Goal: Task Accomplishment & Management: Manage account settings

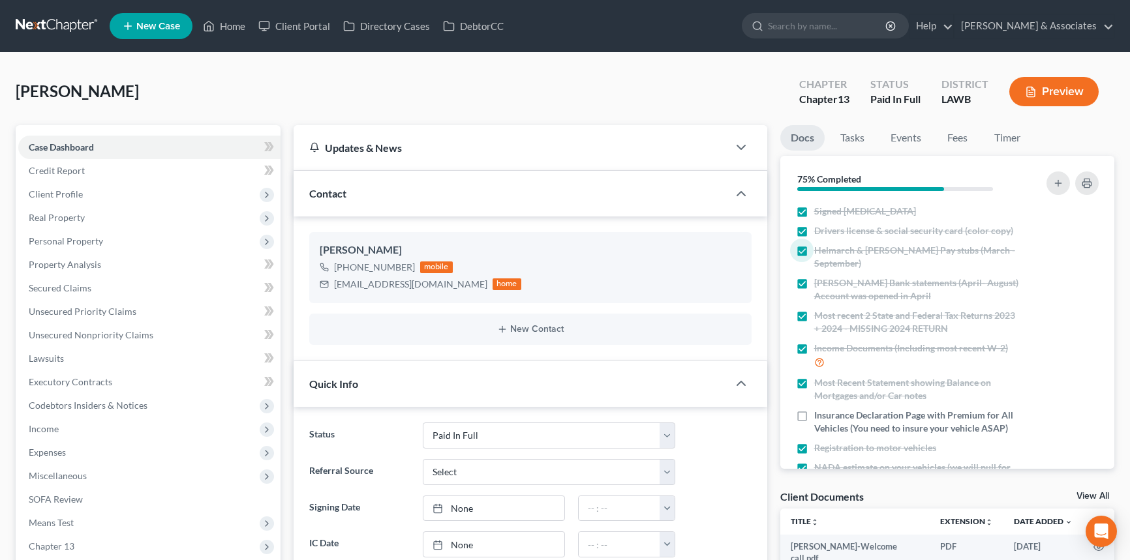
select select "17"
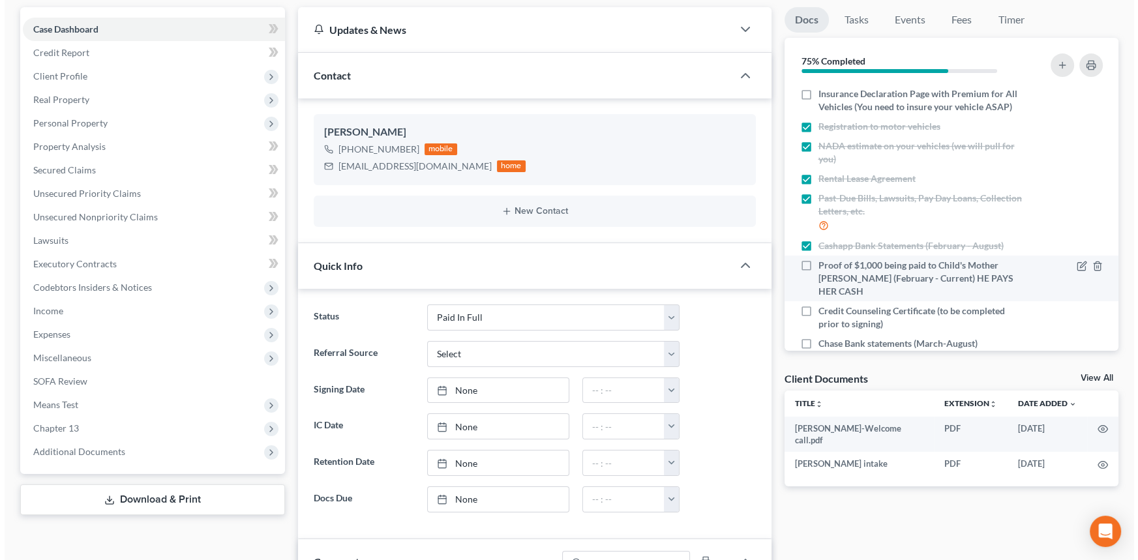
scroll to position [226, 0]
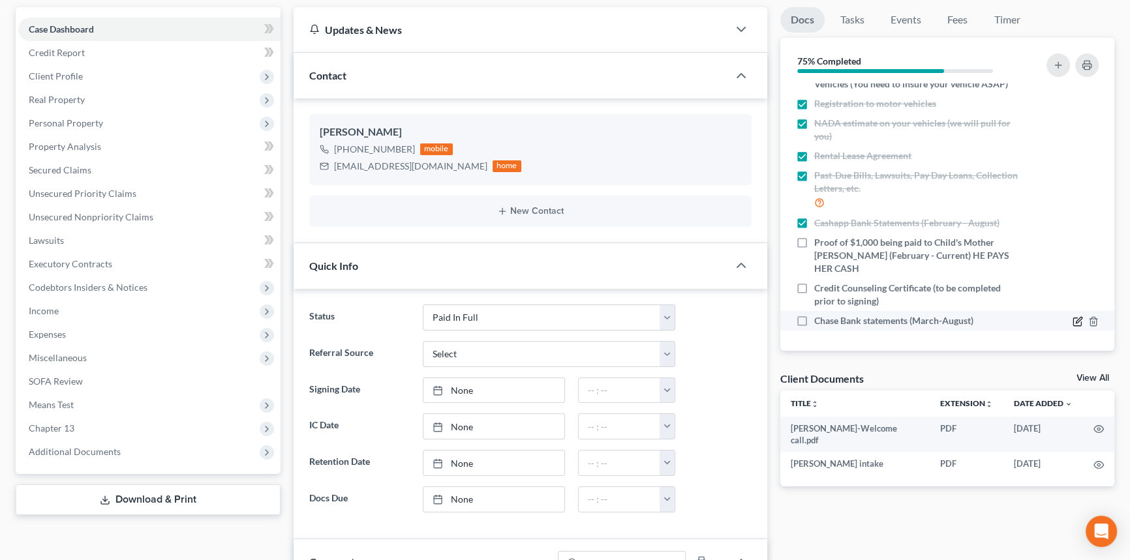
click at [1072, 323] on icon "button" at bounding box center [1077, 321] width 10 height 10
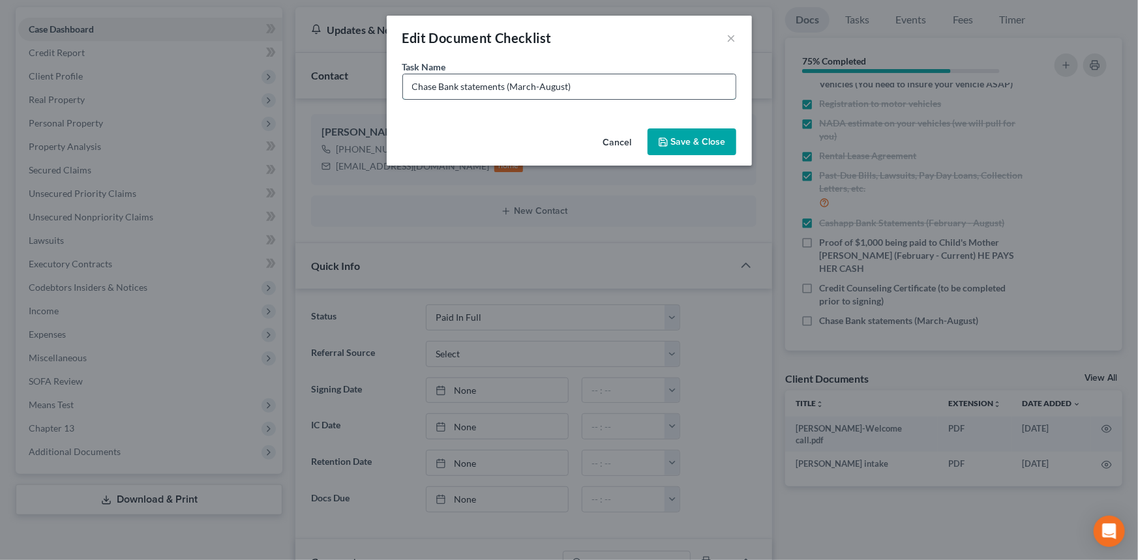
click at [571, 85] on input "Chase Bank statements (March-August)" at bounding box center [569, 86] width 333 height 25
click at [603, 95] on input "Chase Bank statements (March-August)" at bounding box center [569, 86] width 333 height 25
drag, startPoint x: 603, startPoint y: 89, endPoint x: 539, endPoint y: 99, distance: 64.8
click at [539, 99] on div "Task Name * Chase Bank statements (March-August)" at bounding box center [569, 91] width 365 height 63
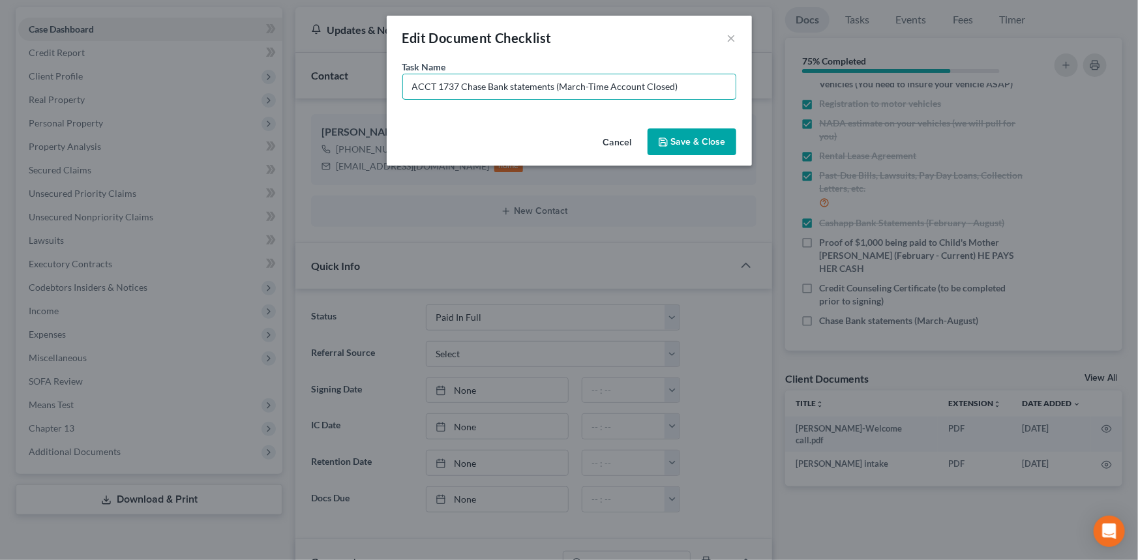
type input "ACCT 1737 Chase Bank statements (March-Time Account Closed)"
click at [674, 140] on button "Save & Close" at bounding box center [692, 141] width 89 height 27
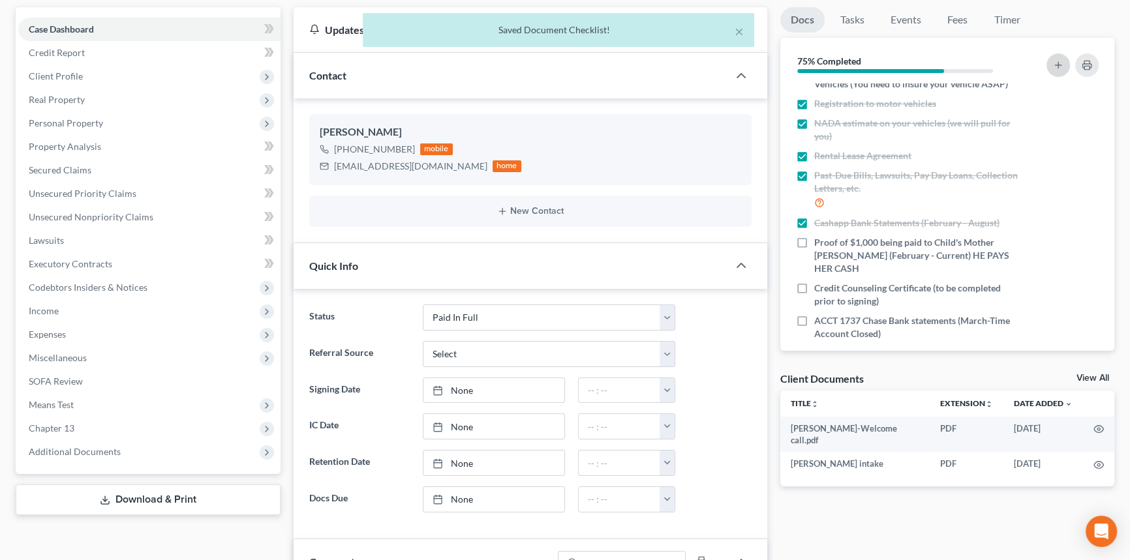
click at [1061, 65] on icon "button" at bounding box center [1058, 65] width 10 height 10
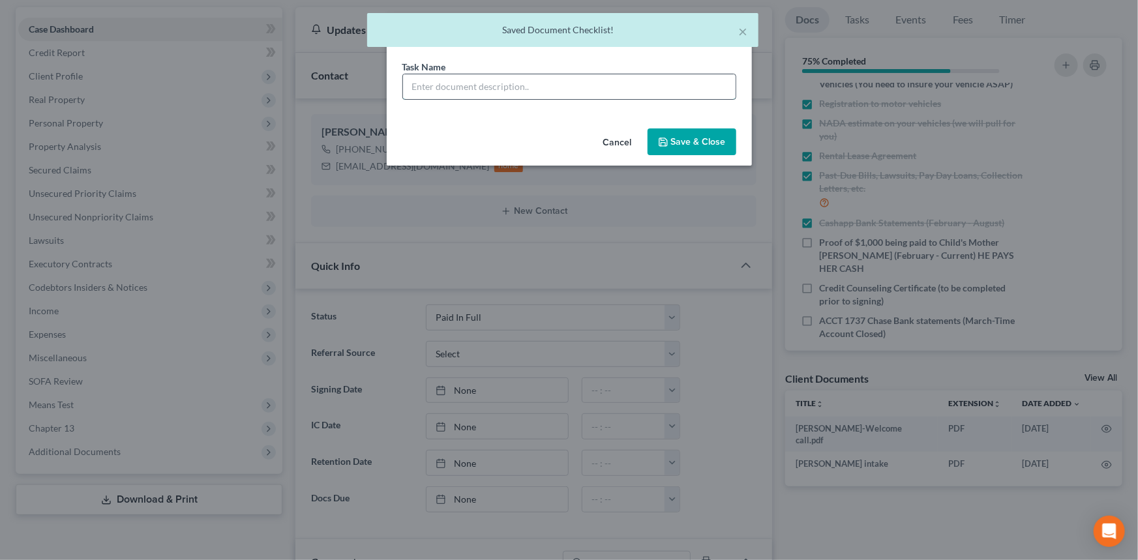
click at [517, 92] on input "text" at bounding box center [569, 86] width 333 height 25
paste input "Chase Bank statements (March-Time Account Closed)"
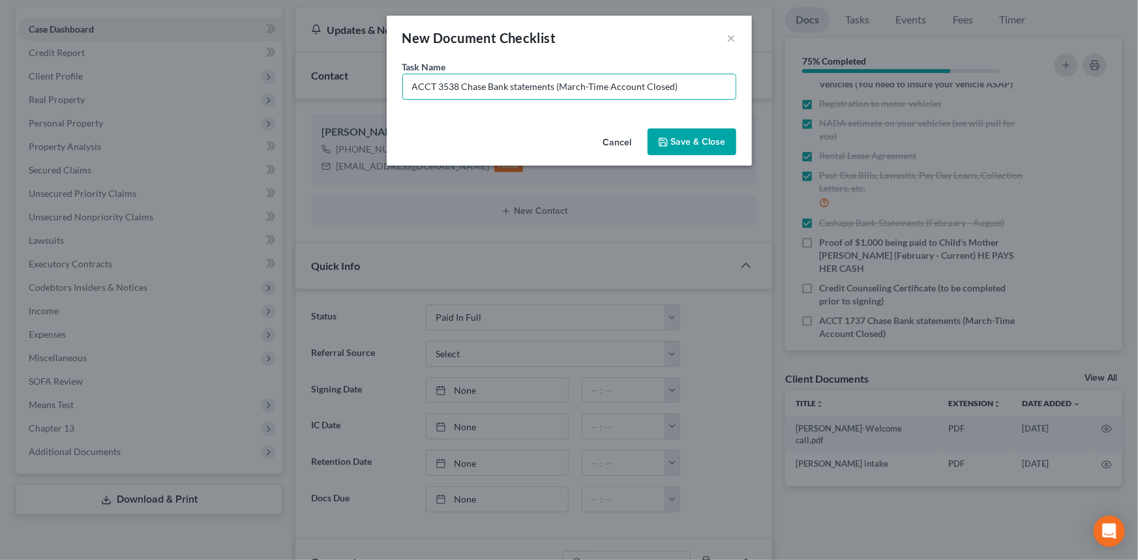
type input "ACCT 3538 Chase Bank statements (March-Time Account Closed)"
click at [682, 140] on button "Save & Close" at bounding box center [692, 141] width 89 height 27
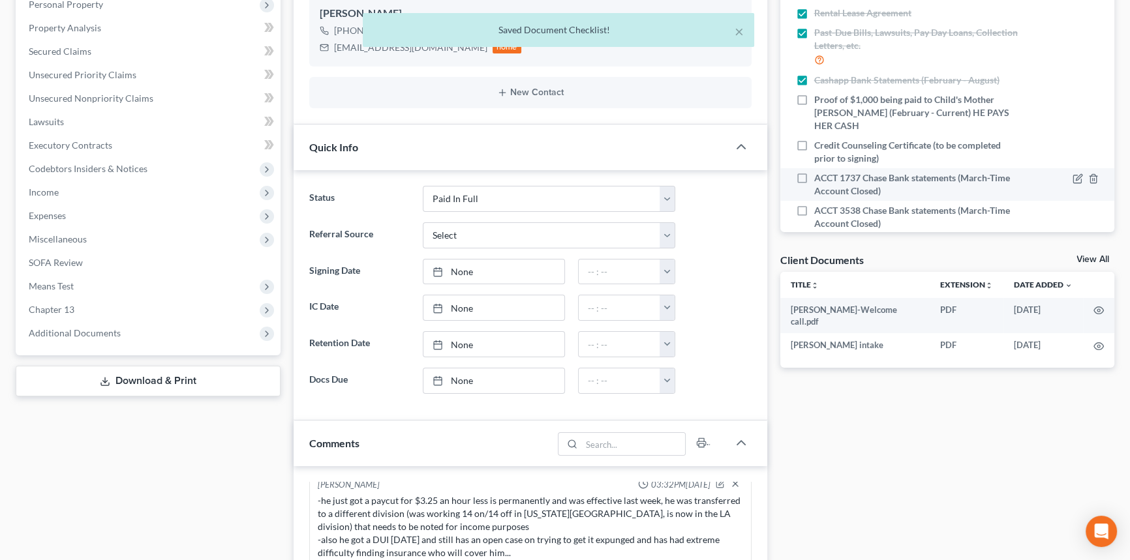
scroll to position [272, 0]
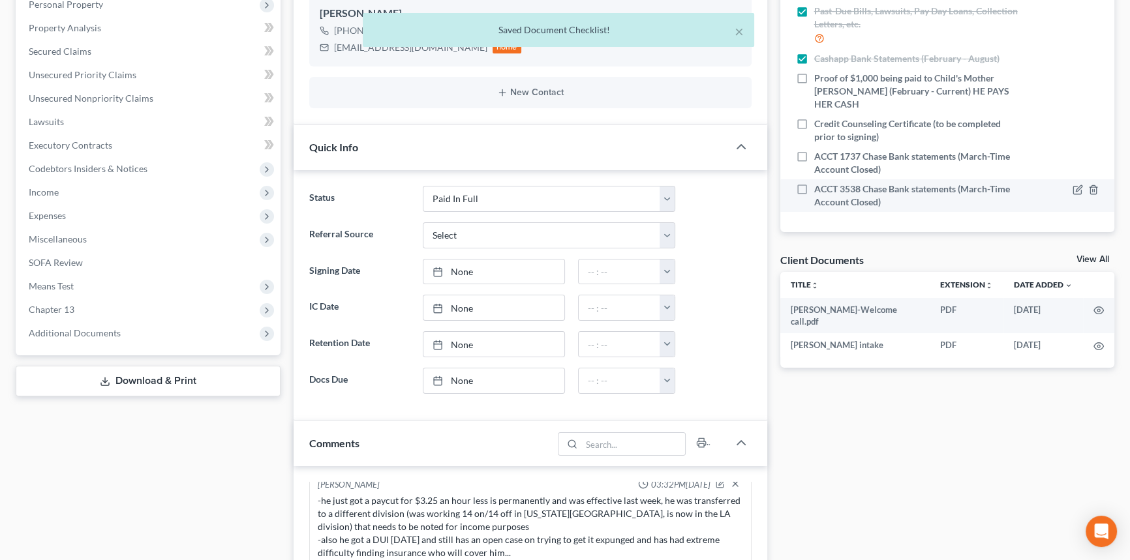
click at [814, 183] on label "ACCT 3538 Chase Bank statements (March-Time Account Closed)" at bounding box center [916, 196] width 205 height 26
click at [819, 183] on input "ACCT 3538 Chase Bank statements (March-Time Account Closed)" at bounding box center [823, 187] width 8 height 8
checkbox input "true"
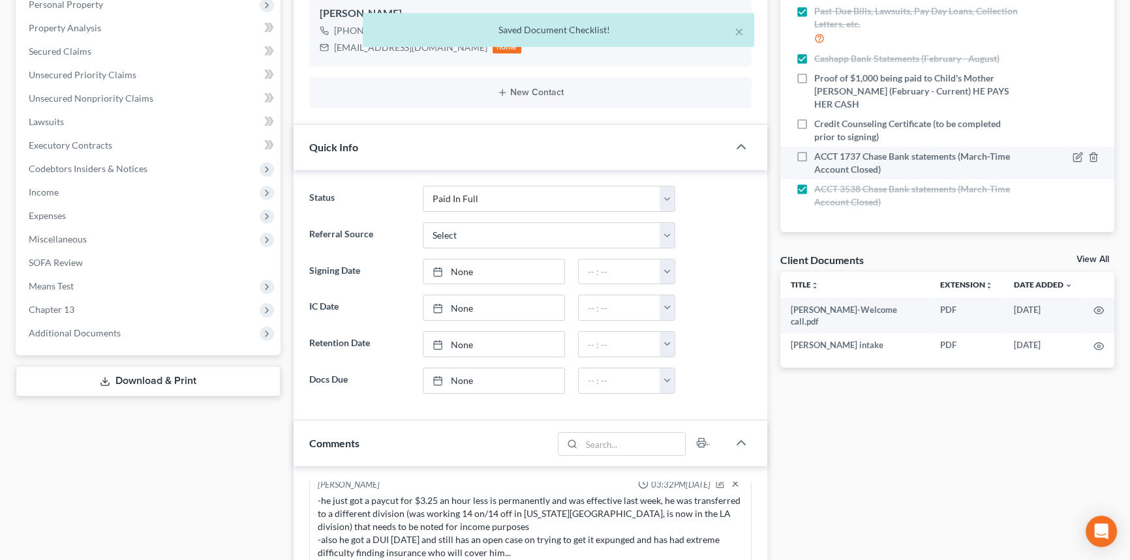
click at [814, 152] on label "ACCT 1737 Chase Bank statements (March-Time Account Closed)" at bounding box center [916, 163] width 205 height 26
click at [819, 152] on input "ACCT 1737 Chase Bank statements (March-Time Account Closed)" at bounding box center [823, 154] width 8 height 8
checkbox input "true"
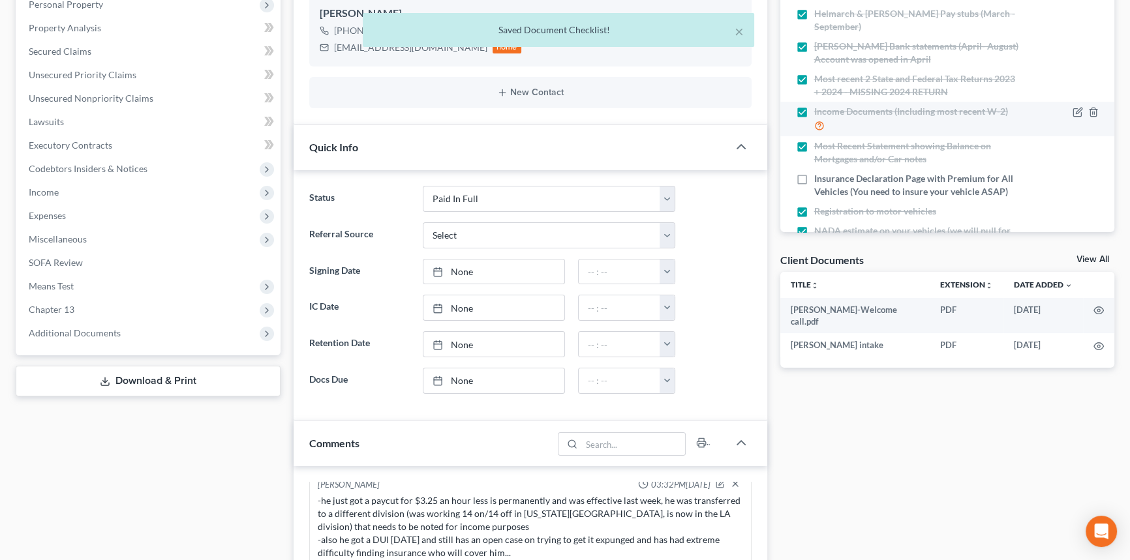
scroll to position [0, 0]
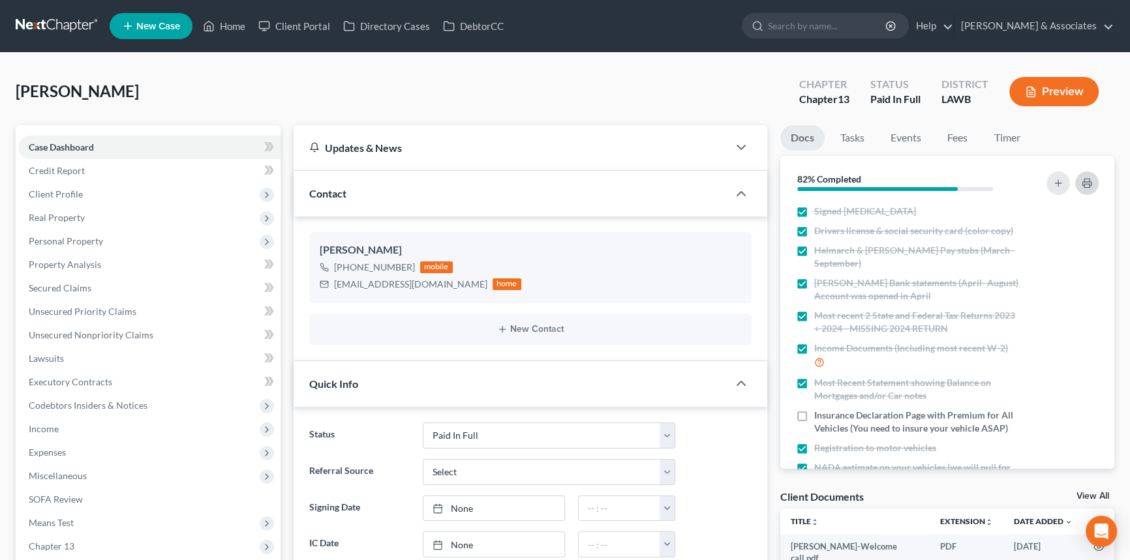
click at [1083, 181] on icon "button" at bounding box center [1086, 183] width 10 height 10
click at [237, 32] on link "Home" at bounding box center [223, 25] width 55 height 23
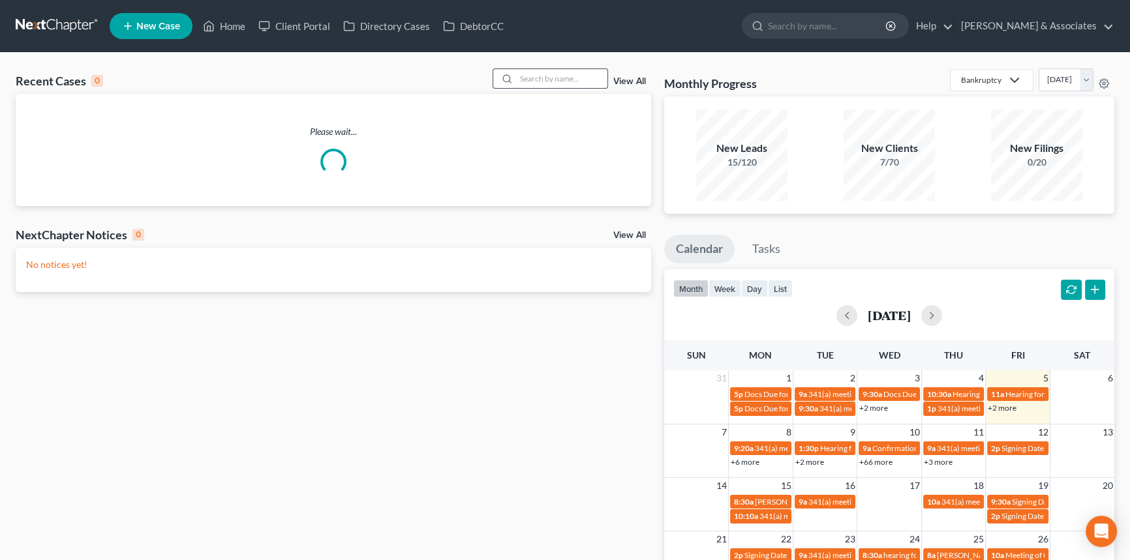
click at [567, 77] on input "search" at bounding box center [561, 78] width 91 height 19
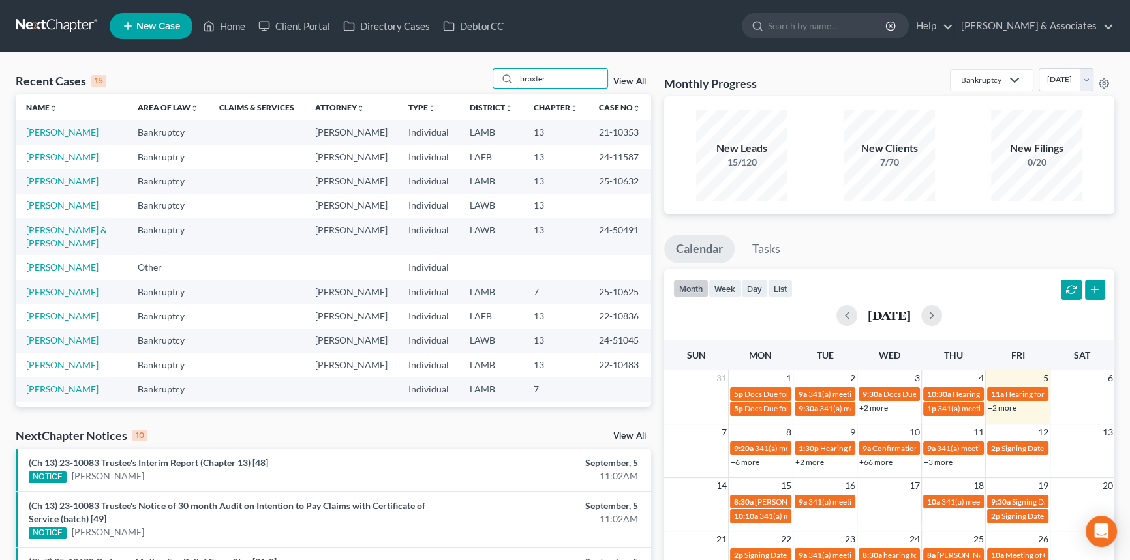
type input "braxter"
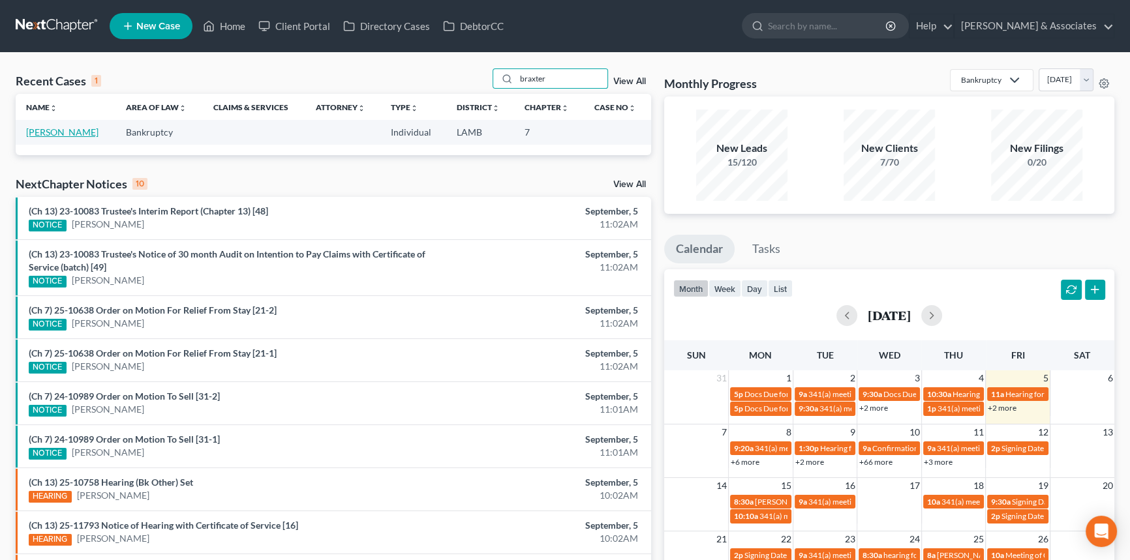
click at [53, 133] on link "[PERSON_NAME]" at bounding box center [62, 132] width 72 height 11
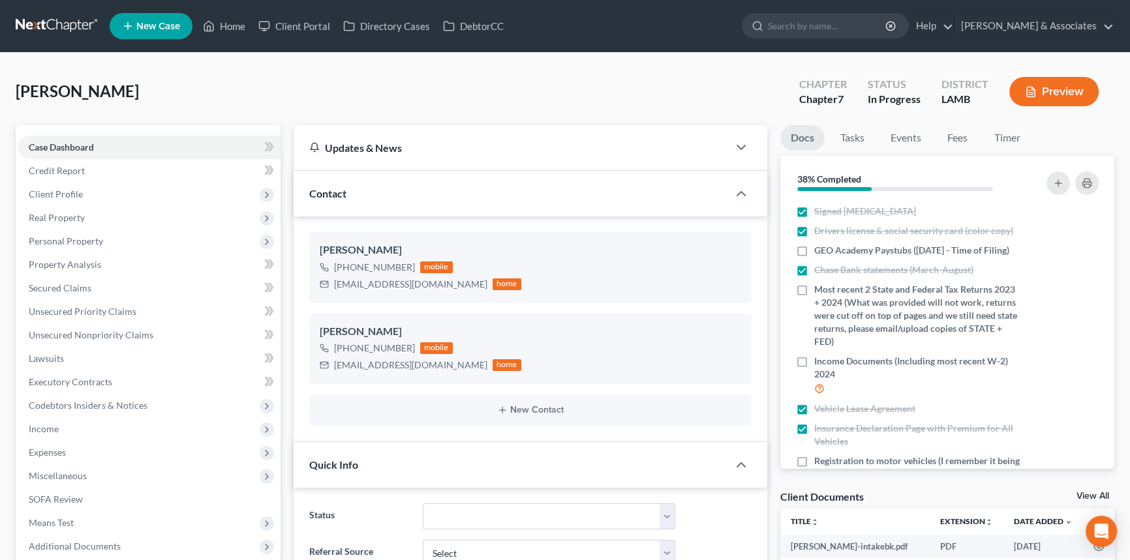
scroll to position [880, 0]
click at [972, 144] on link "Fees" at bounding box center [958, 137] width 42 height 25
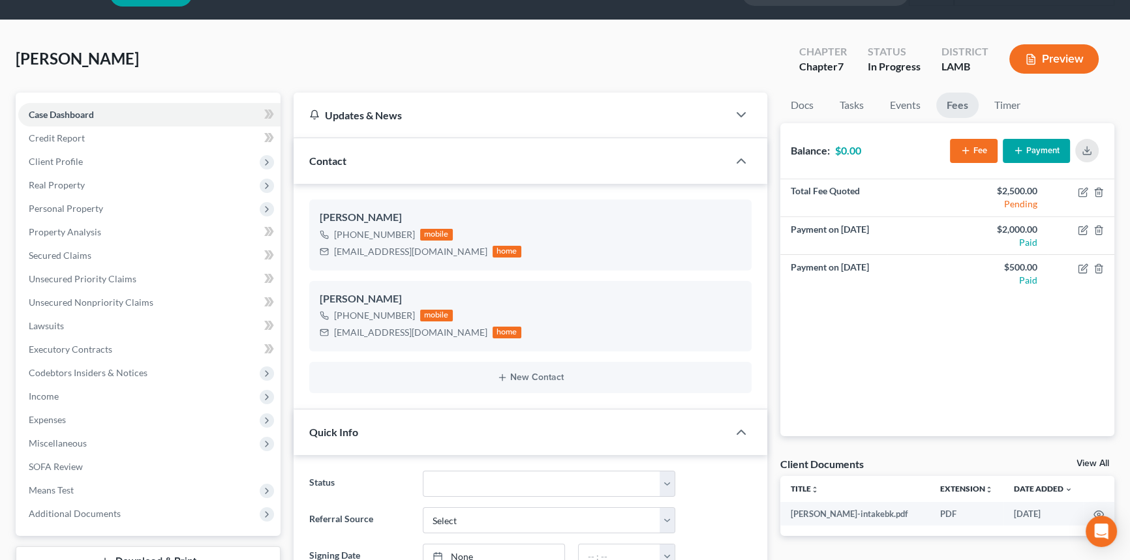
scroll to position [0, 0]
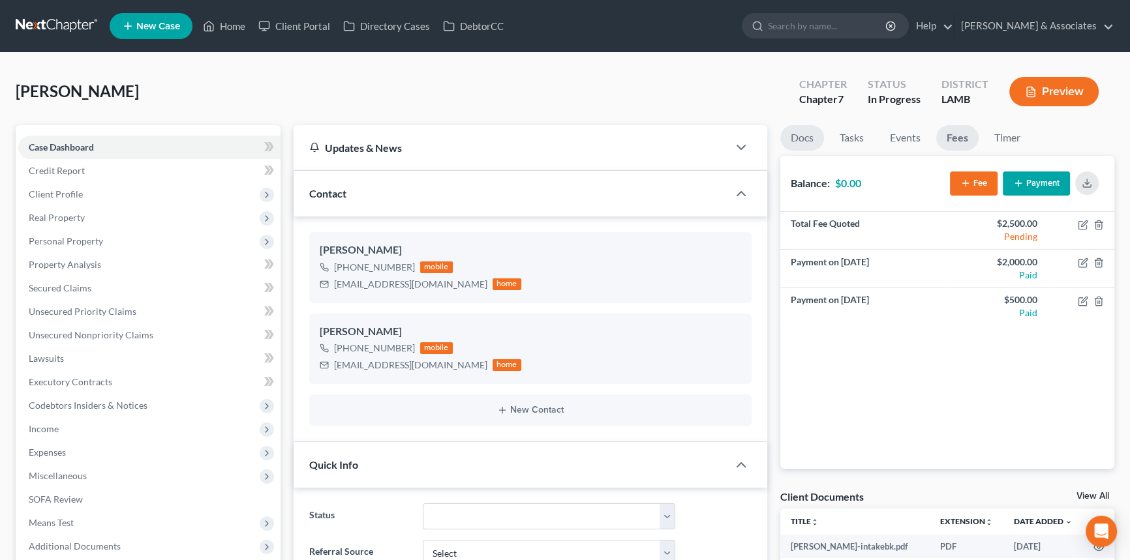
click at [786, 128] on link "Docs" at bounding box center [802, 137] width 44 height 25
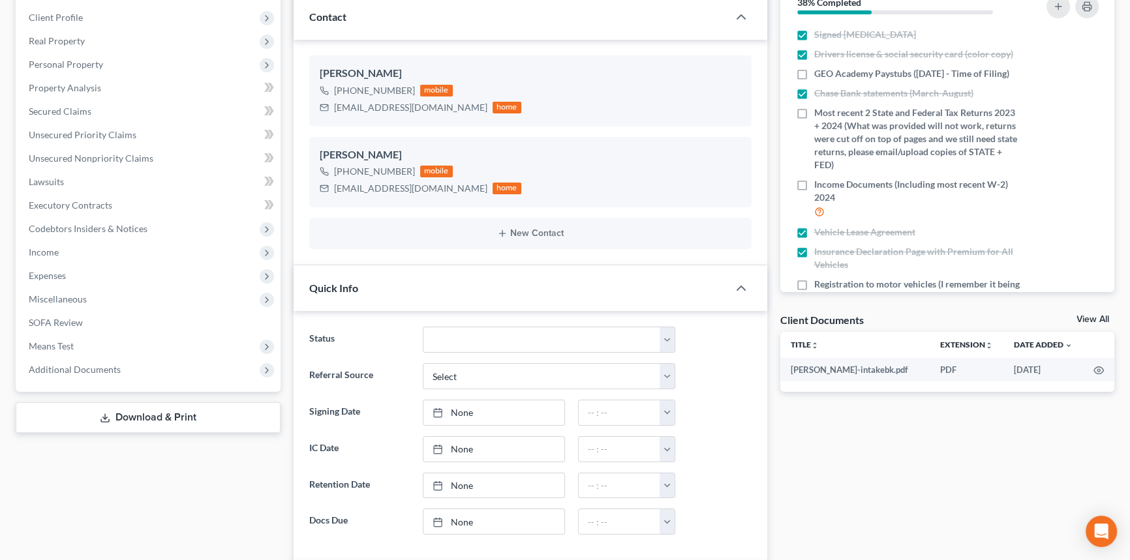
scroll to position [296, 0]
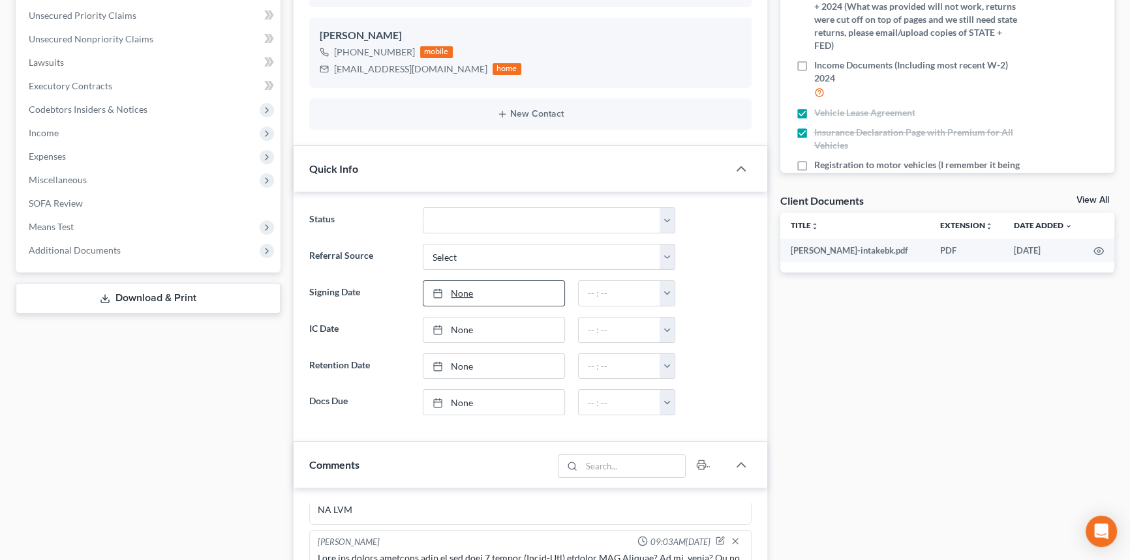
click at [442, 299] on link "None" at bounding box center [493, 293] width 140 height 25
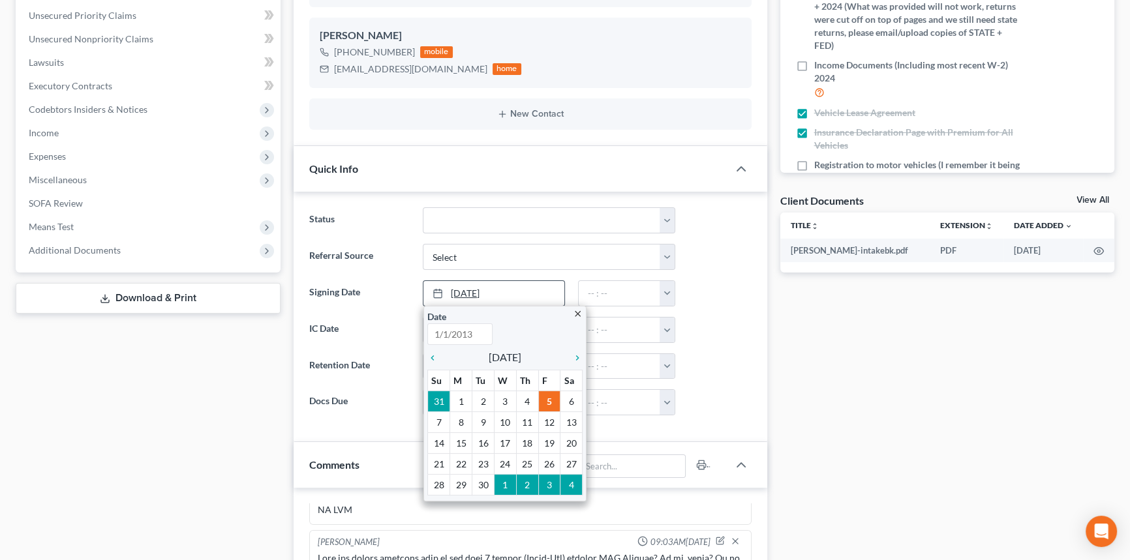
type input "[DATE]"
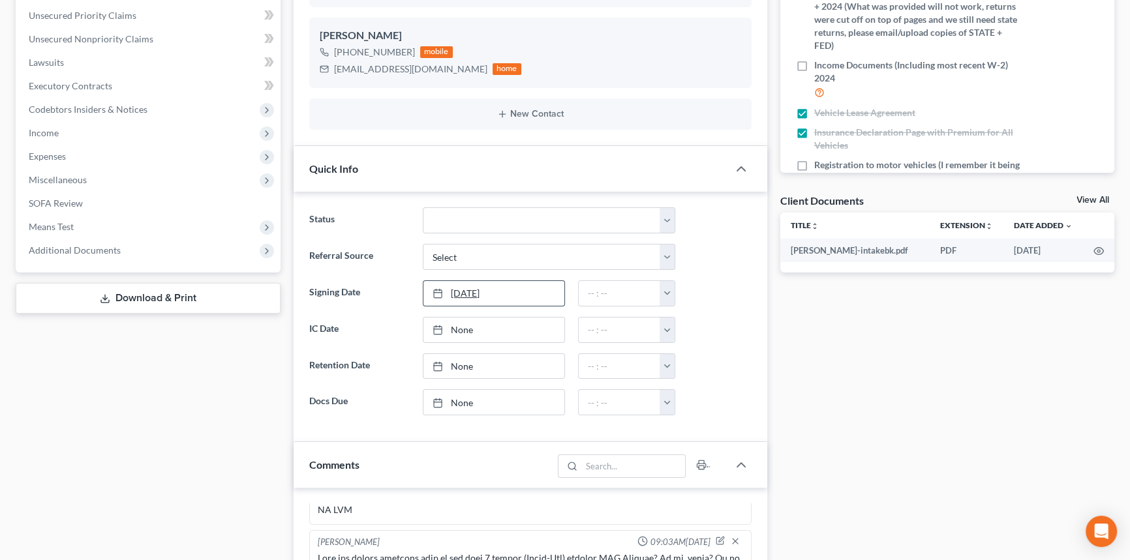
click at [485, 303] on link "[DATE]" at bounding box center [493, 293] width 140 height 25
click at [655, 286] on input "text" at bounding box center [619, 293] width 82 height 25
click at [667, 286] on button "button" at bounding box center [666, 293] width 15 height 25
click at [694, 320] on link "6:00pm" at bounding box center [696, 321] width 73 height 22
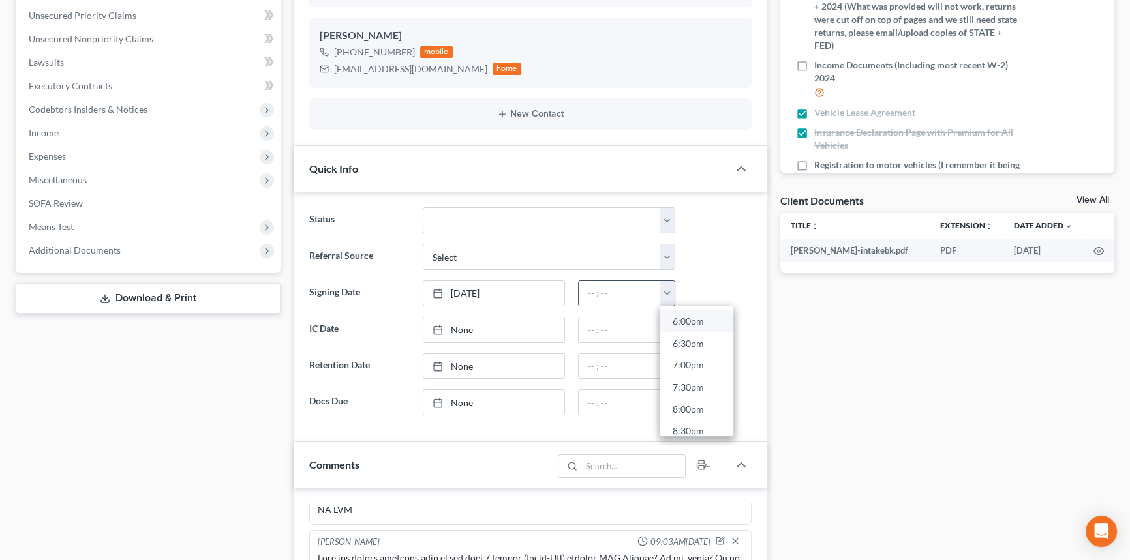
type input "6:00pm"
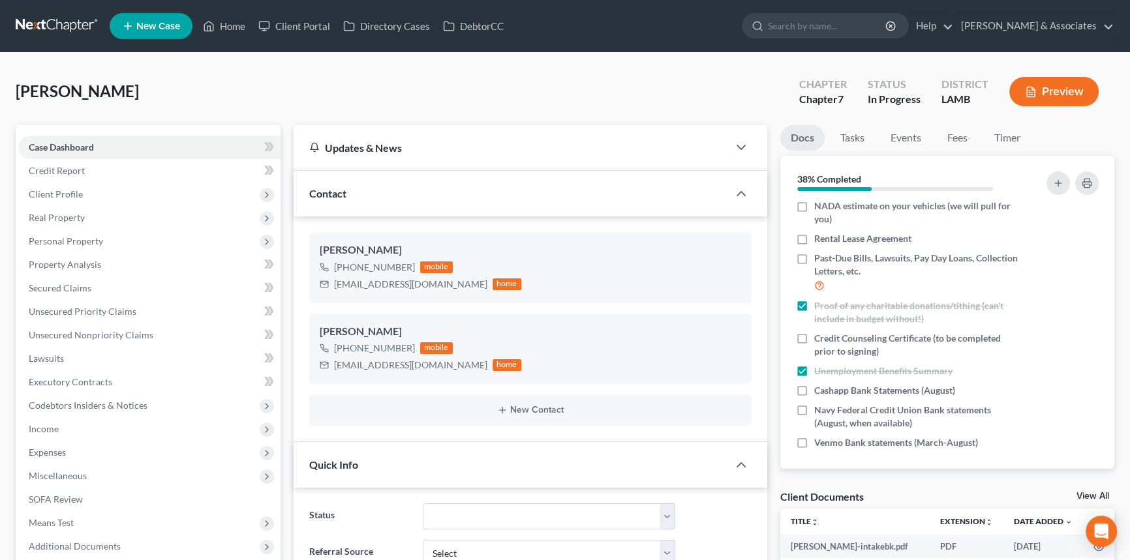
scroll to position [292, 0]
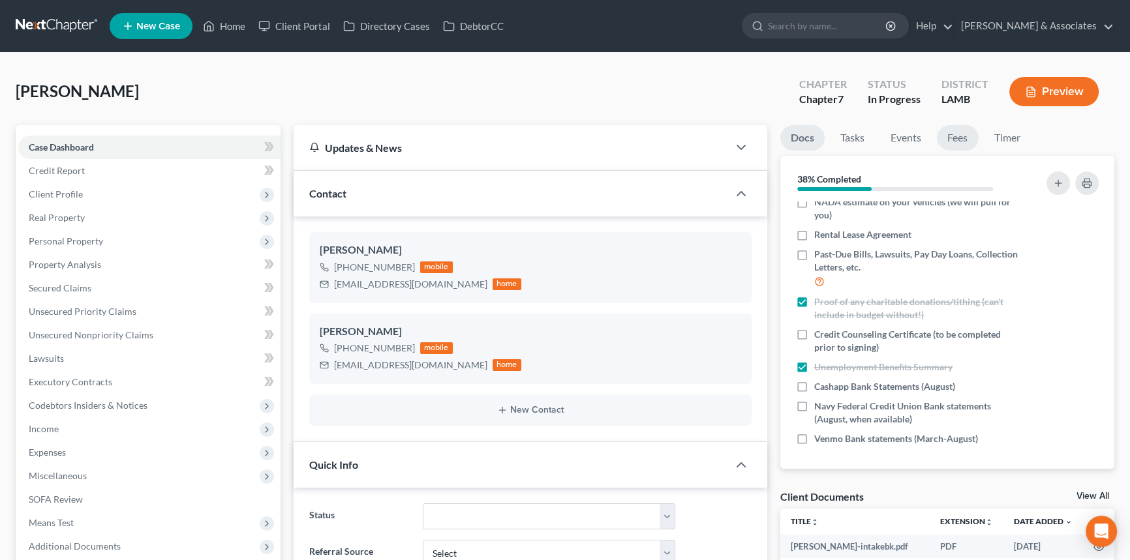
click at [963, 126] on link "Fees" at bounding box center [958, 137] width 42 height 25
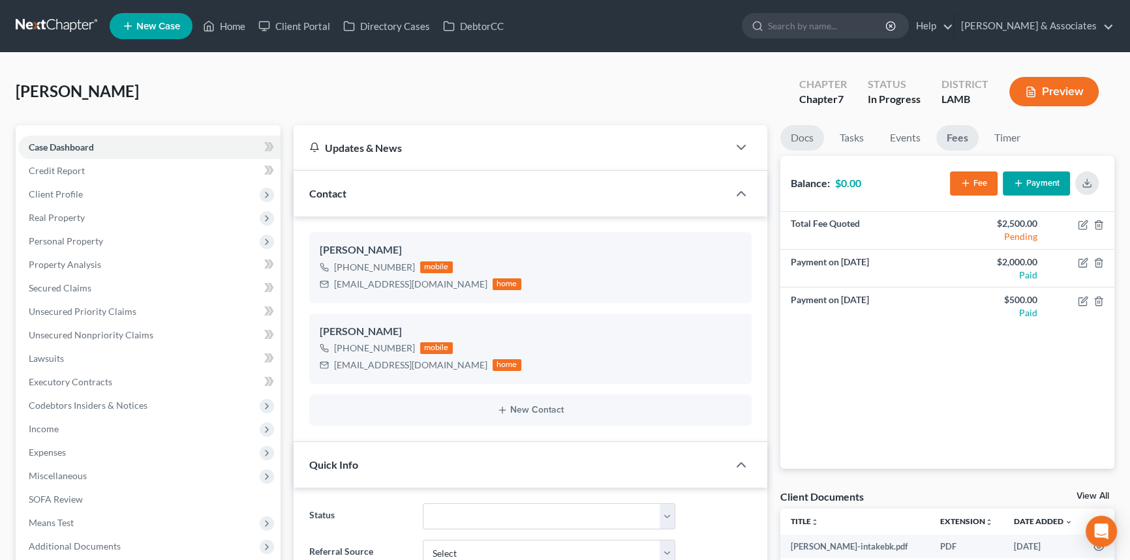
click at [802, 130] on link "Docs" at bounding box center [802, 137] width 44 height 25
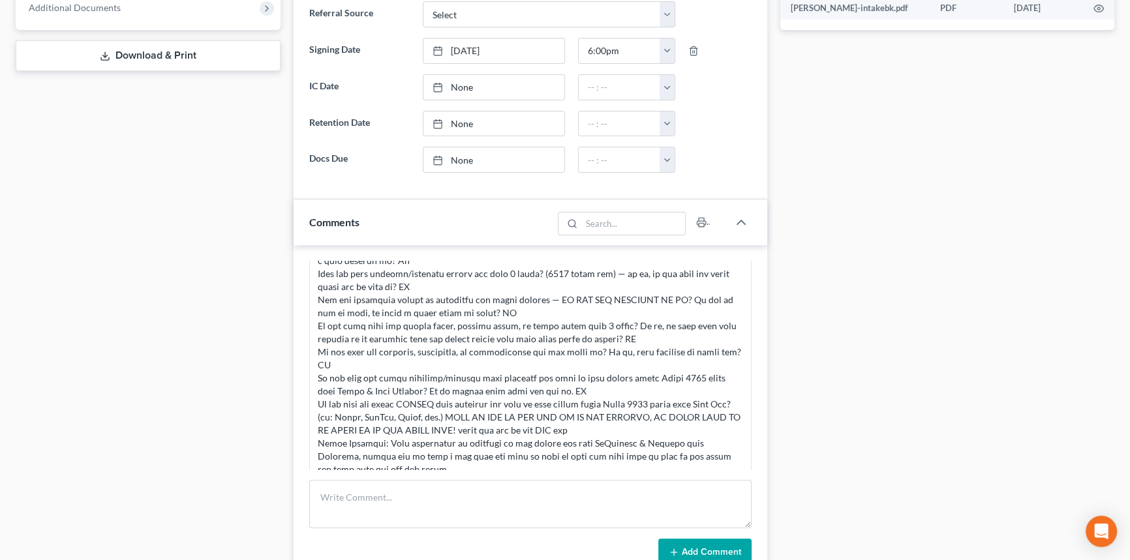
scroll to position [770, 0]
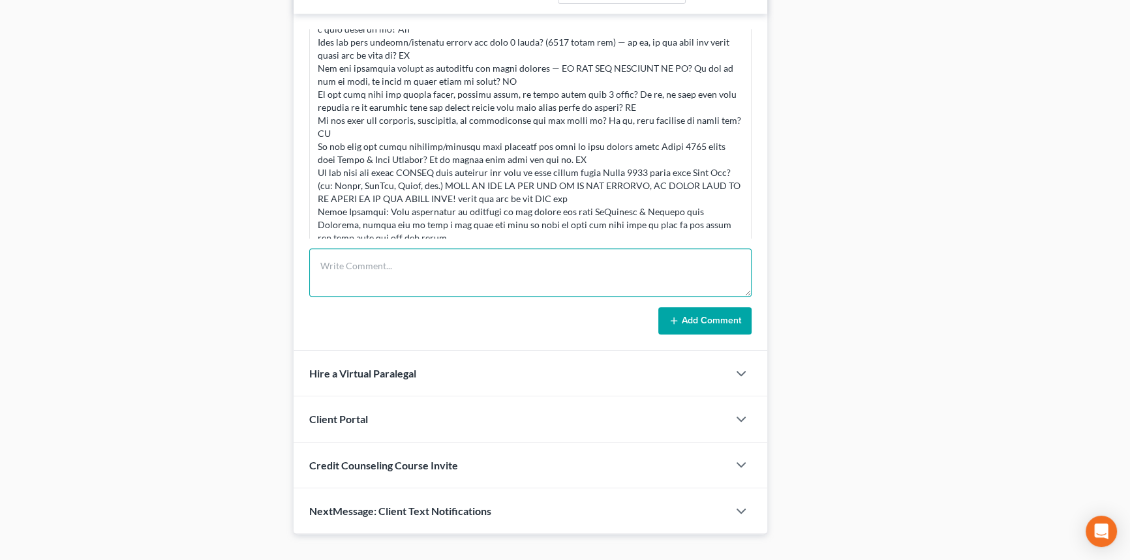
drag, startPoint x: 393, startPoint y: 271, endPoint x: 398, endPoint y: 261, distance: 12.0
click at [393, 271] on textarea at bounding box center [530, 272] width 442 height 48
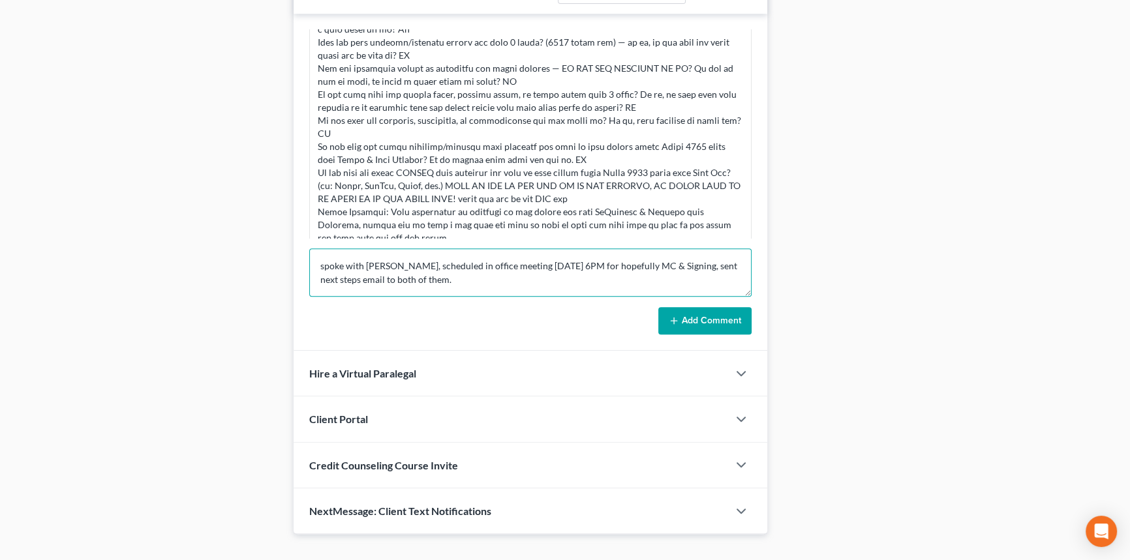
type textarea "spoke with [PERSON_NAME], scheduled in office meeting [DATE] 6PM for hopefully …"
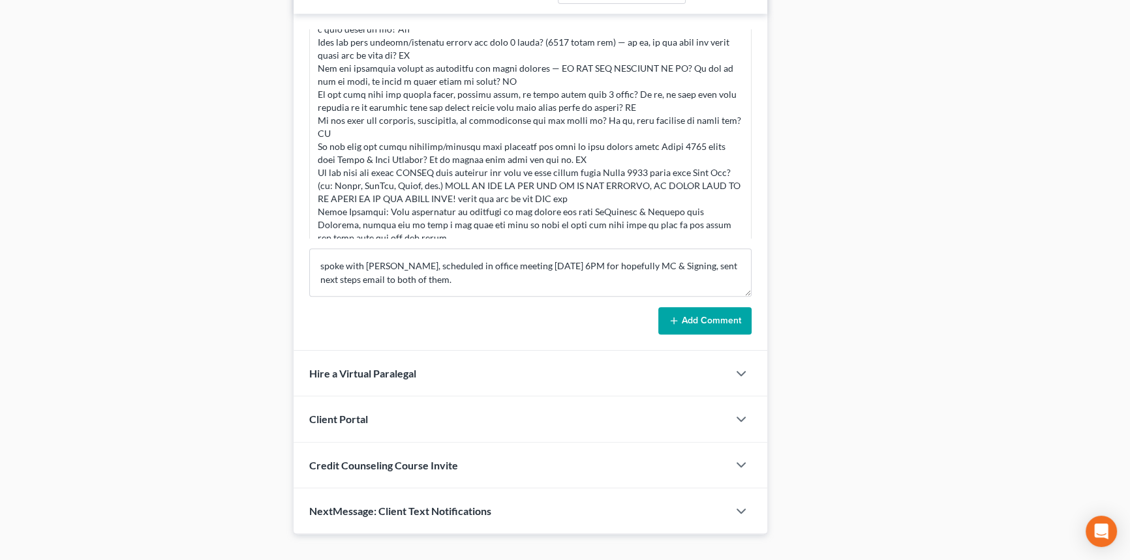
click at [686, 325] on button "Add Comment" at bounding box center [704, 320] width 93 height 27
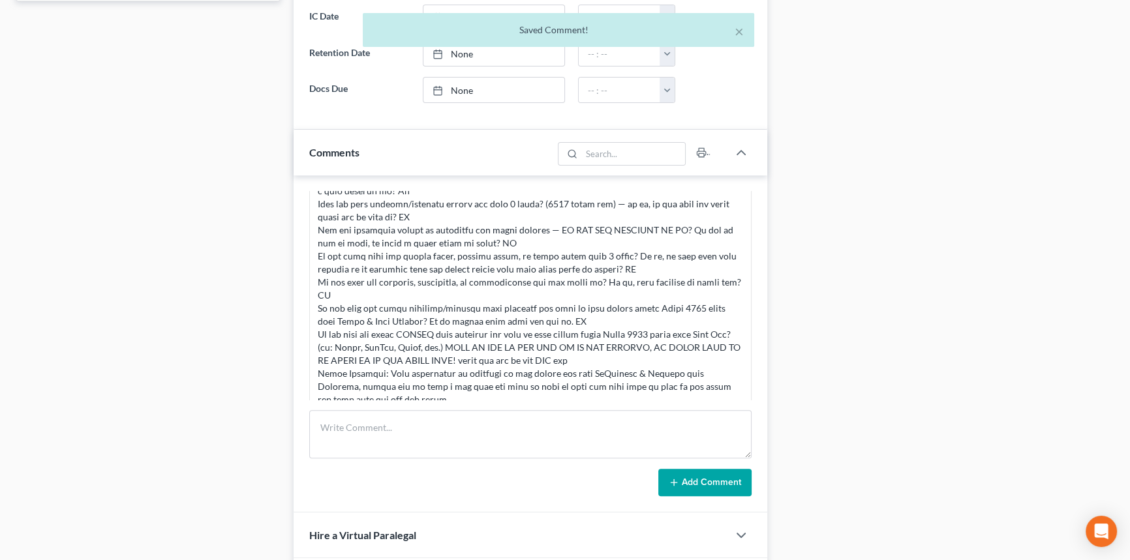
scroll to position [415, 0]
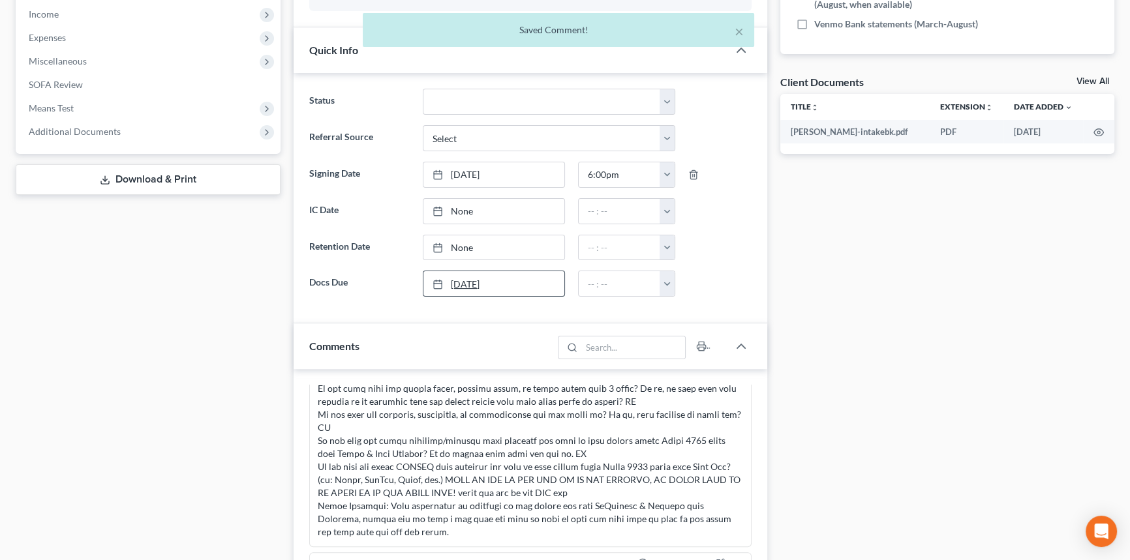
type input "[DATE]"
click at [487, 285] on link "[DATE]" at bounding box center [493, 283] width 140 height 25
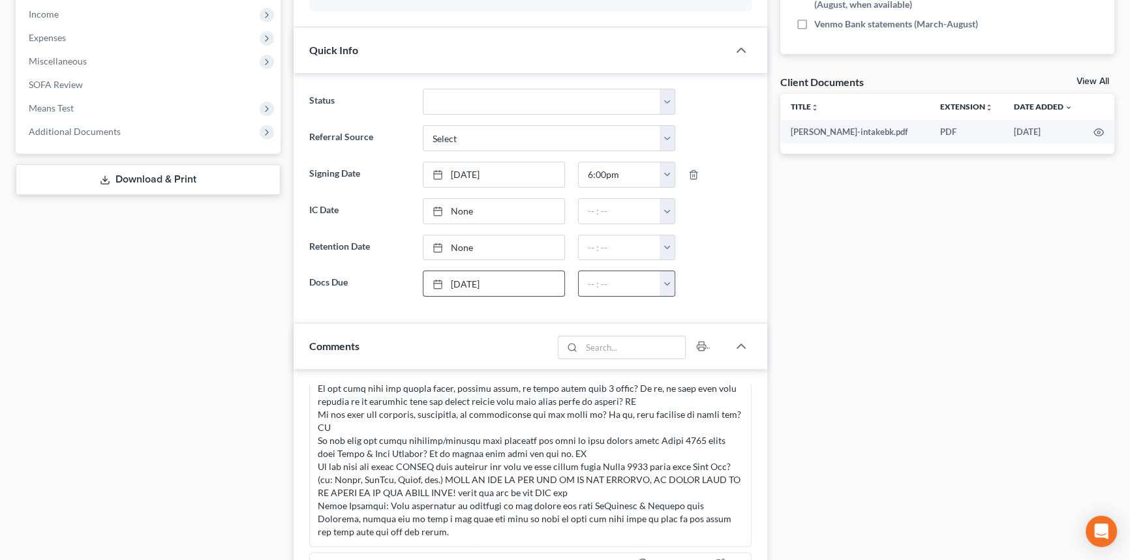
click at [662, 280] on button "button" at bounding box center [666, 283] width 15 height 25
click at [690, 392] on link "5:00pm" at bounding box center [696, 394] width 73 height 22
type input "5:00pm"
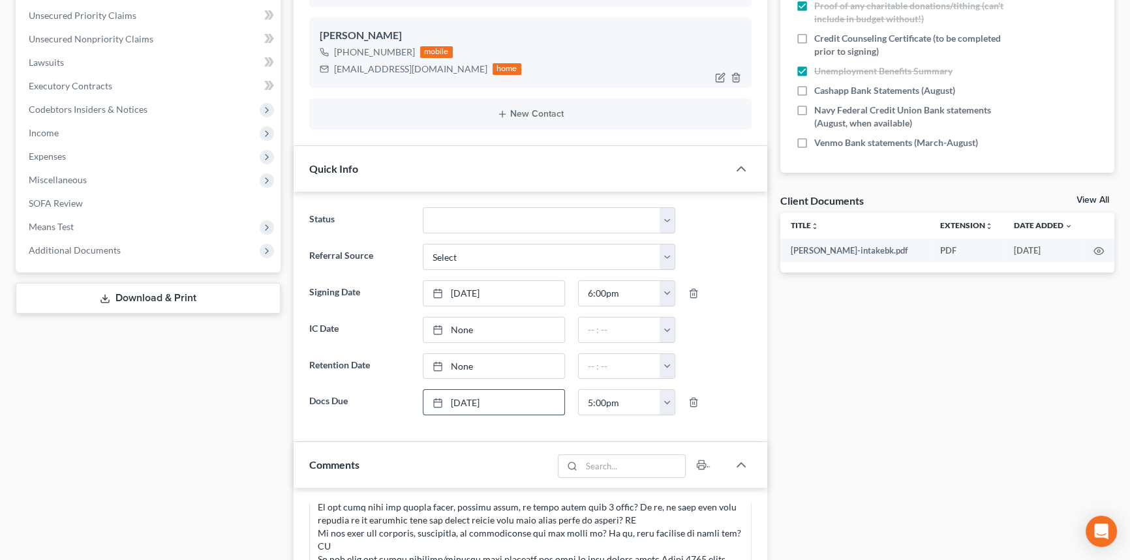
scroll to position [118, 0]
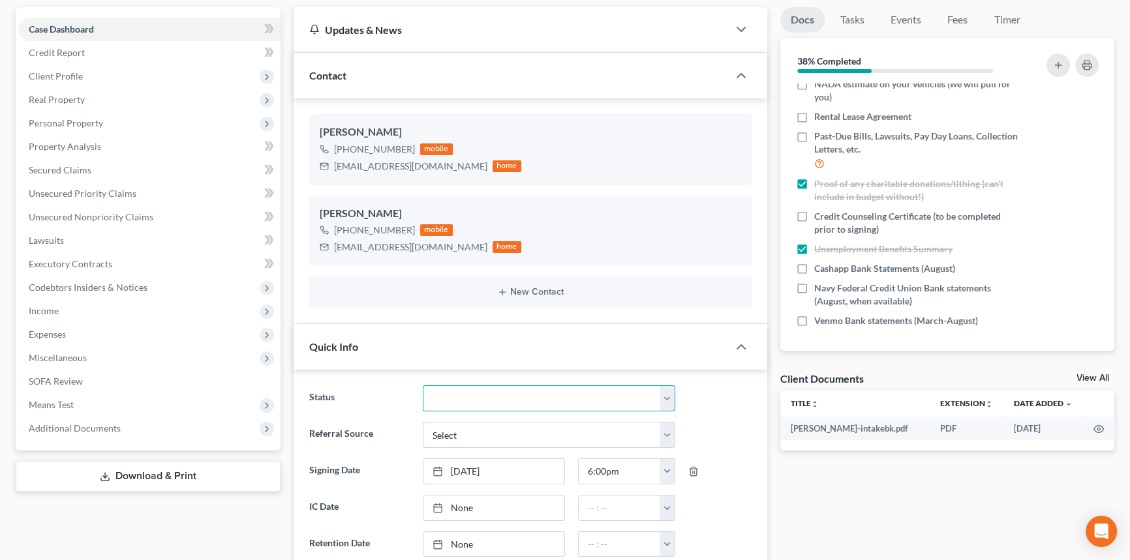
click at [539, 402] on select "Amended Plan Needed Awaiting Income Closed Confirmed Discharged Dismissed Docs …" at bounding box center [549, 398] width 252 height 26
select select "6"
click at [423, 385] on select "Amended Plan Needed Awaiting Income Closed Confirmed Discharged Dismissed Docs …" at bounding box center [549, 398] width 252 height 26
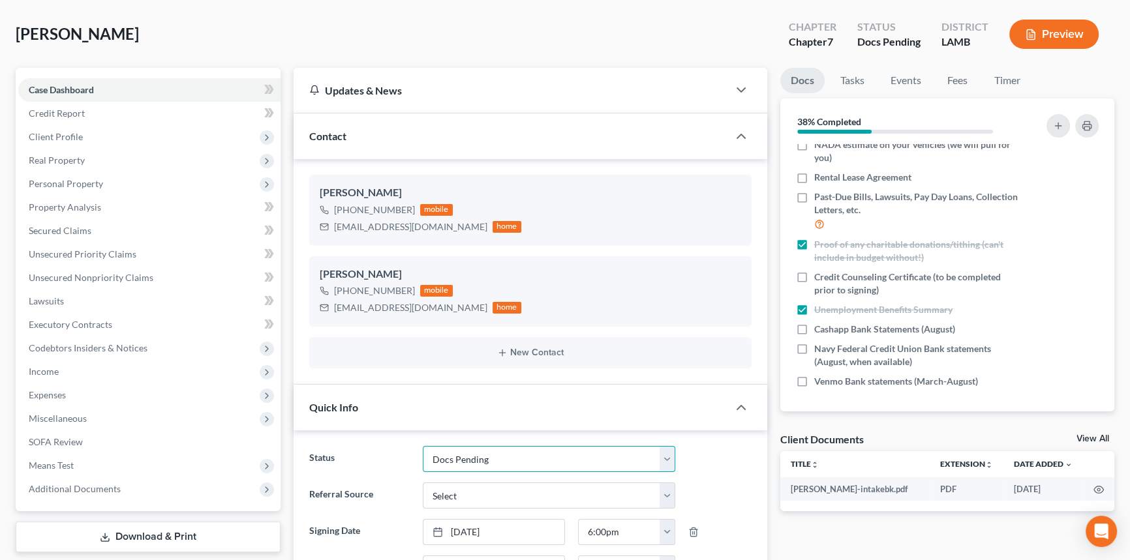
scroll to position [0, 0]
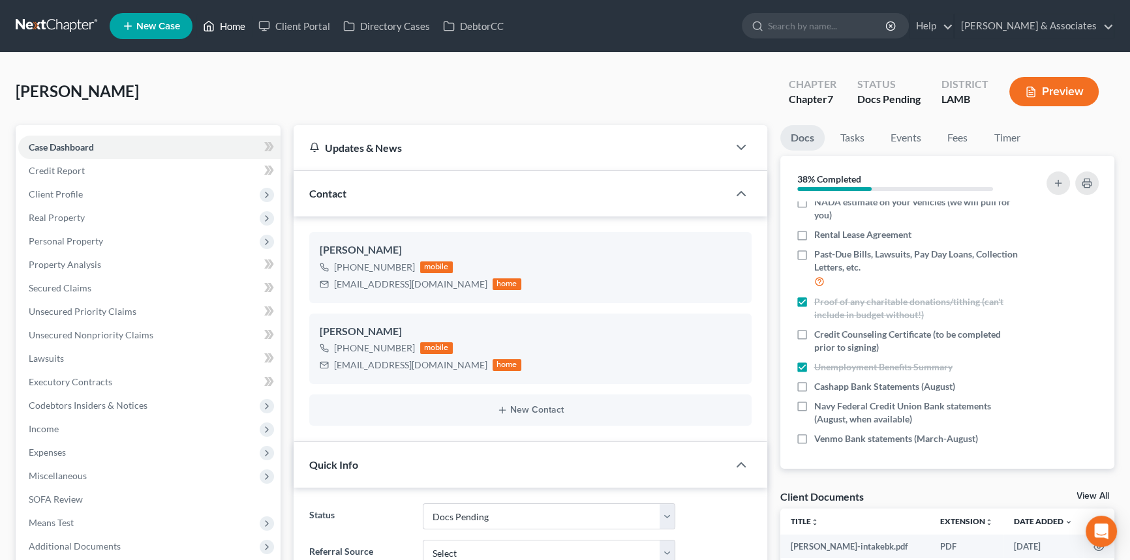
click at [240, 29] on link "Home" at bounding box center [223, 25] width 55 height 23
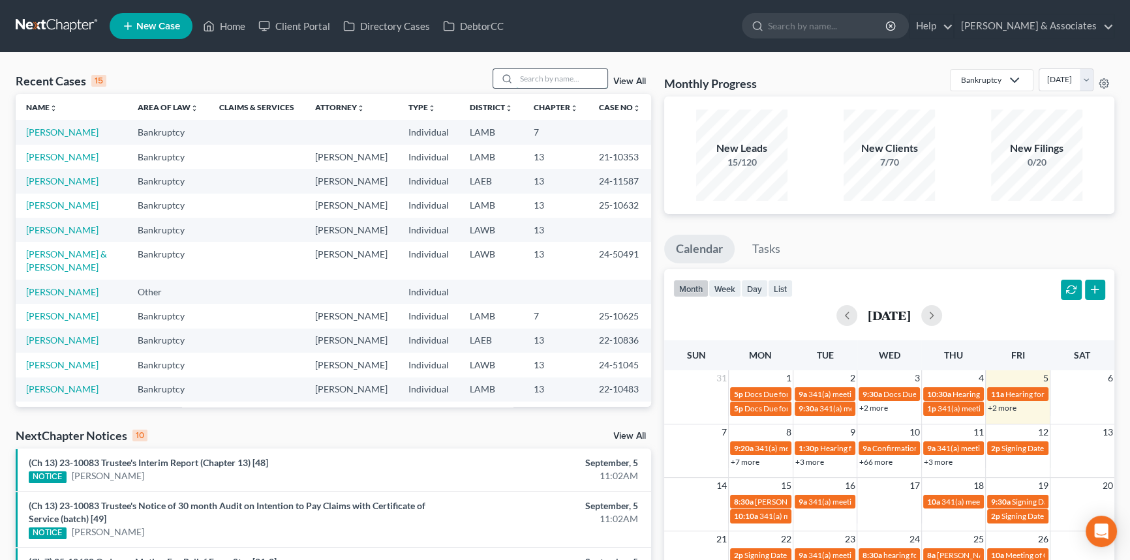
click at [545, 87] on input "search" at bounding box center [561, 78] width 91 height 19
type input "[PERSON_NAME]"
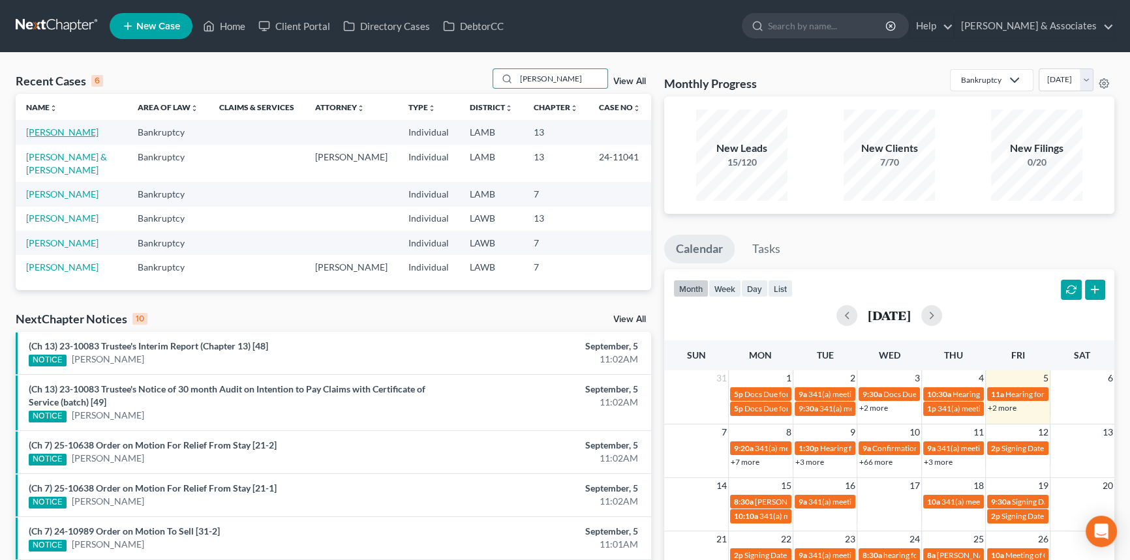
click at [61, 133] on link "[PERSON_NAME]" at bounding box center [62, 132] width 72 height 11
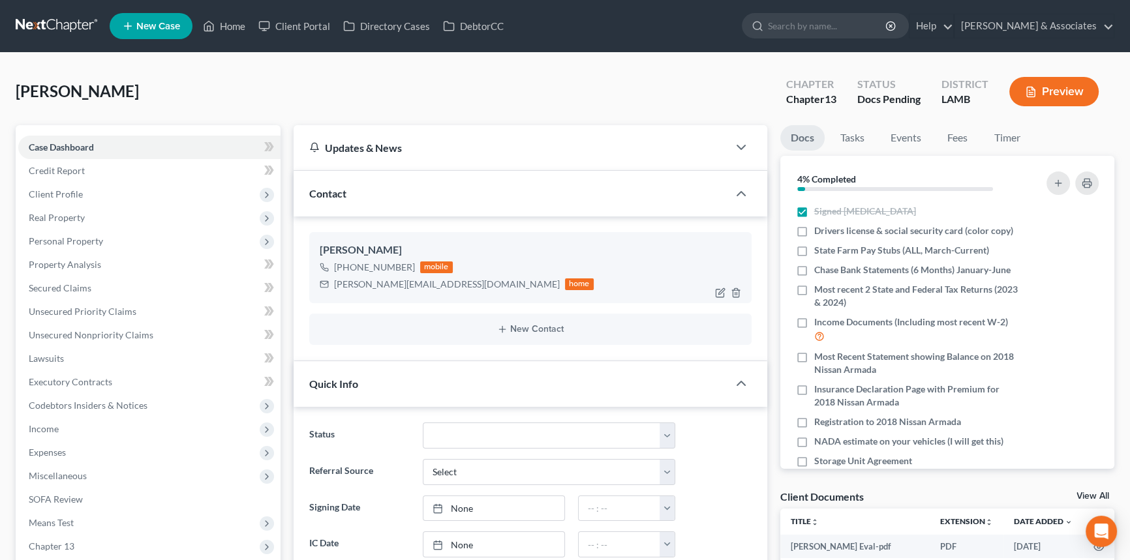
drag, startPoint x: 797, startPoint y: 232, endPoint x: 745, endPoint y: 241, distance: 52.3
click at [814, 232] on label "Drivers license & social security card (color copy)" at bounding box center [913, 230] width 199 height 13
click at [819, 232] on input "Drivers license & social security card (color copy)" at bounding box center [823, 228] width 8 height 8
checkbox input "true"
click at [806, 344] on div "Income Documents (Including most recent W-2)" at bounding box center [908, 330] width 224 height 28
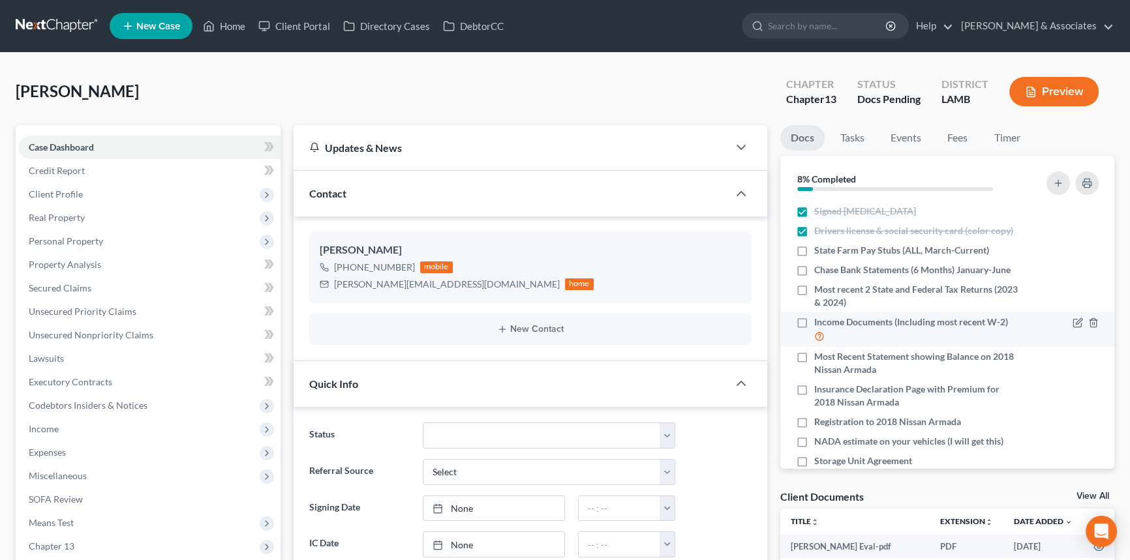
click at [814, 329] on label "Income Documents (Including most recent W-2)" at bounding box center [916, 330] width 205 height 28
click at [819, 324] on input "Income Documents (Including most recent W-2)" at bounding box center [823, 320] width 8 height 8
checkbox input "true"
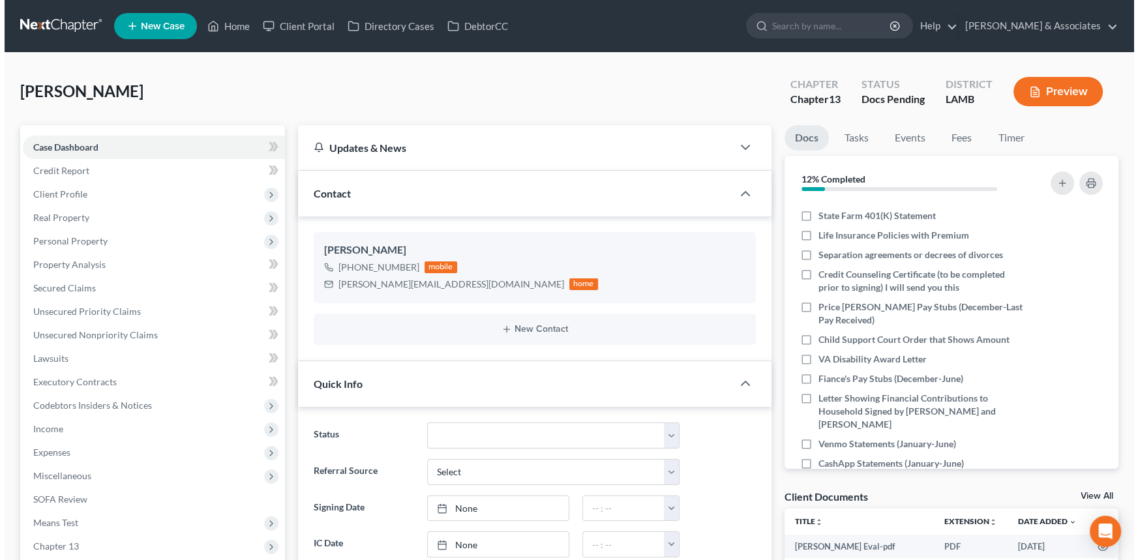
scroll to position [357, 0]
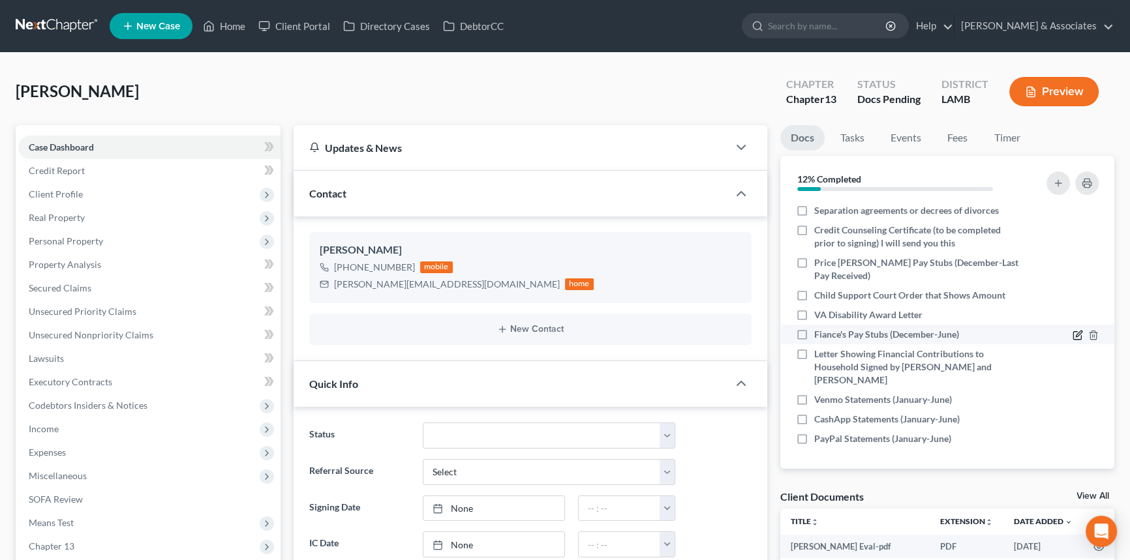
click at [1075, 337] on icon "button" at bounding box center [1078, 334] width 6 height 6
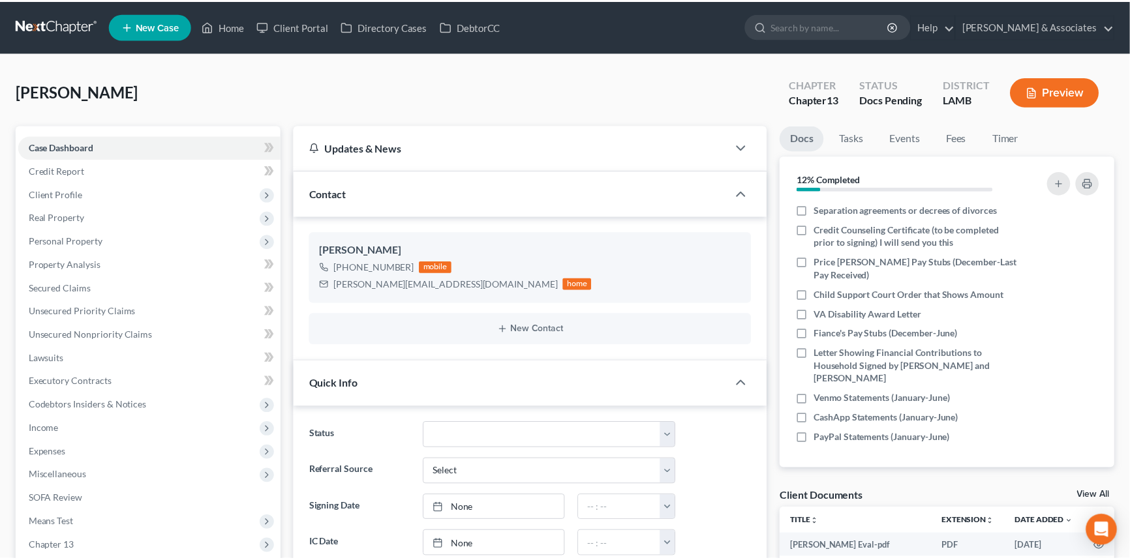
scroll to position [344, 0]
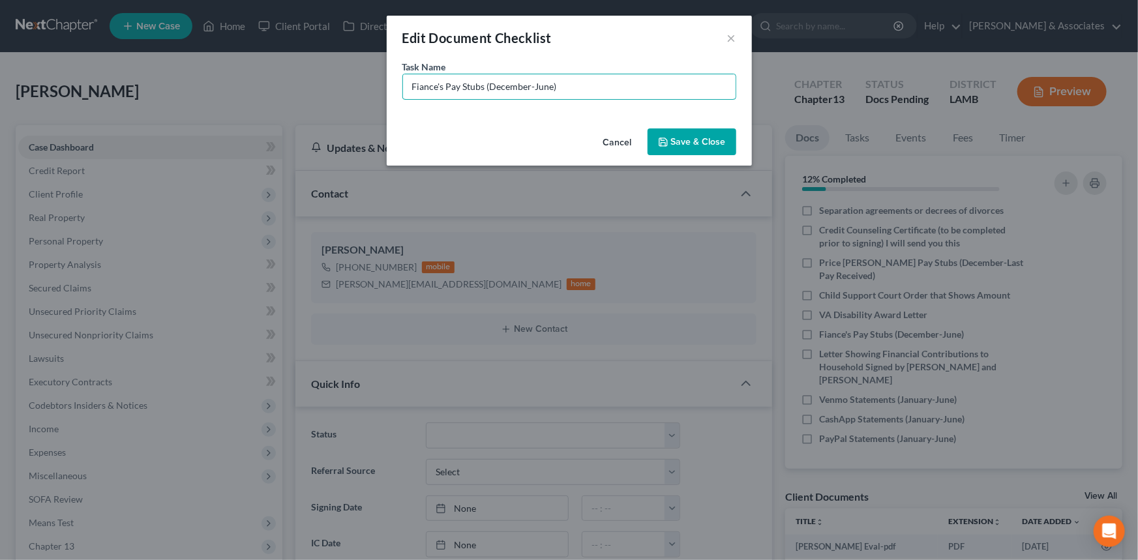
drag, startPoint x: 596, startPoint y: 76, endPoint x: 491, endPoint y: 100, distance: 107.6
click at [491, 100] on div "Task Name * Fiance's Pay Stubs (December-June)" at bounding box center [569, 91] width 365 height 63
type input "Fiance's Pay Stubs (Missing [DATE] - Current)"
click at [726, 134] on button "Save & Close" at bounding box center [692, 141] width 89 height 27
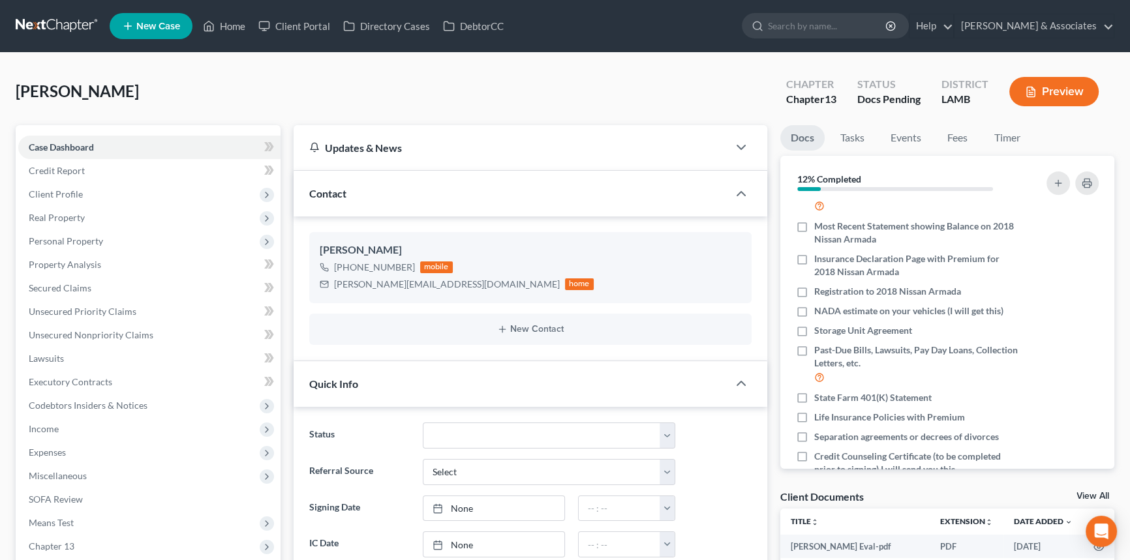
scroll to position [117, 0]
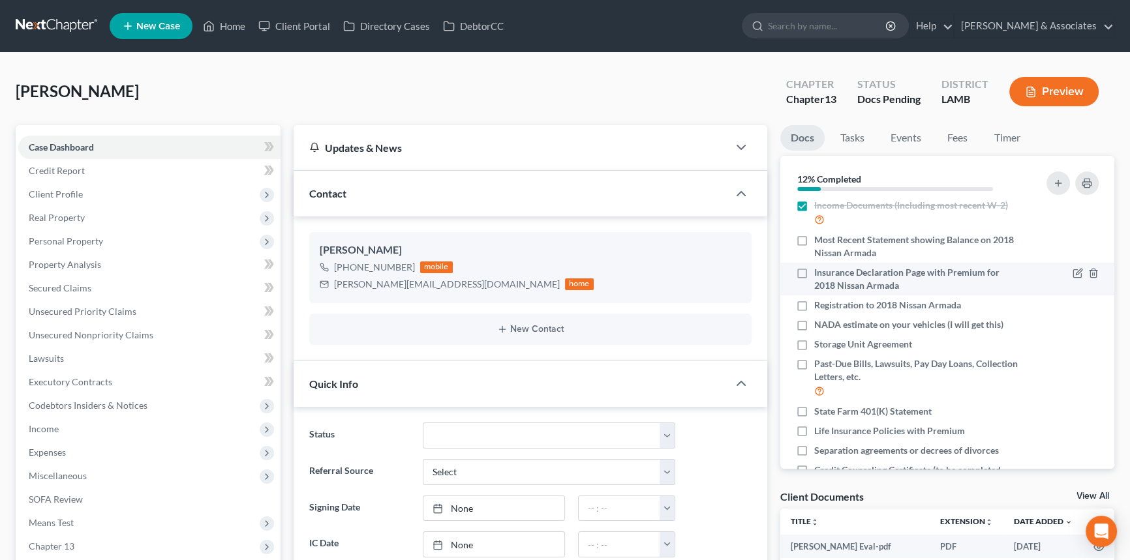
click at [814, 289] on label "Insurance Declaration Page with Premium for 2018 Nissan Armada" at bounding box center [916, 279] width 205 height 26
click at [819, 275] on input "Insurance Declaration Page with Premium for 2018 Nissan Armada" at bounding box center [823, 270] width 8 height 8
checkbox input "true"
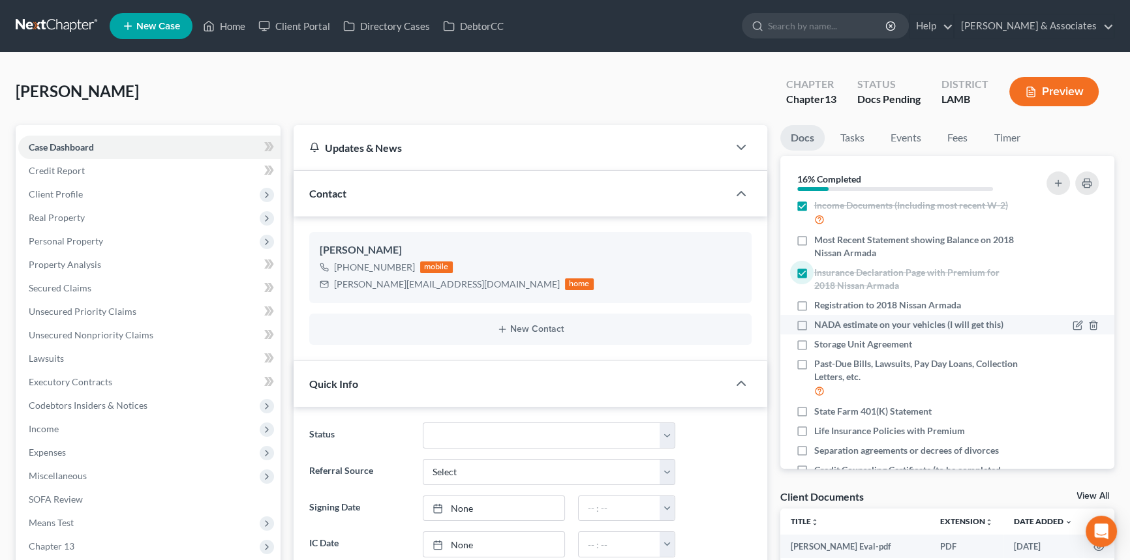
click at [814, 312] on label "Registration to 2018 Nissan Armada" at bounding box center [887, 305] width 147 height 13
click at [819, 307] on input "Registration to 2018 Nissan Armada" at bounding box center [823, 303] width 8 height 8
checkbox input "true"
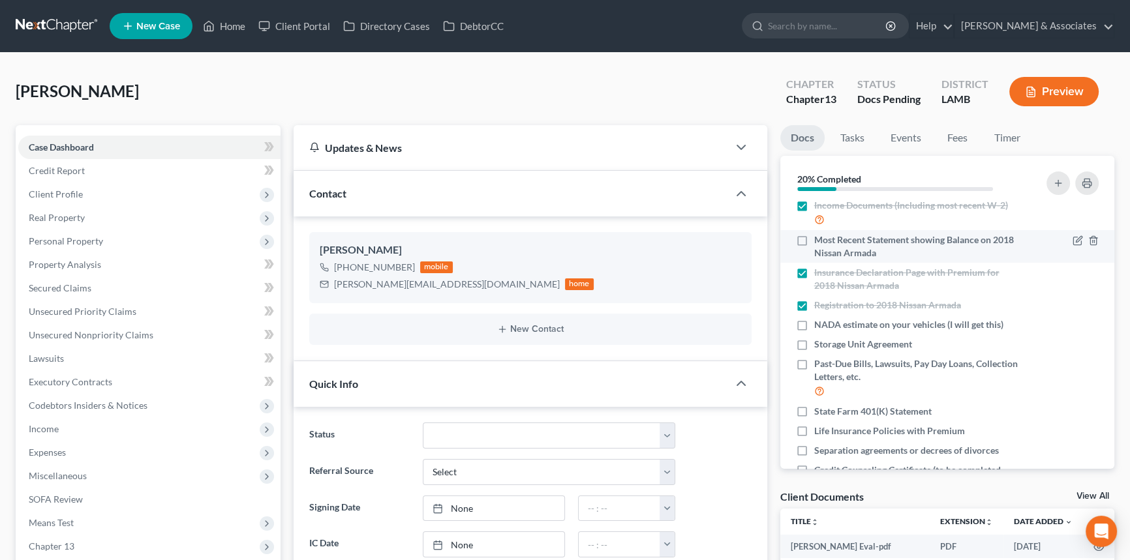
click at [814, 251] on label "Most Recent Statement showing Balance on 2018 Nissan Armada" at bounding box center [916, 246] width 205 height 26
click at [819, 242] on input "Most Recent Statement showing Balance on 2018 Nissan Armada" at bounding box center [823, 237] width 8 height 8
checkbox input "true"
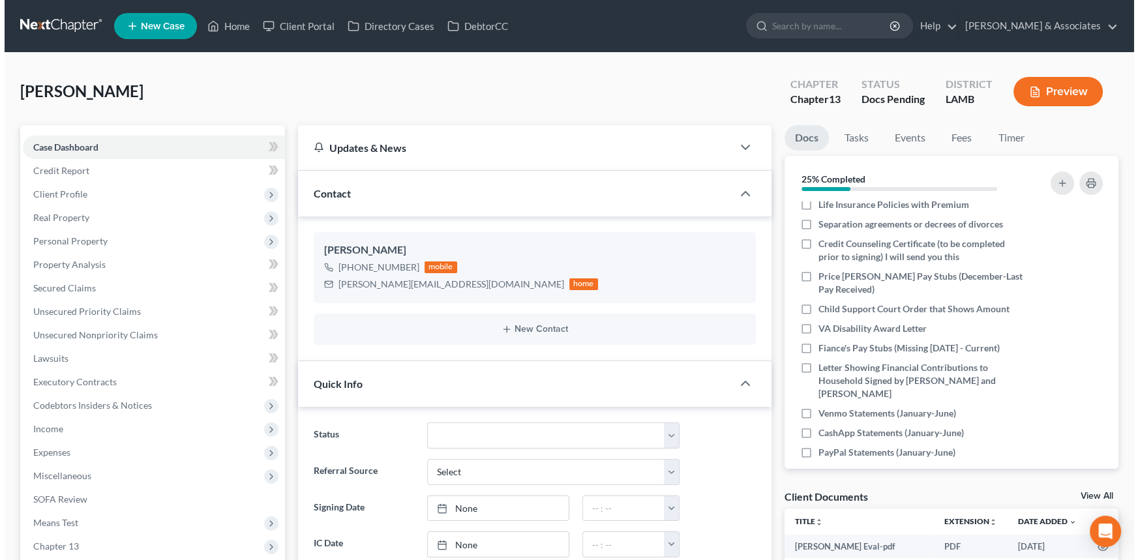
scroll to position [357, 0]
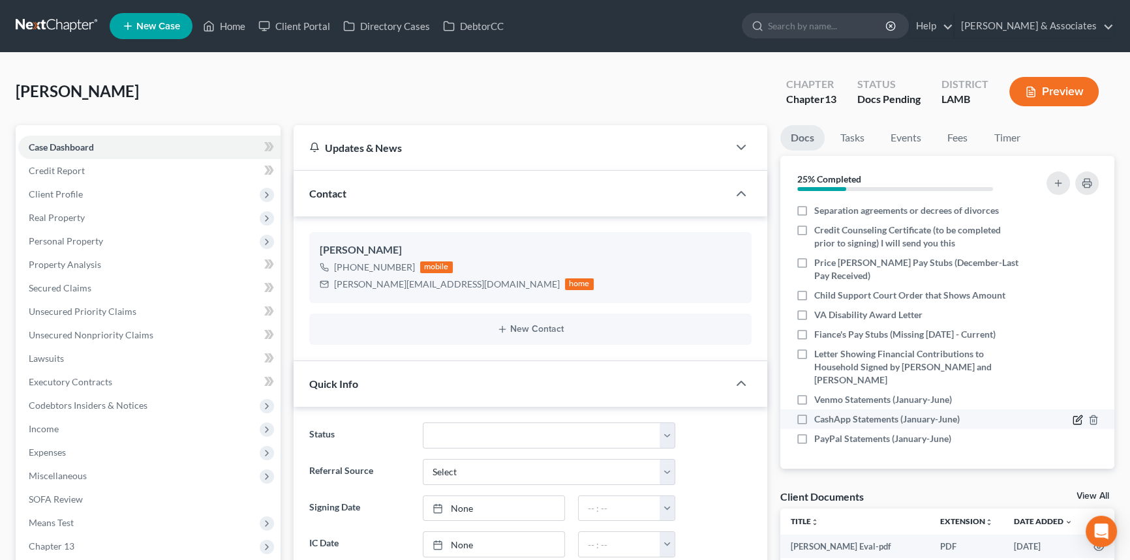
click at [1072, 418] on icon "button" at bounding box center [1077, 420] width 10 height 10
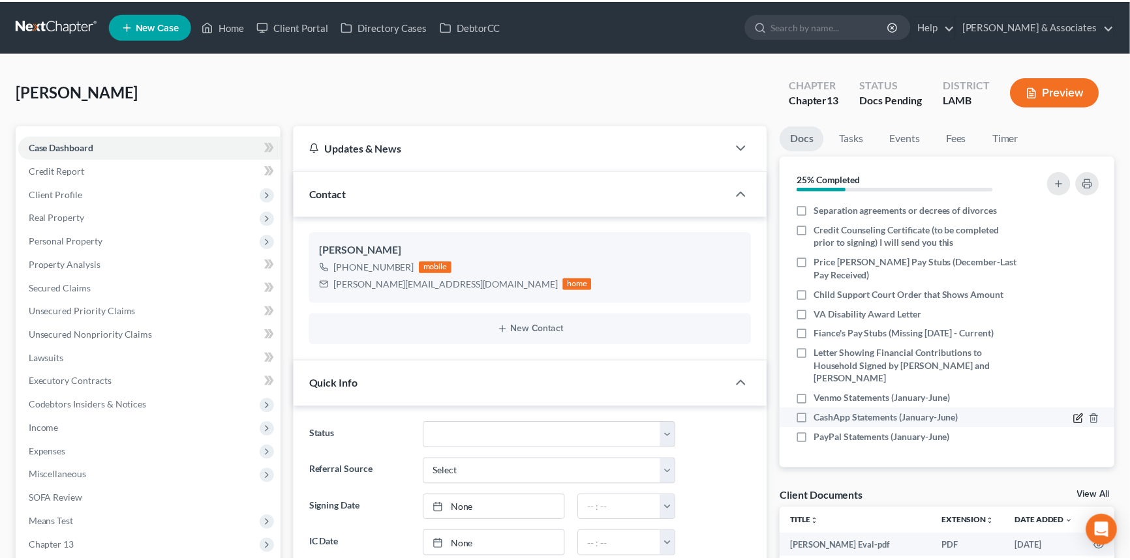
scroll to position [344, 0]
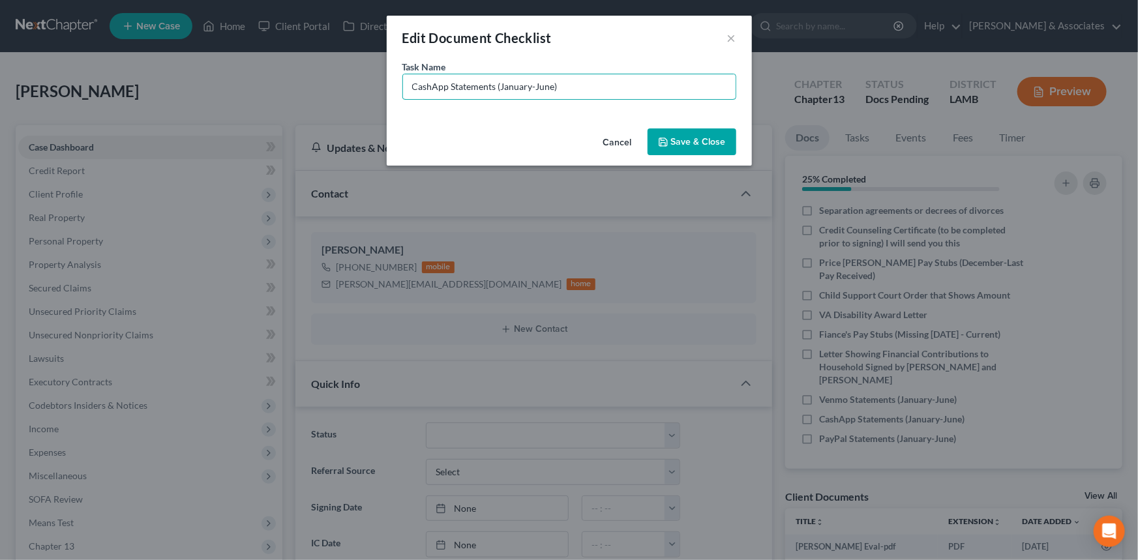
drag, startPoint x: 606, startPoint y: 88, endPoint x: 502, endPoint y: 117, distance: 108.4
click at [502, 117] on div "Task Name * CashApp Statements (January-June)" at bounding box center [569, 91] width 365 height 63
type input "CashApp Statements (Missing July-August)"
click at [667, 144] on icon "button" at bounding box center [663, 142] width 10 height 10
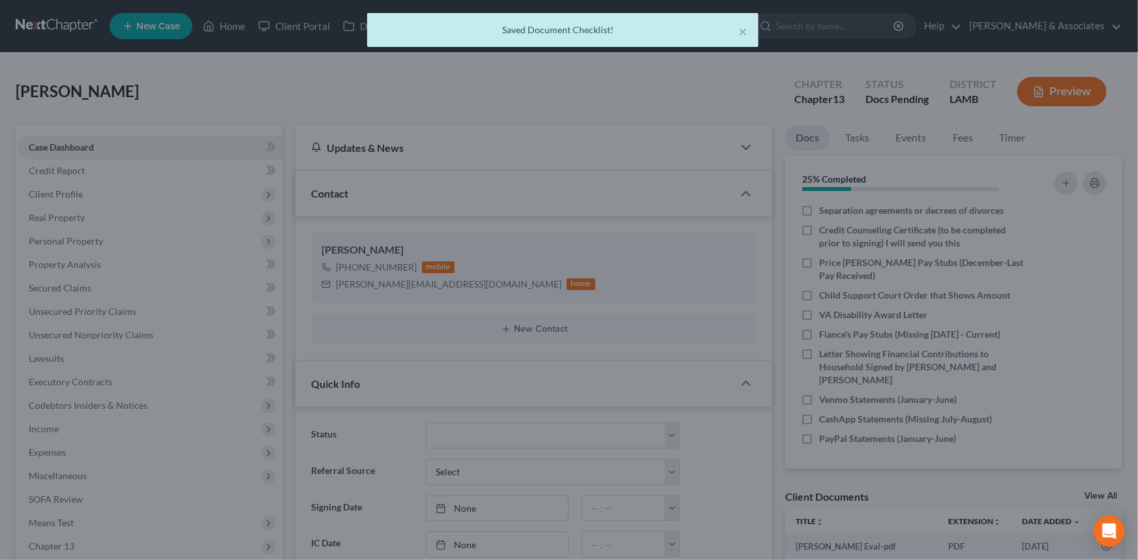
scroll to position [357, 0]
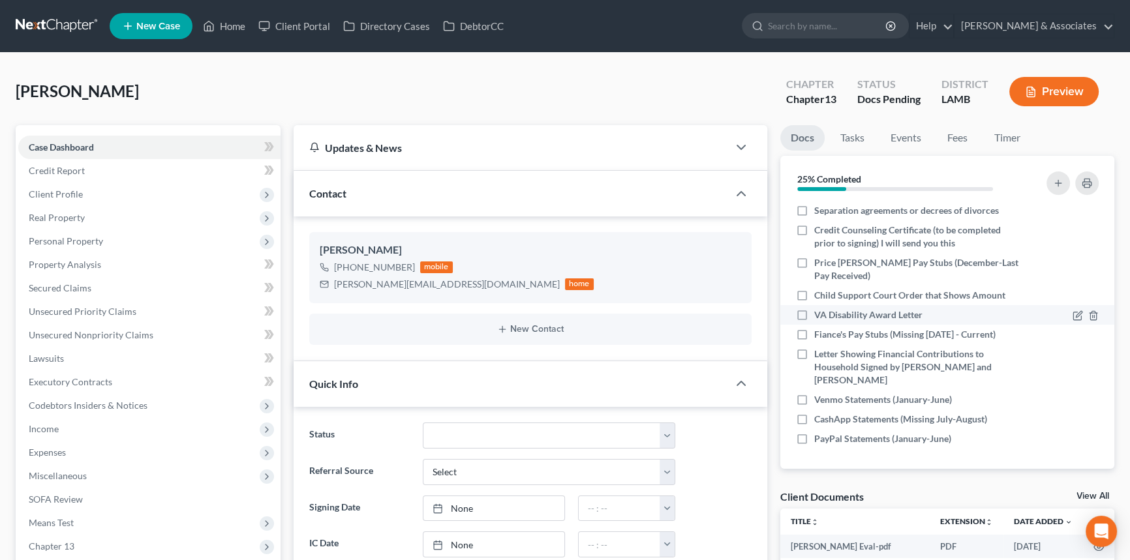
click at [814, 322] on label "VA Disability Award Letter" at bounding box center [868, 314] width 108 height 13
click at [819, 317] on input "VA Disability Award Letter" at bounding box center [823, 312] width 8 height 8
checkbox input "true"
click at [1073, 398] on icon "button" at bounding box center [1077, 400] width 10 height 10
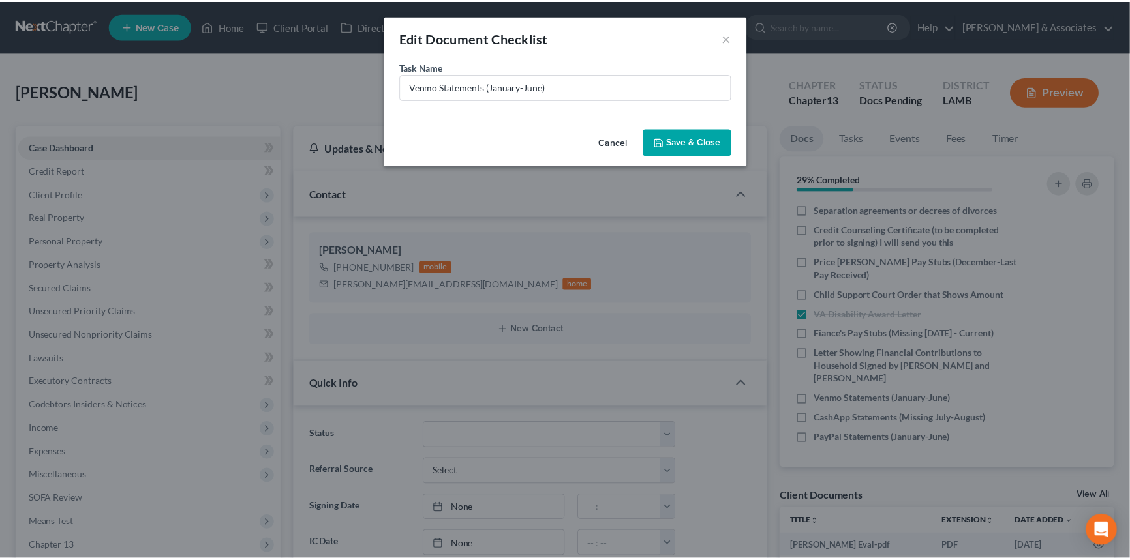
scroll to position [344, 0]
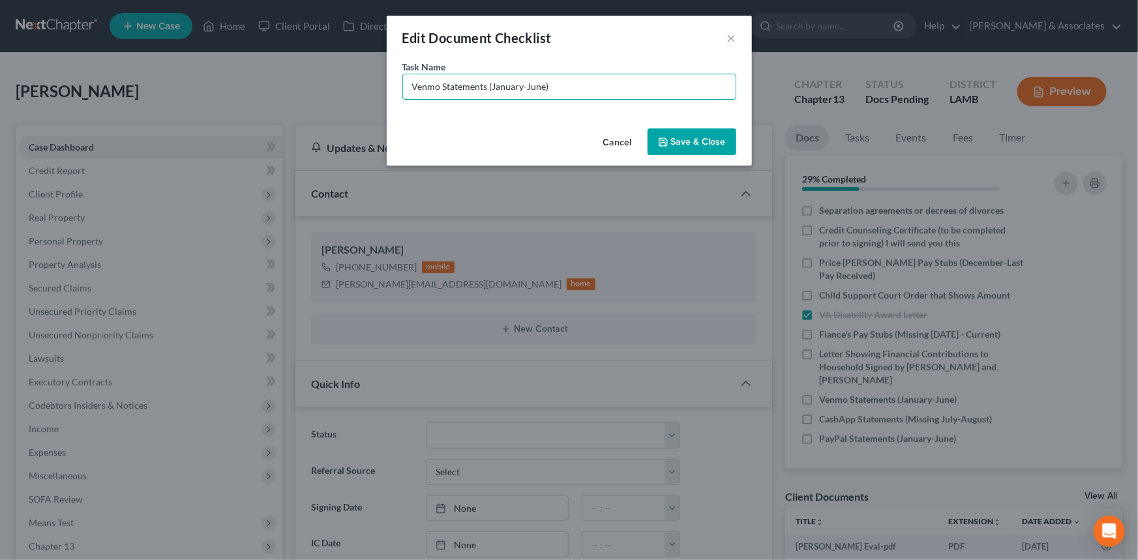
drag, startPoint x: 563, startPoint y: 91, endPoint x: 490, endPoint y: 105, distance: 73.7
click at [490, 105] on div "Task Name * Venmo Statements (January-June)" at bounding box center [569, 91] width 365 height 63
type input "Venmo Statements (July-August)"
click at [705, 151] on button "Save & Close" at bounding box center [692, 141] width 89 height 27
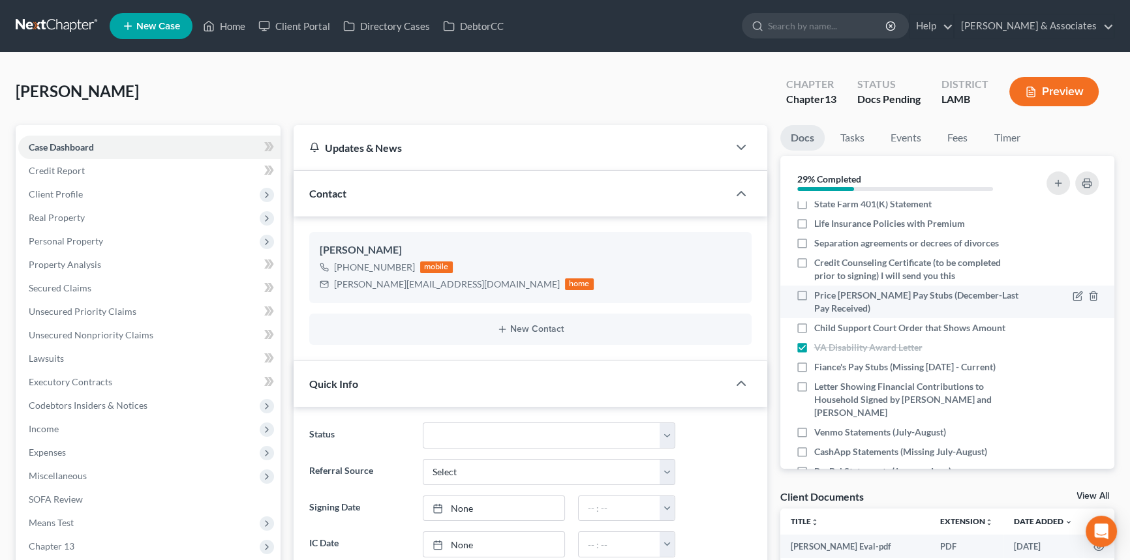
scroll to position [297, 0]
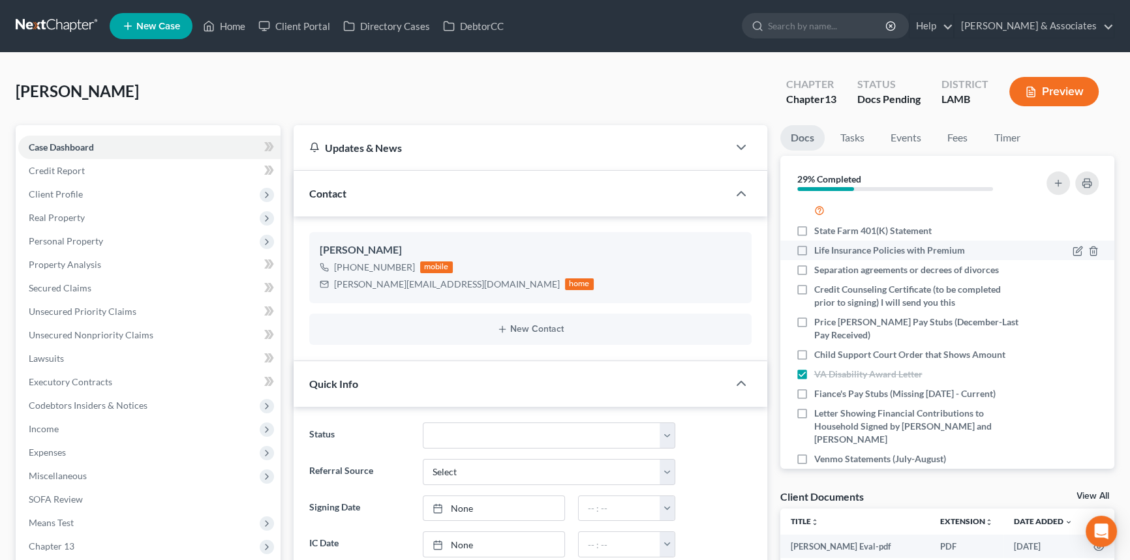
click at [814, 257] on label "Life Insurance Policies with Premium" at bounding box center [889, 250] width 151 height 13
click at [819, 252] on input "Life Insurance Policies with Premium" at bounding box center [823, 248] width 8 height 8
checkbox input "true"
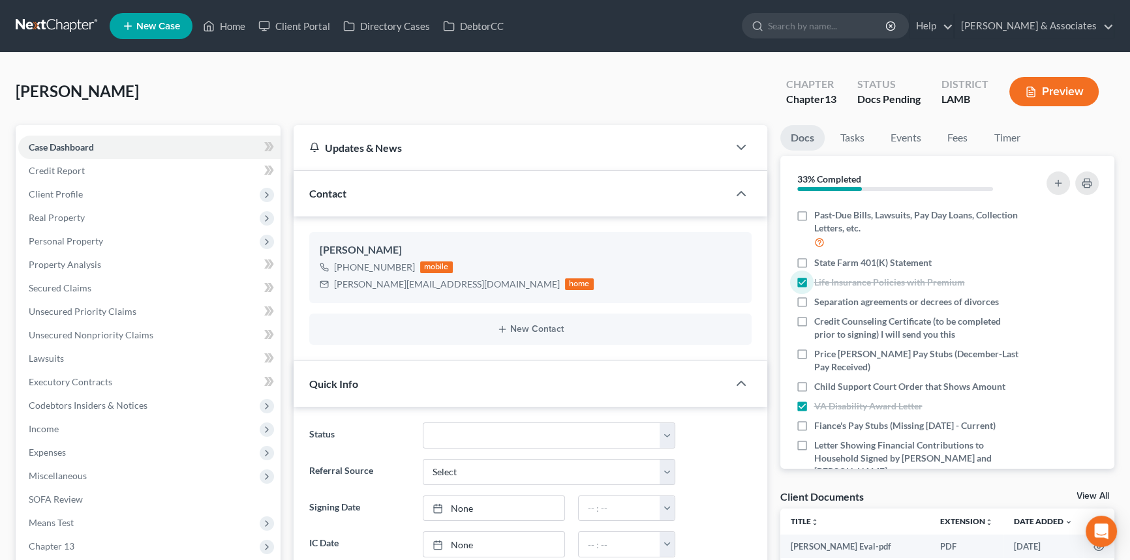
scroll to position [248, 0]
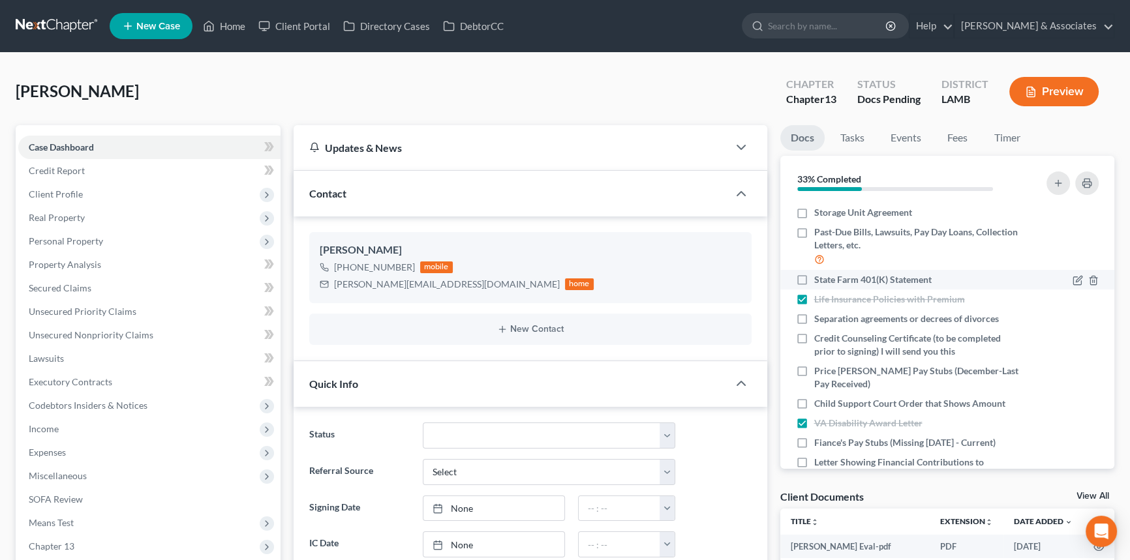
click at [814, 286] on label "State Farm 401(K) Statement" at bounding box center [872, 279] width 117 height 13
click at [819, 282] on input "State Farm 401(K) Statement" at bounding box center [823, 277] width 8 height 8
checkbox input "true"
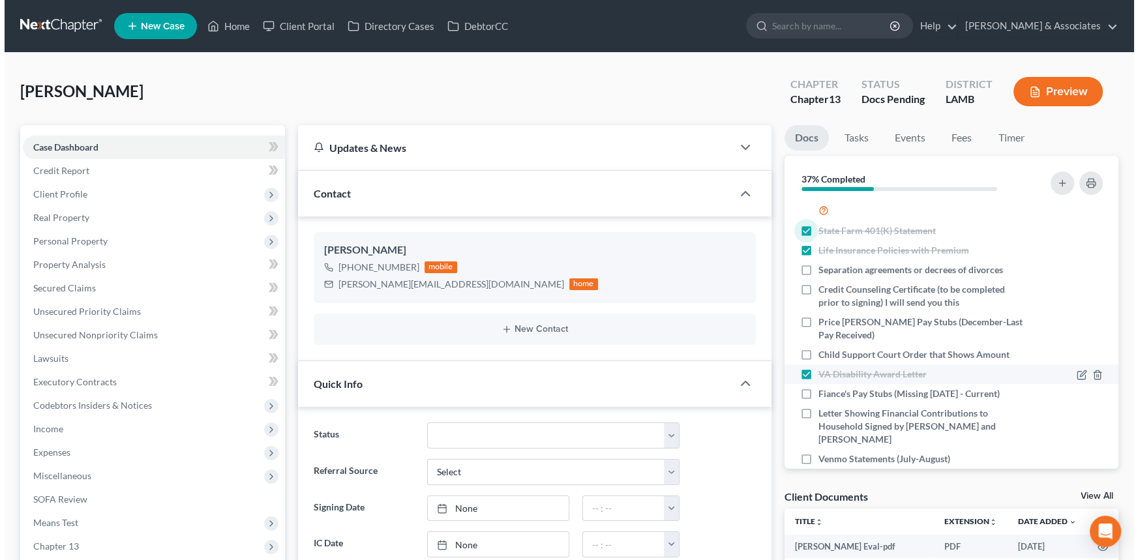
scroll to position [357, 0]
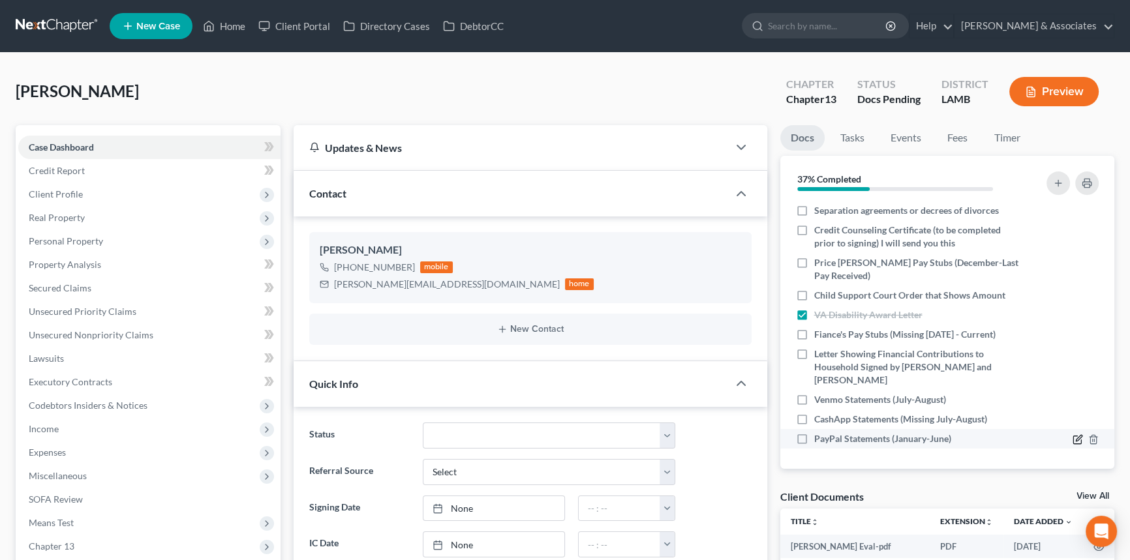
click at [1072, 440] on icon "button" at bounding box center [1077, 439] width 10 height 10
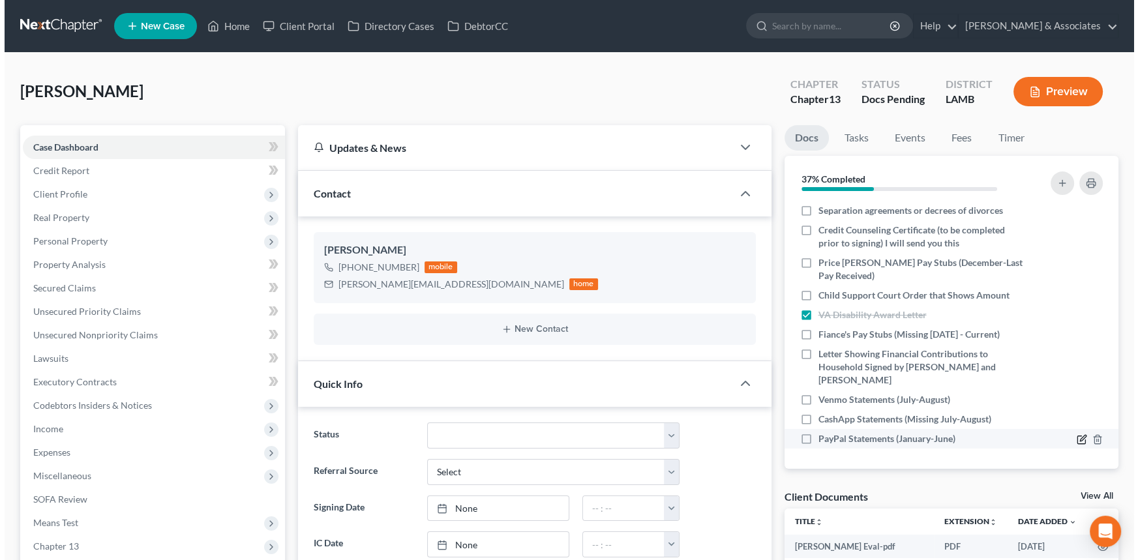
scroll to position [344, 0]
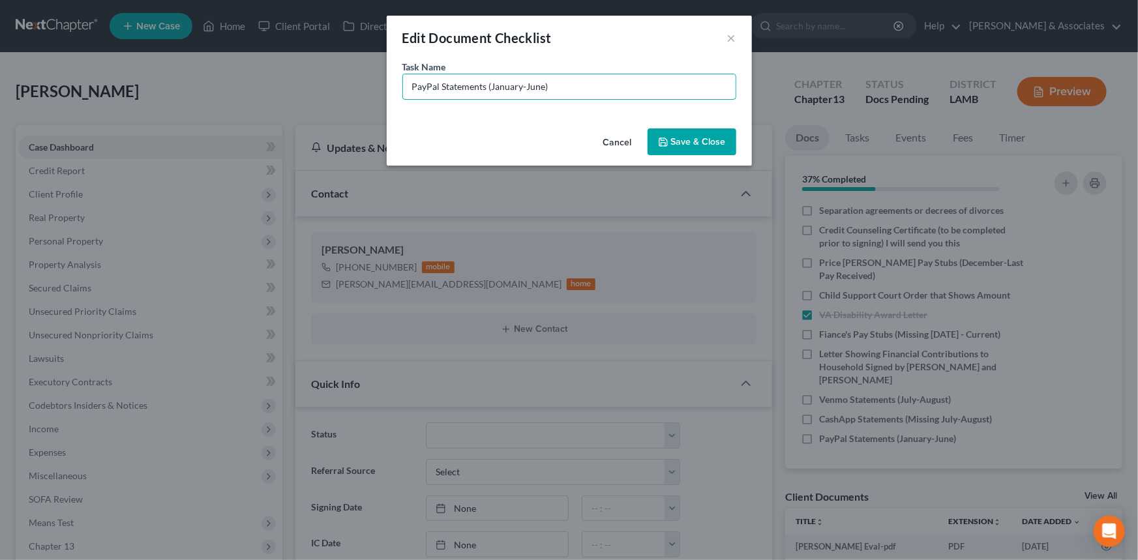
drag, startPoint x: 565, startPoint y: 86, endPoint x: 490, endPoint y: 103, distance: 76.3
click at [490, 103] on div "Task Name * PayPal Statements (January-June)" at bounding box center [569, 91] width 365 height 63
type input "PayPal Statements (March - August) We need the actual monthly statements, you c…"
click at [666, 129] on button "Save & Close" at bounding box center [692, 141] width 89 height 27
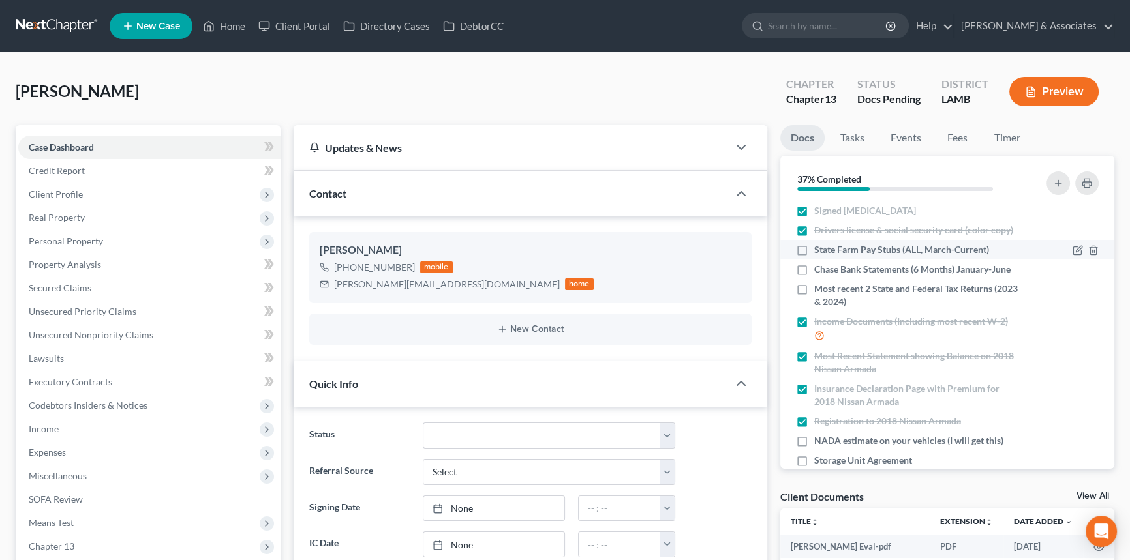
scroll to position [0, 0]
click at [1075, 252] on icon "button" at bounding box center [1078, 250] width 6 height 6
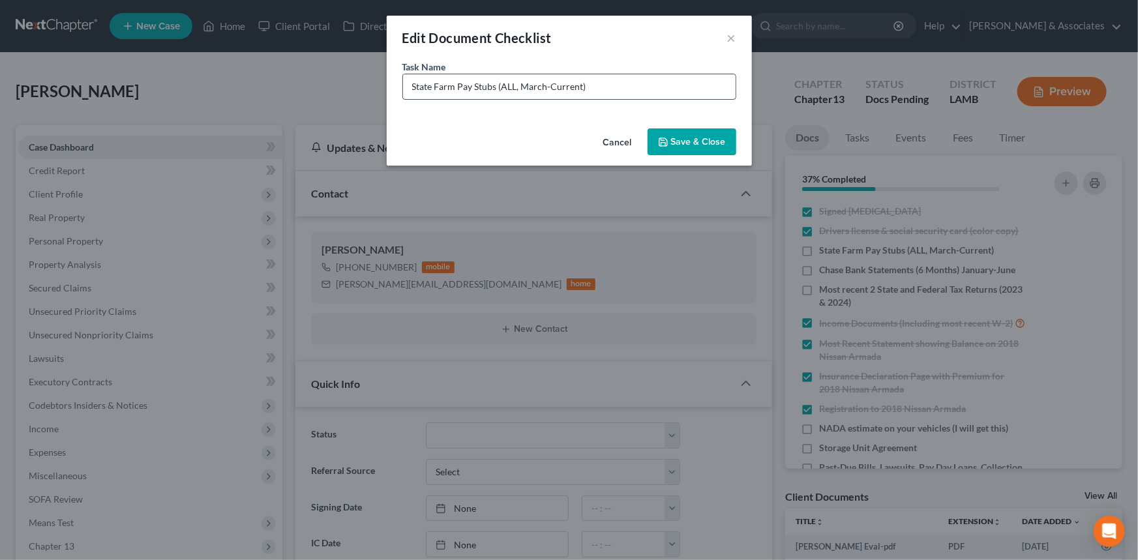
click at [674, 81] on input "State Farm Pay Stubs (ALL, March-Current)" at bounding box center [569, 86] width 333 height 25
type input "State Farm Pay Stubs (ALL, March-Current) Do you have actual paystubs?"
click at [714, 132] on button "Save & Close" at bounding box center [692, 141] width 89 height 27
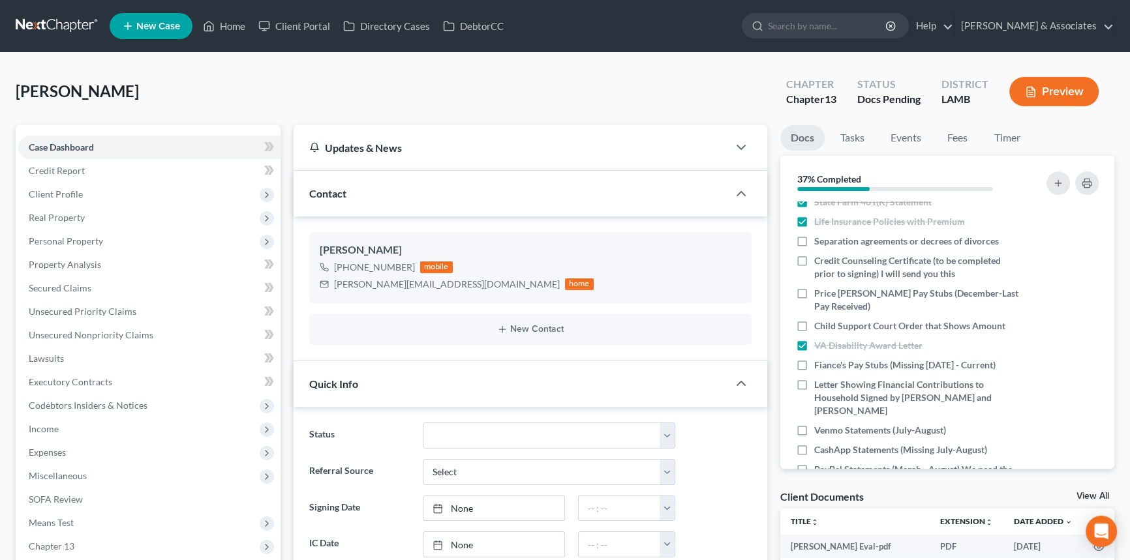
scroll to position [396, 0]
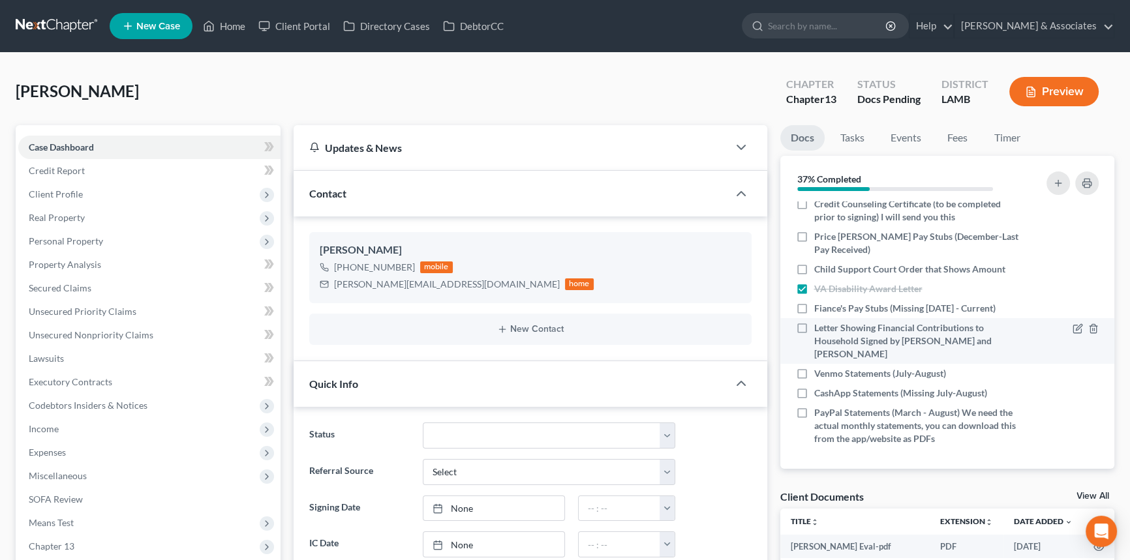
click at [814, 343] on label "Letter Showing Financial Contributions to Household Signed by [PERSON_NAME] and…" at bounding box center [916, 341] width 205 height 39
click at [819, 330] on input "Letter Showing Financial Contributions to Household Signed by [PERSON_NAME] and…" at bounding box center [823, 326] width 8 height 8
checkbox input "true"
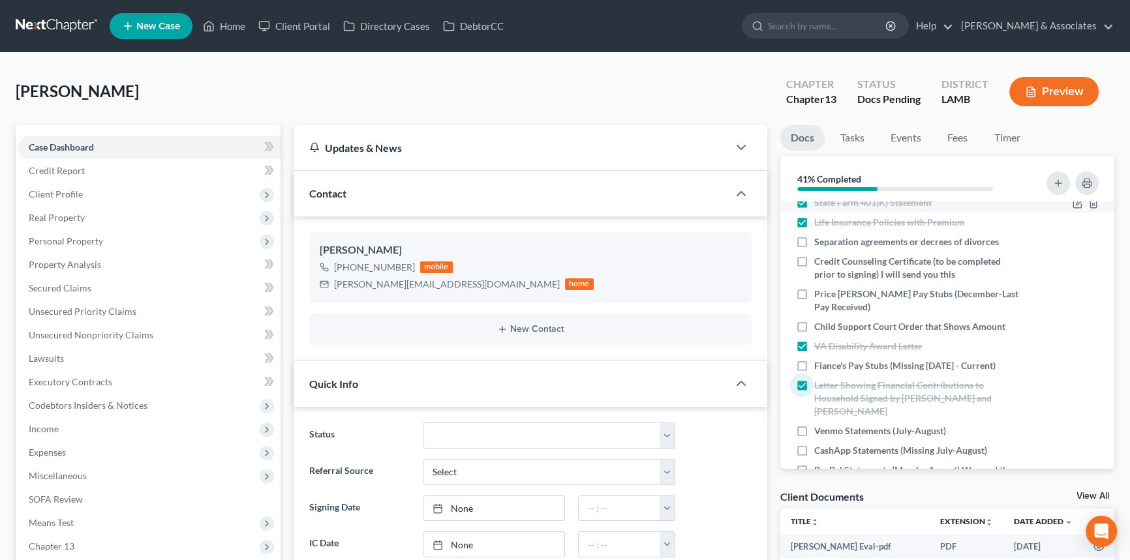
scroll to position [277, 0]
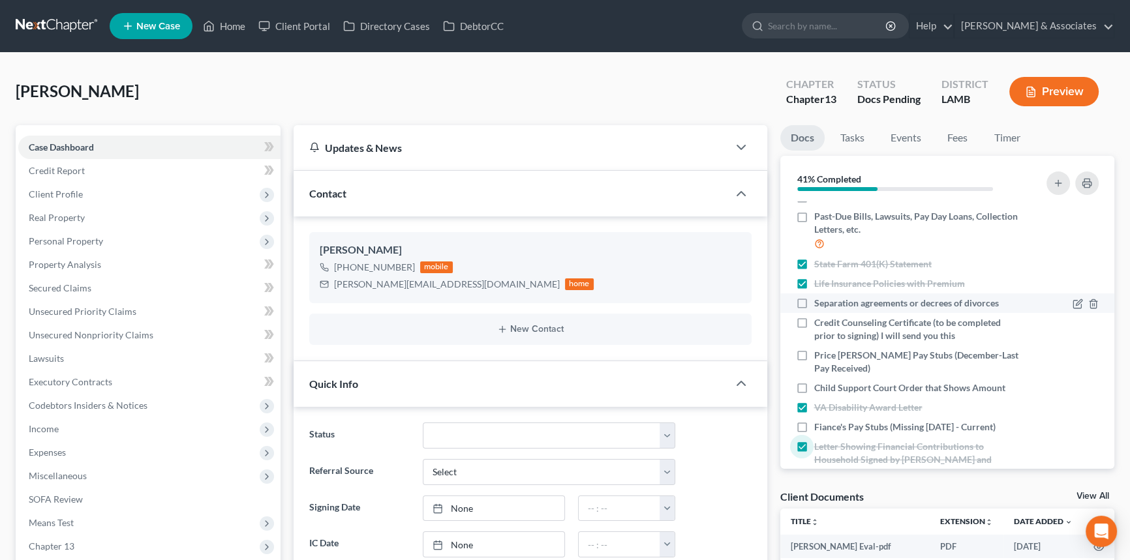
click at [814, 310] on label "Separation agreements or decrees of divorces" at bounding box center [906, 303] width 185 height 13
click at [819, 305] on input "Separation agreements or decrees of divorces" at bounding box center [823, 301] width 8 height 8
checkbox input "true"
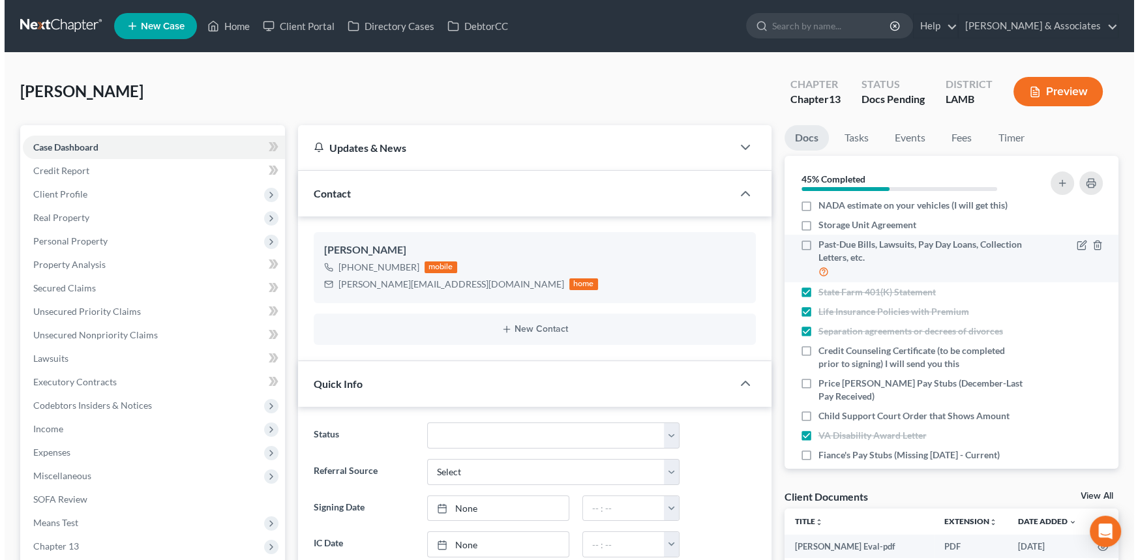
scroll to position [337, 0]
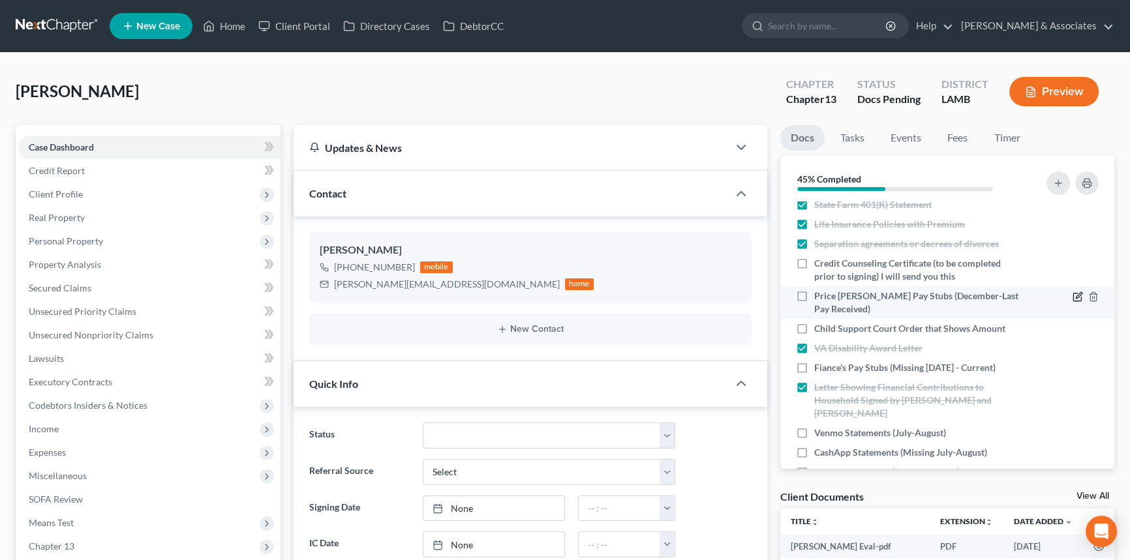
click at [1073, 301] on icon "button" at bounding box center [1077, 297] width 8 height 8
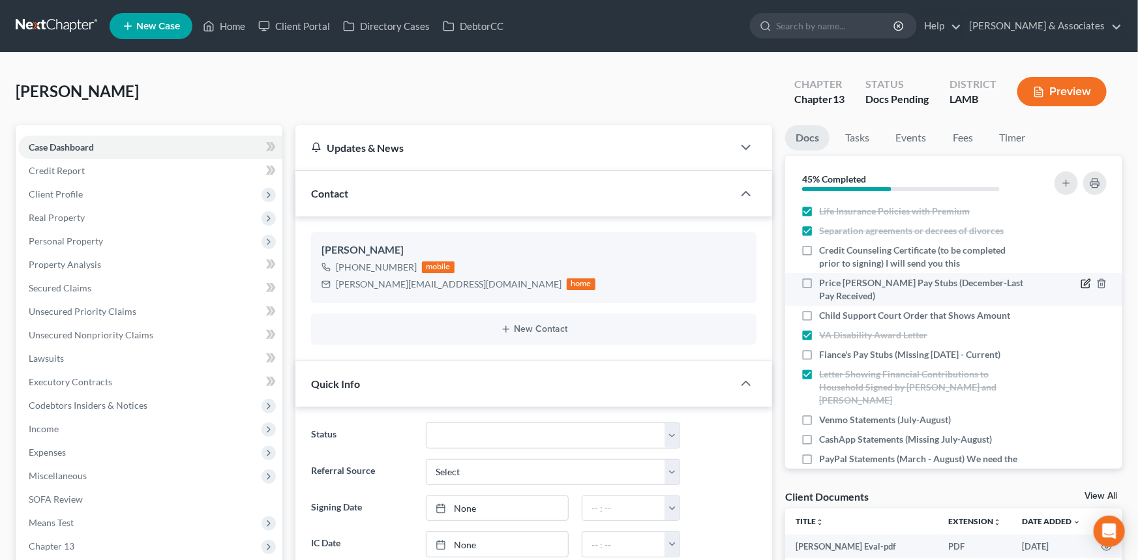
scroll to position [323, 0]
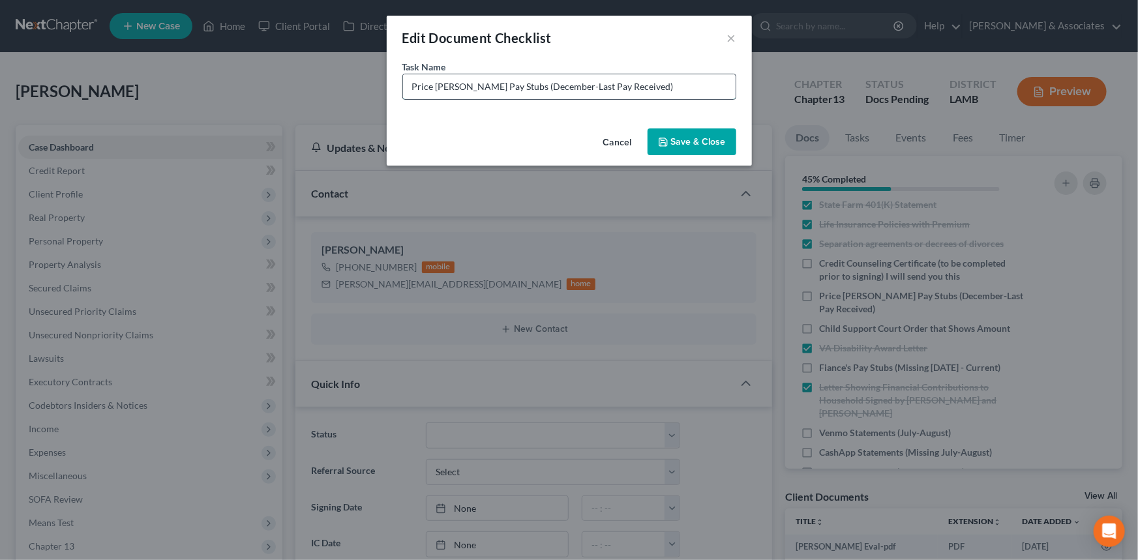
click at [651, 87] on input "Price [PERSON_NAME] Pay Stubs (December-Last Pay Received)" at bounding box center [569, 86] width 333 height 25
type input "Price [PERSON_NAME] Pay Stubs (December-Last Pay Received) <-- IF THESE ARE NOT…"
click at [680, 148] on button "Save & Close" at bounding box center [692, 141] width 89 height 27
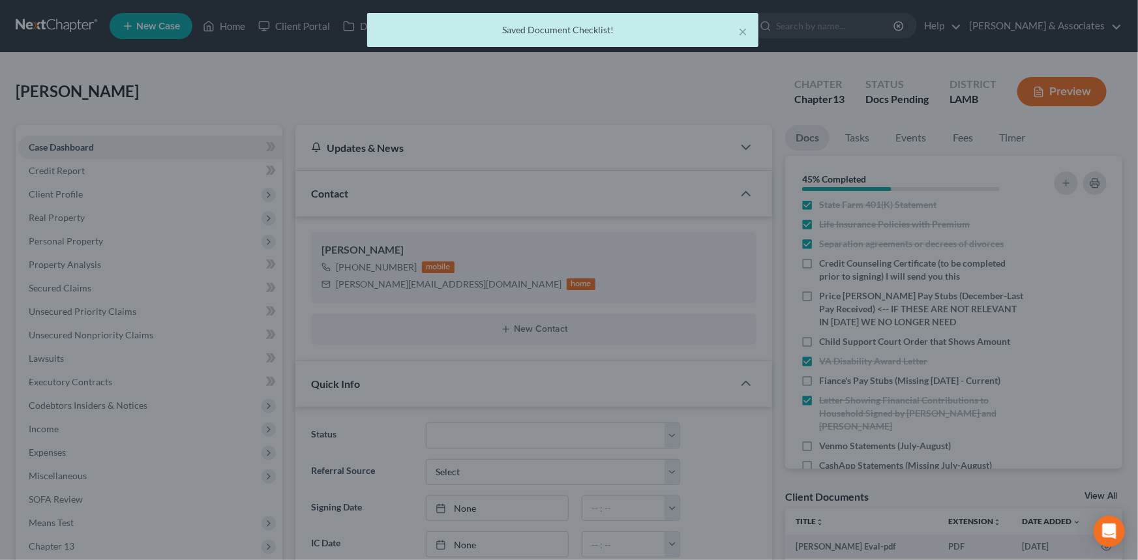
scroll to position [337, 0]
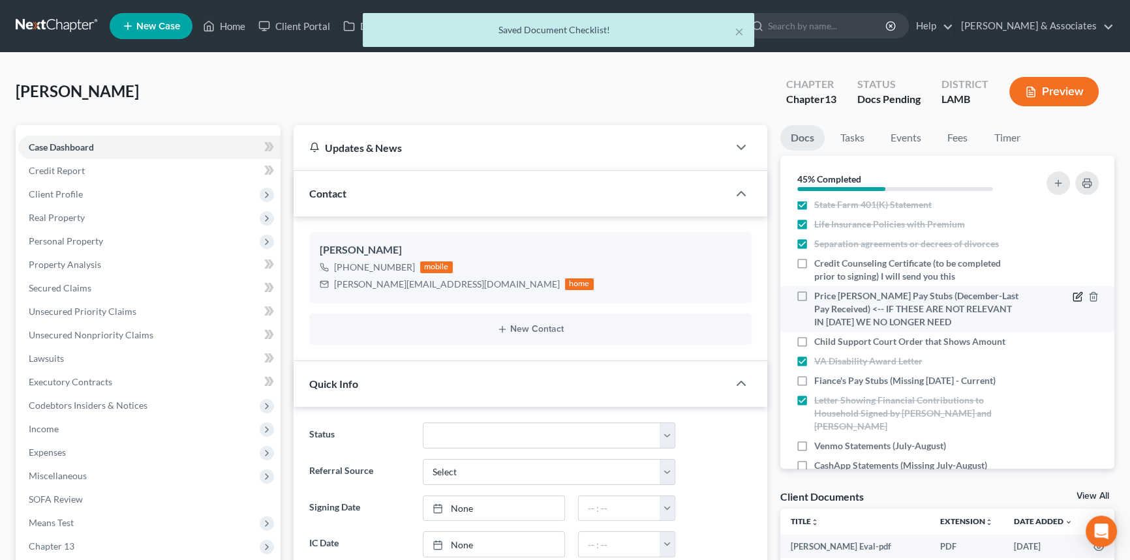
click at [1072, 302] on icon "button" at bounding box center [1077, 297] width 10 height 10
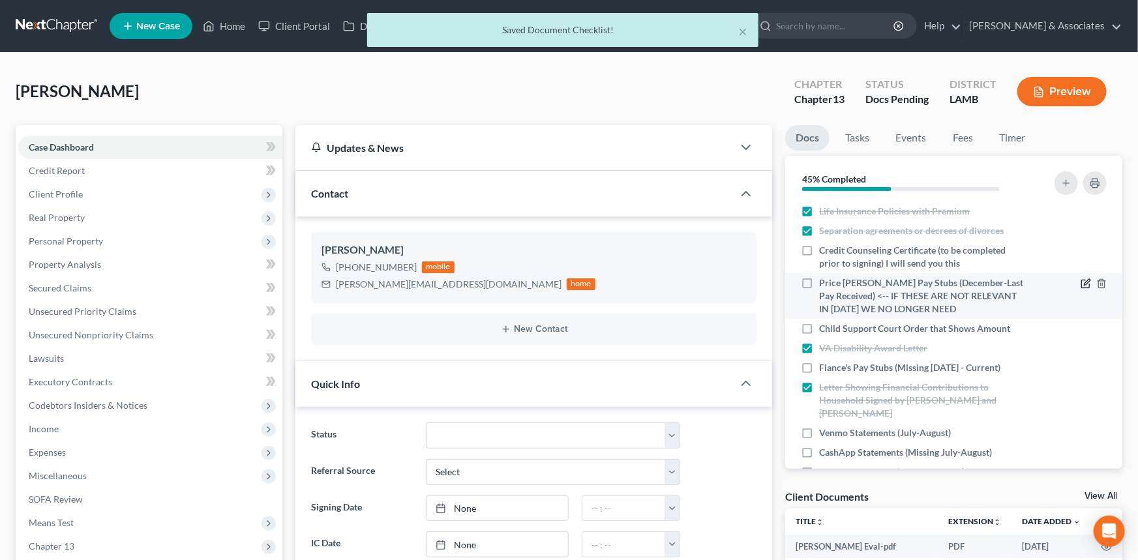
scroll to position [323, 0]
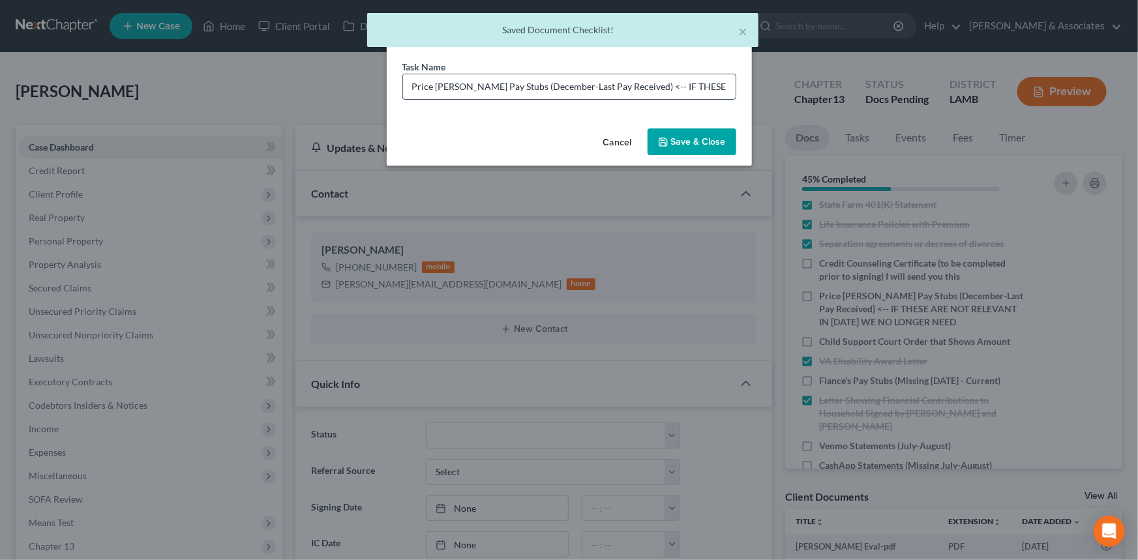
click at [697, 79] on input "Price [PERSON_NAME] Pay Stubs (December-Last Pay Received) <-- IF THESE ARE NOT…" at bounding box center [569, 86] width 333 height 25
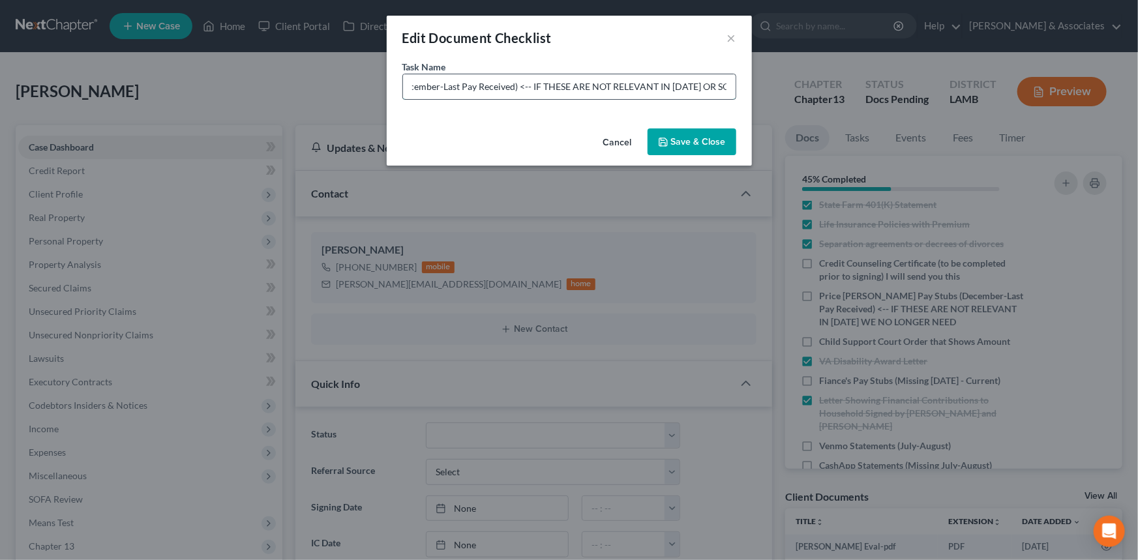
scroll to position [0, 166]
type input "Price [PERSON_NAME] Pay Stubs (December-Last Pay Received) <-- IF THESE ARE NOT…"
click at [708, 149] on button "Save & Close" at bounding box center [692, 141] width 89 height 27
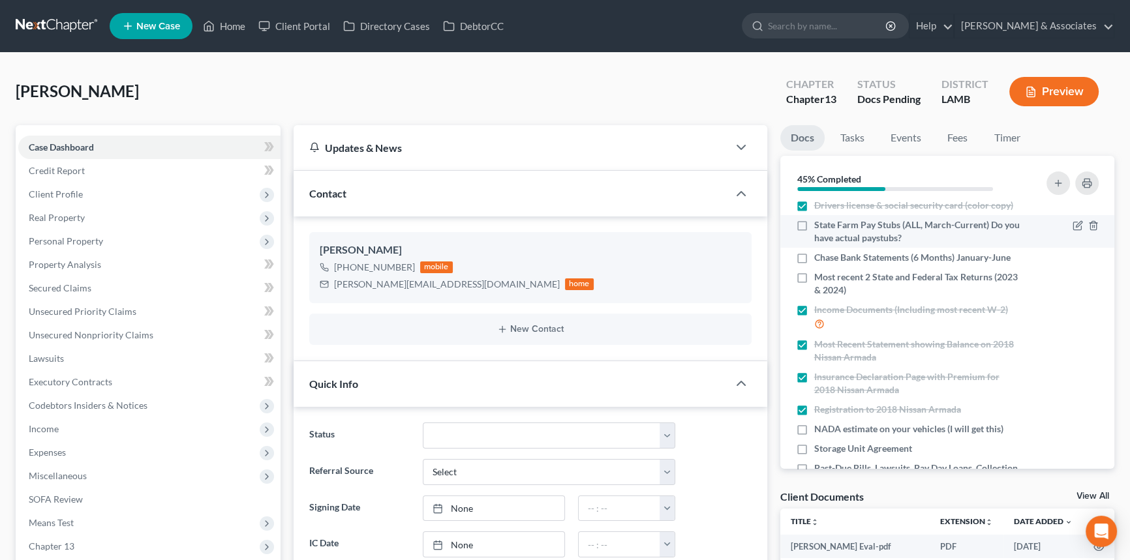
scroll to position [0, 0]
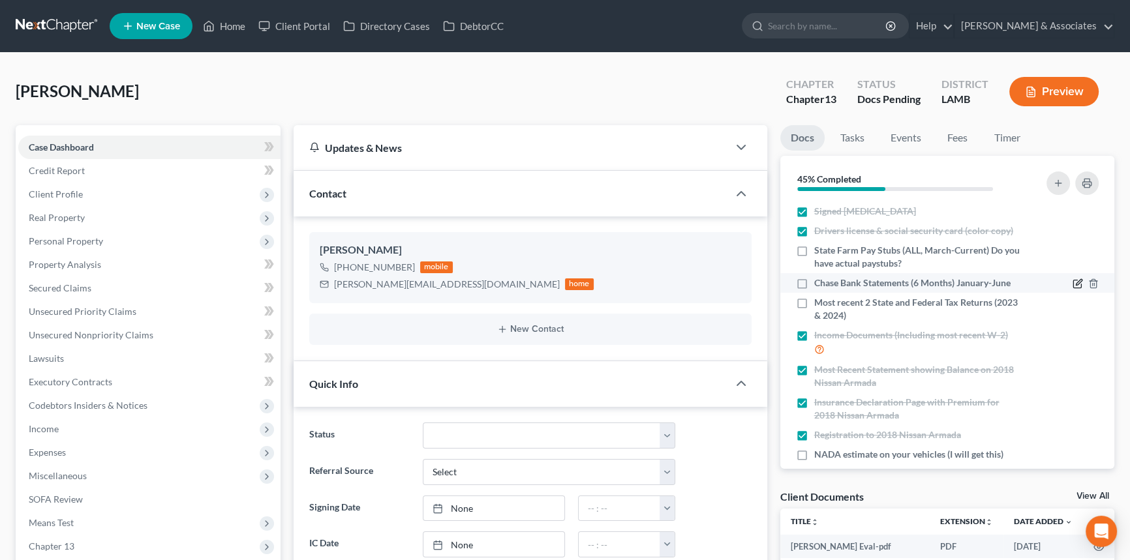
click at [1072, 283] on icon "button" at bounding box center [1077, 283] width 10 height 10
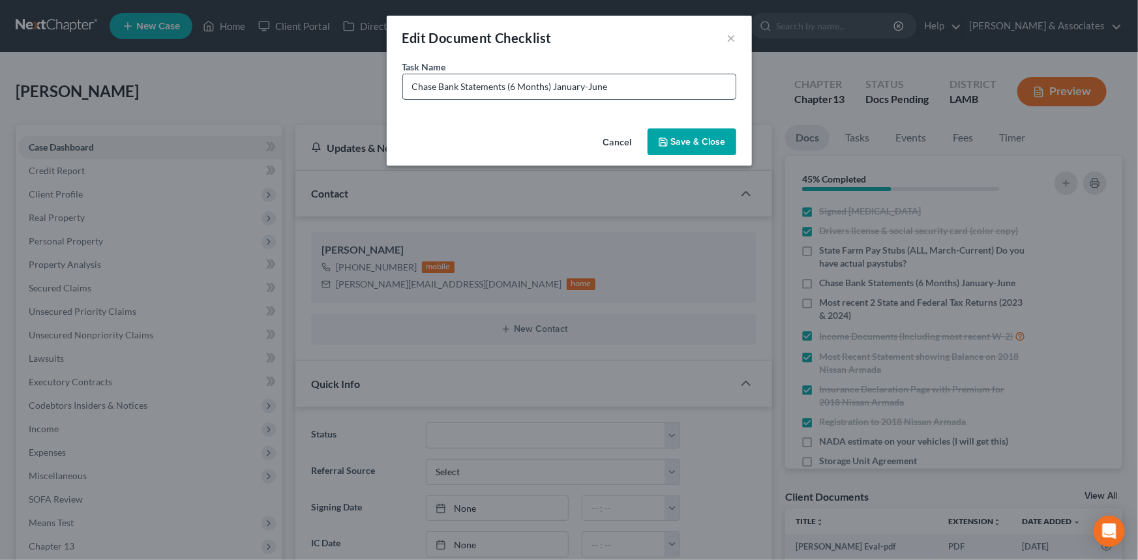
drag, startPoint x: 652, startPoint y: 93, endPoint x: 511, endPoint y: 97, distance: 140.3
click at [511, 97] on input "Chase Bank Statements (6 Months) January-June" at bounding box center [569, 86] width 333 height 25
type input "Chase Bank Statements (Need [DATE]-Current)"
click at [670, 130] on button "Save & Close" at bounding box center [692, 141] width 89 height 27
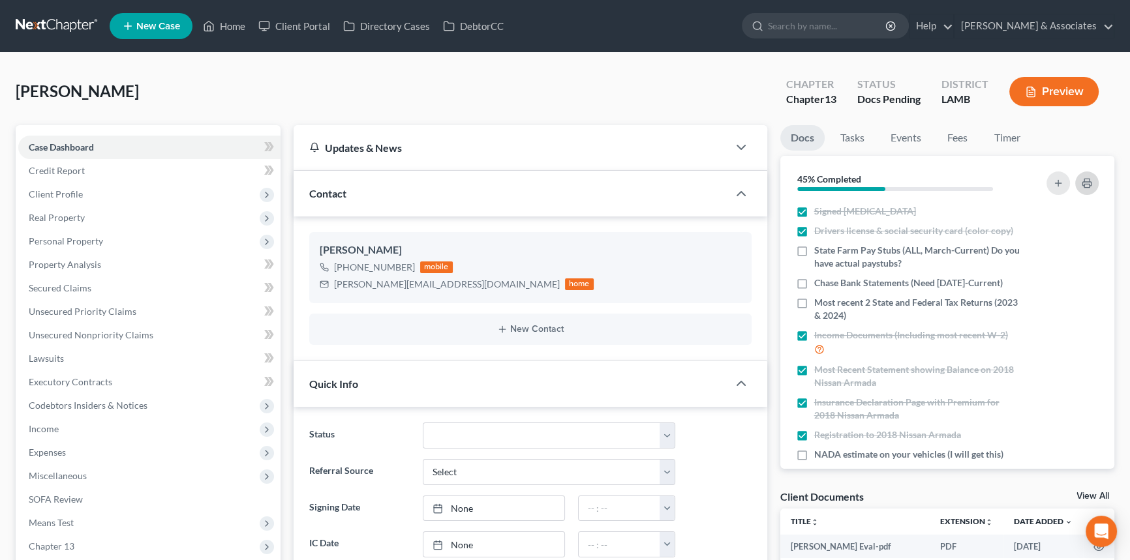
click at [1088, 184] on rect "button" at bounding box center [1086, 185] width 5 height 3
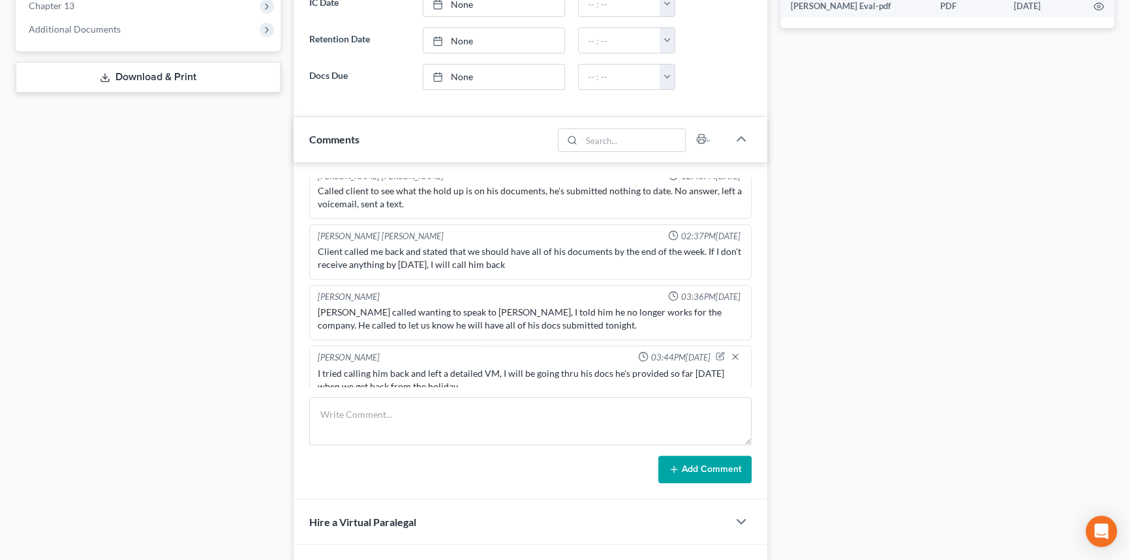
scroll to position [593, 0]
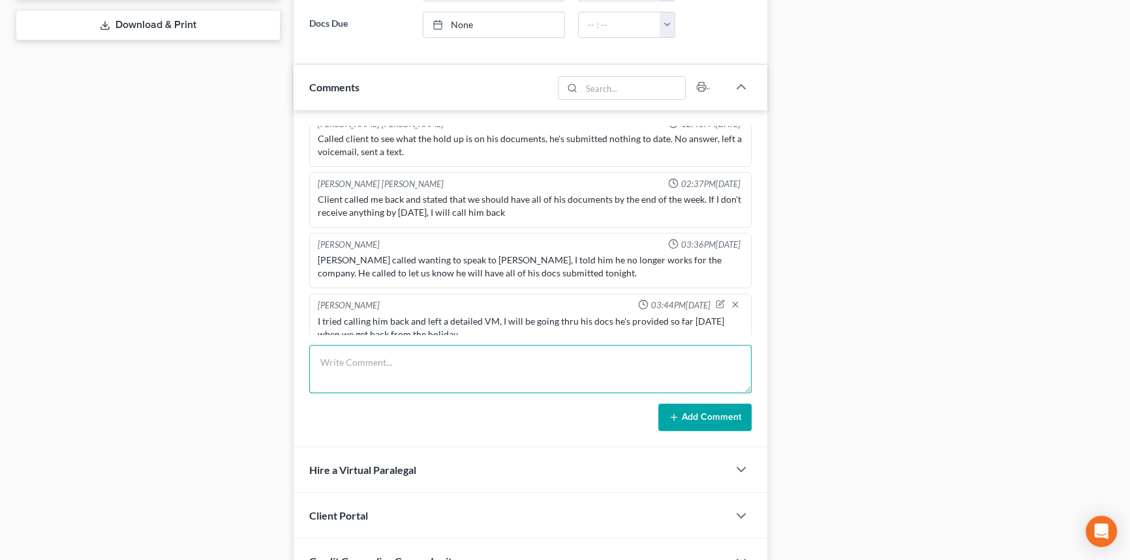
click at [399, 354] on textarea at bounding box center [530, 369] width 442 height 48
type textarea "o"
type textarea "processed documents provided in portal, updated doc checklist and emailed client"
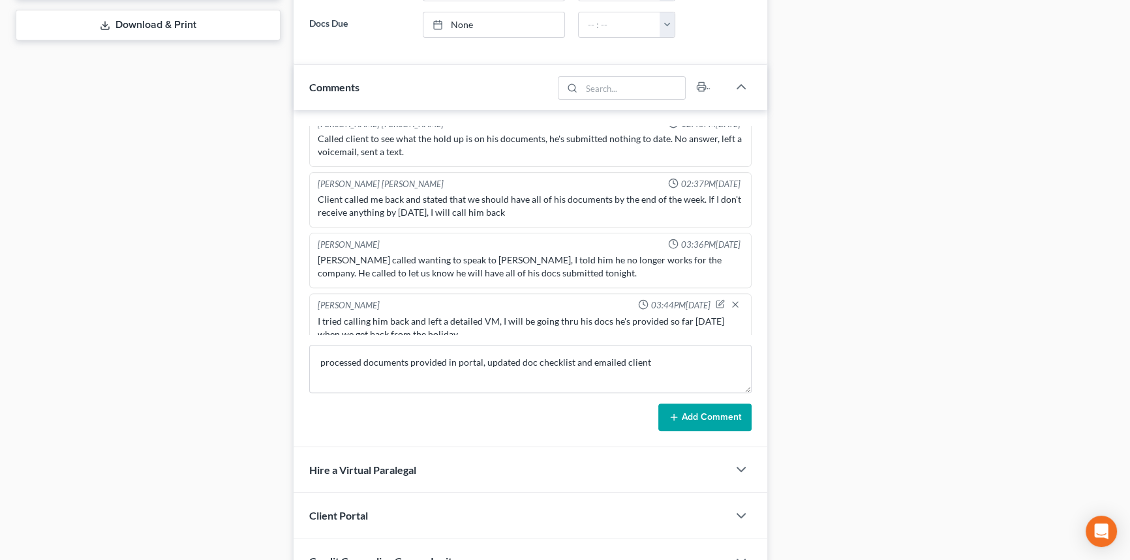
click at [722, 423] on button "Add Comment" at bounding box center [704, 417] width 93 height 27
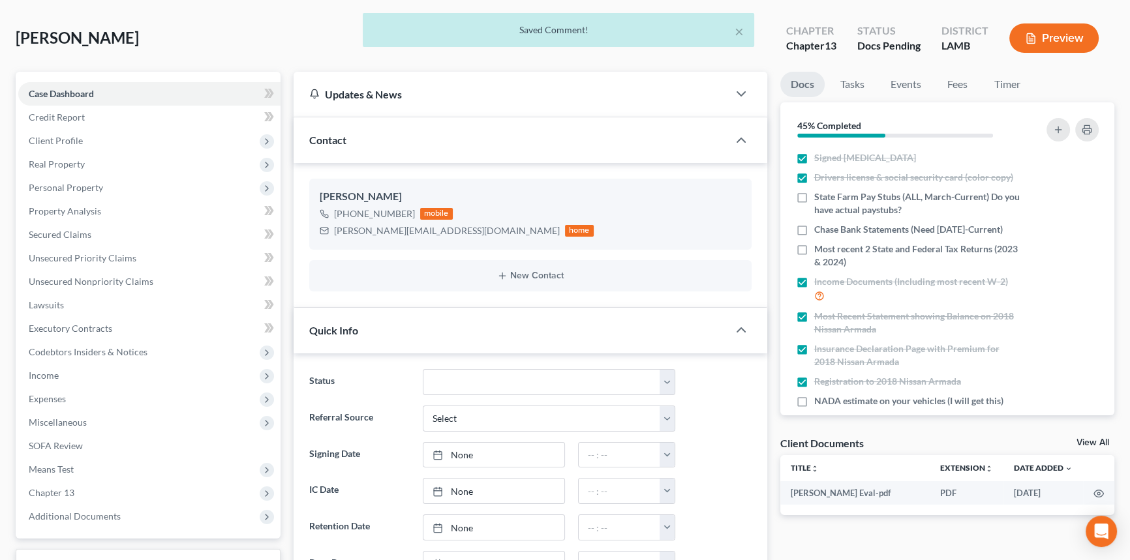
scroll to position [0, 0]
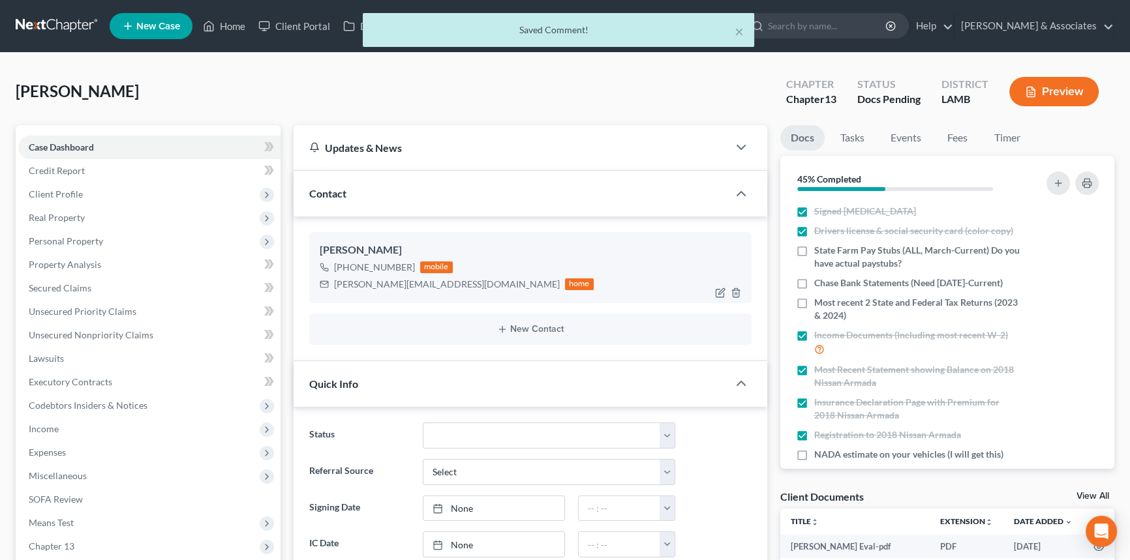
click at [370, 279] on div "[PERSON_NAME][EMAIL_ADDRESS][DOMAIN_NAME]" at bounding box center [447, 284] width 226 height 13
copy div "[PERSON_NAME][EMAIL_ADDRESS][DOMAIN_NAME]"
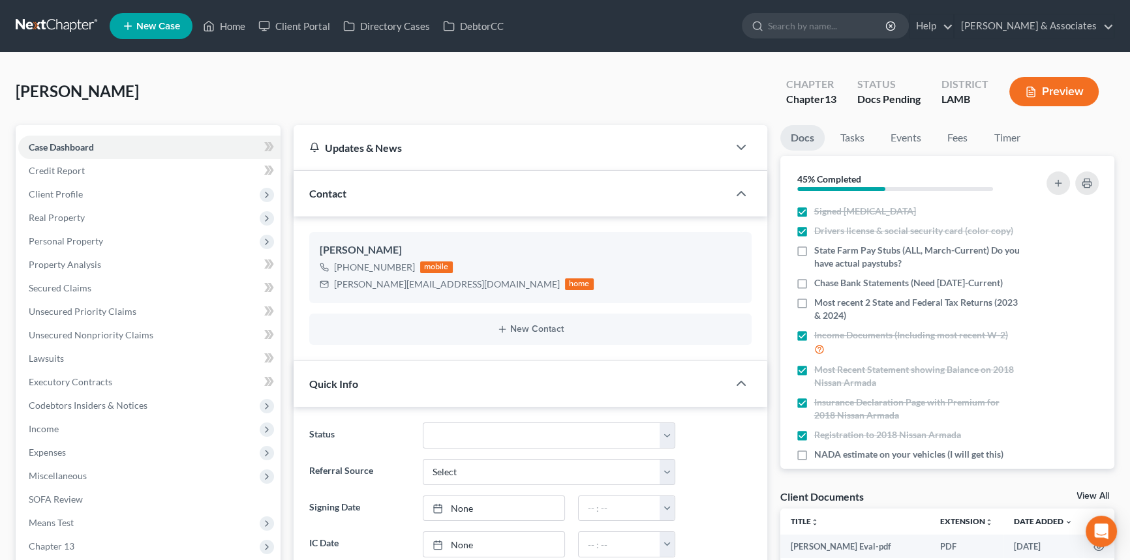
click at [620, 98] on div "[PERSON_NAME] Upgraded Chapter Chapter 13 Status Docs Pending District [GEOGRAP…" at bounding box center [565, 96] width 1098 height 57
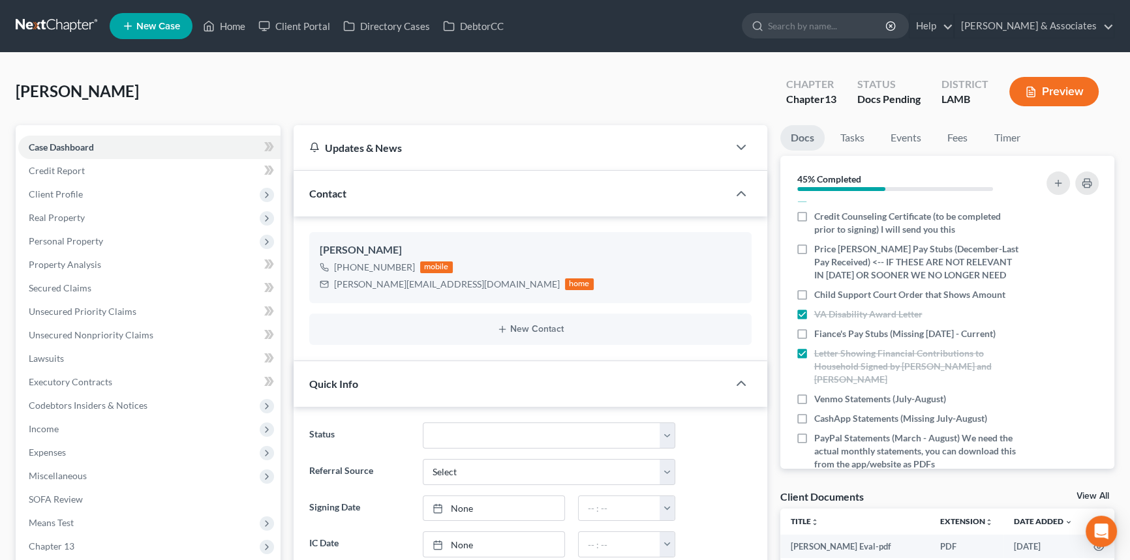
scroll to position [409, 0]
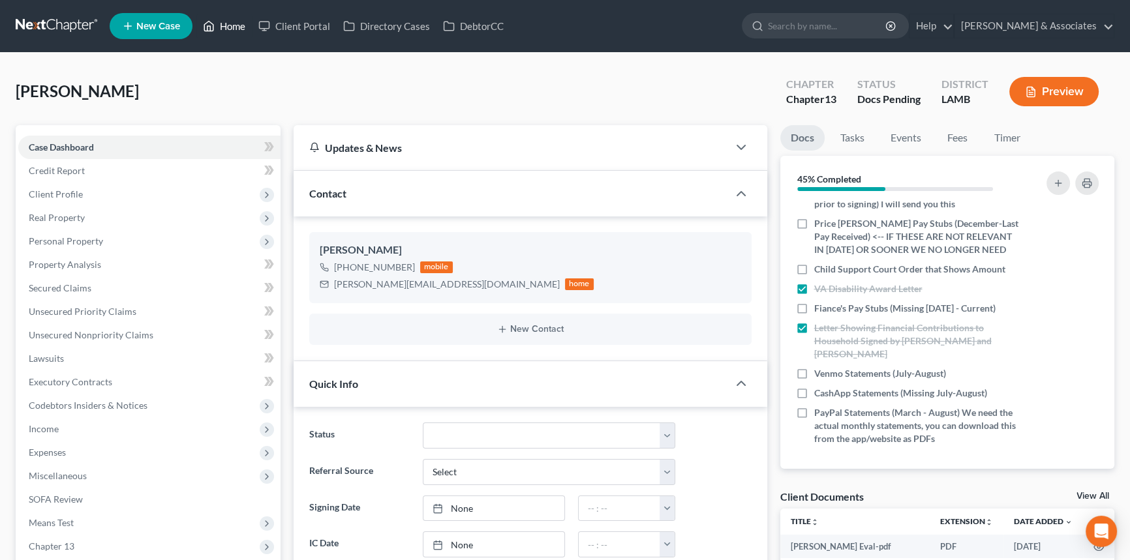
click at [202, 34] on link "Home" at bounding box center [223, 25] width 55 height 23
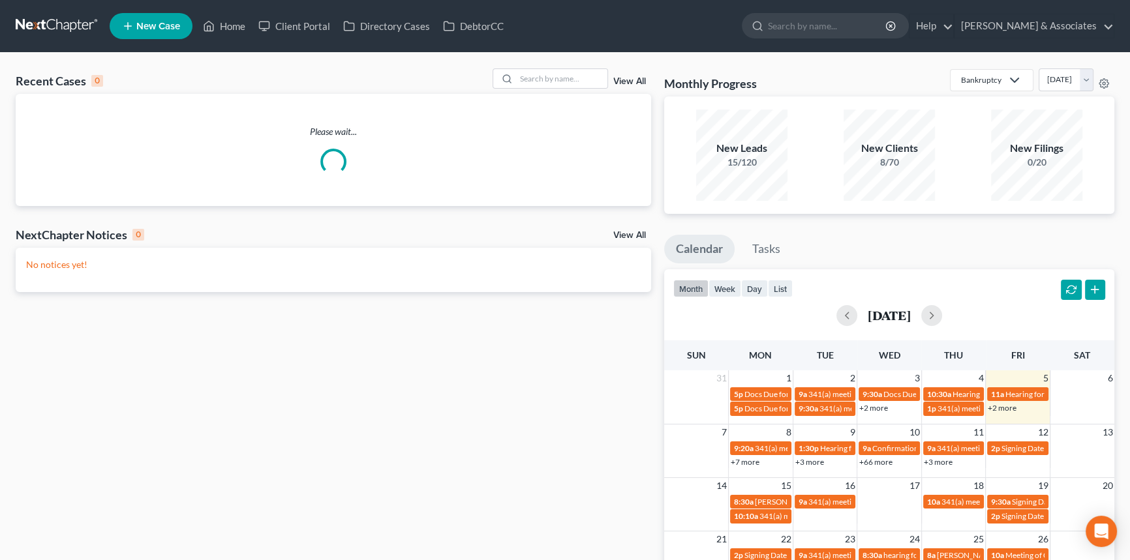
click at [565, 67] on div "Recent Cases 0 View All Please wait... NextChapter Notices 0 View All No notice…" at bounding box center [565, 391] width 1130 height 677
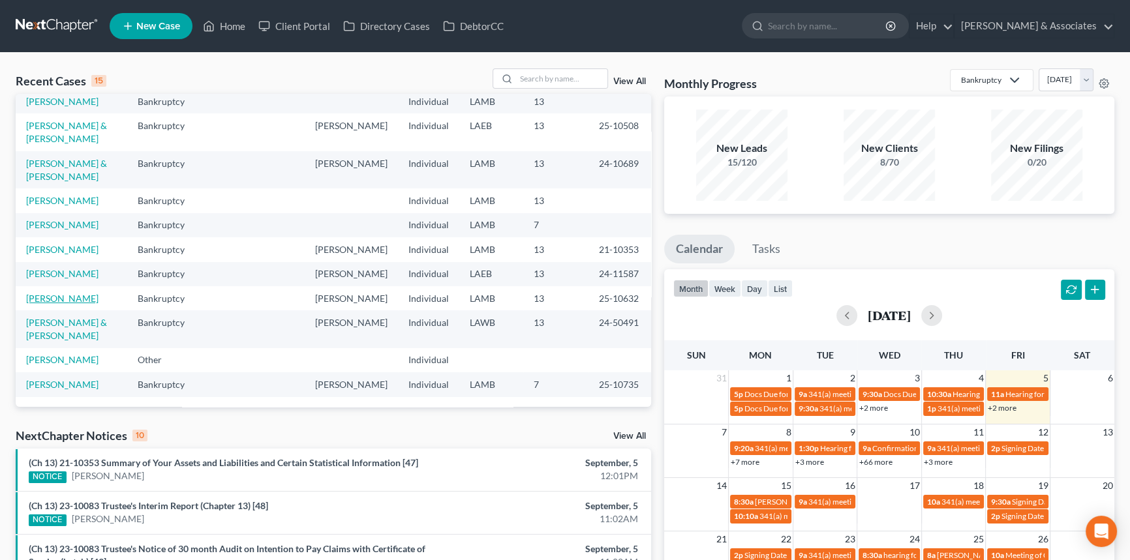
scroll to position [181, 0]
click at [558, 80] on input "search" at bounding box center [561, 78] width 91 height 19
type input "v"
type input "braxter"
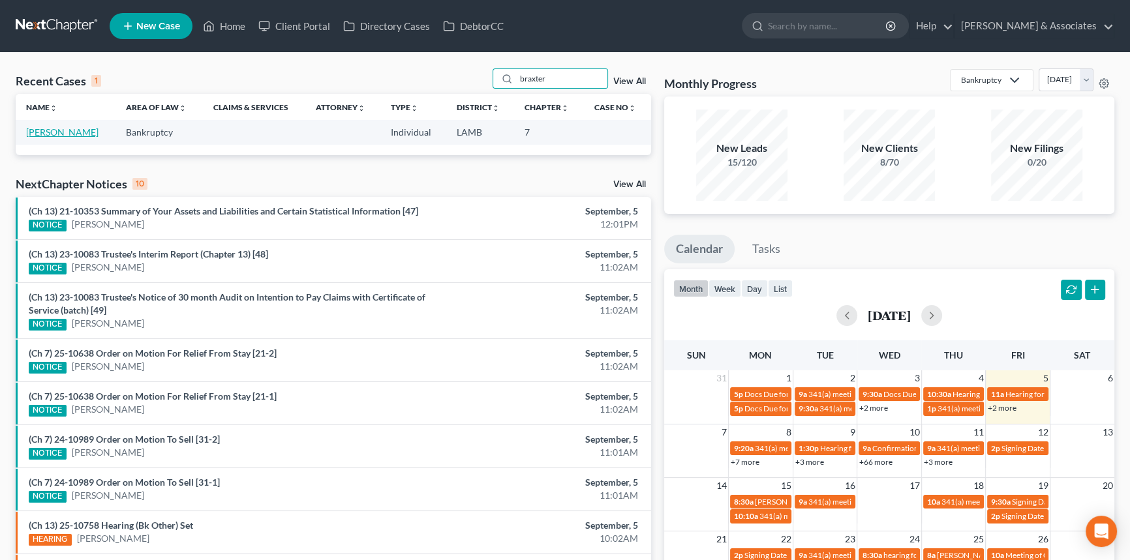
click at [52, 130] on link "[PERSON_NAME]" at bounding box center [62, 132] width 72 height 11
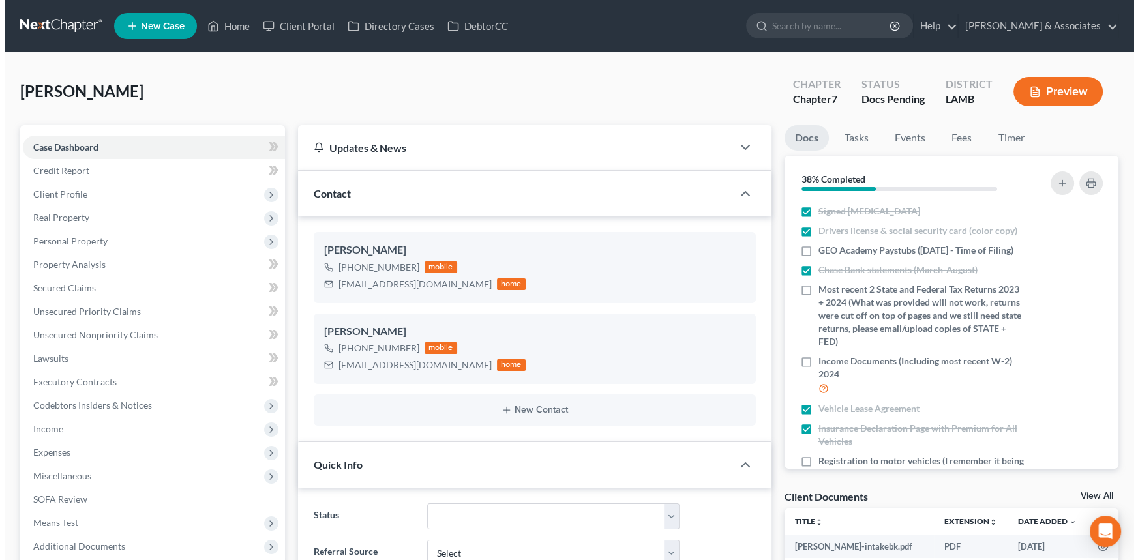
scroll to position [942, 0]
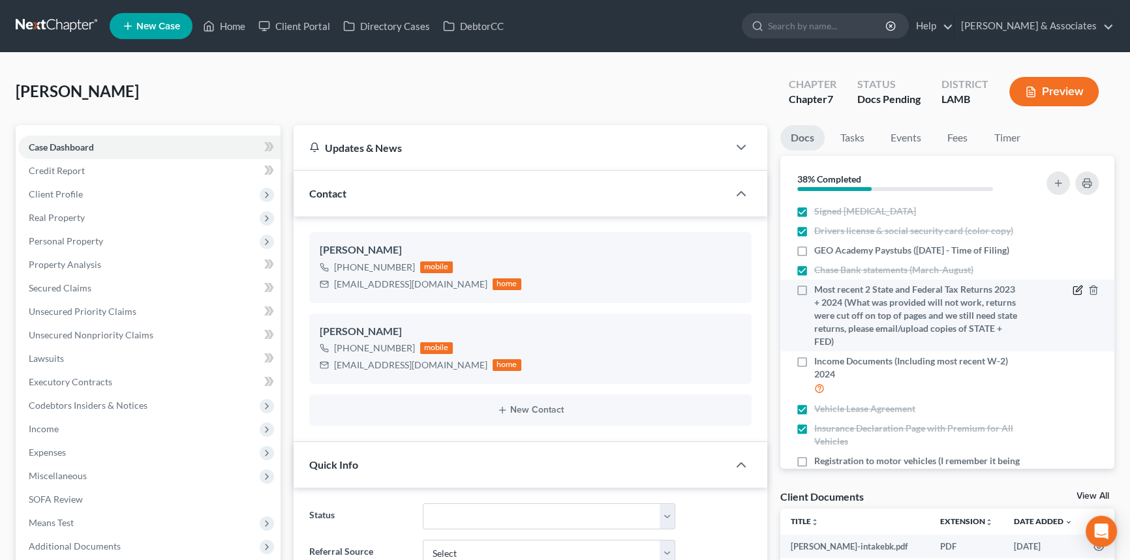
click at [1072, 287] on icon "button" at bounding box center [1077, 290] width 10 height 10
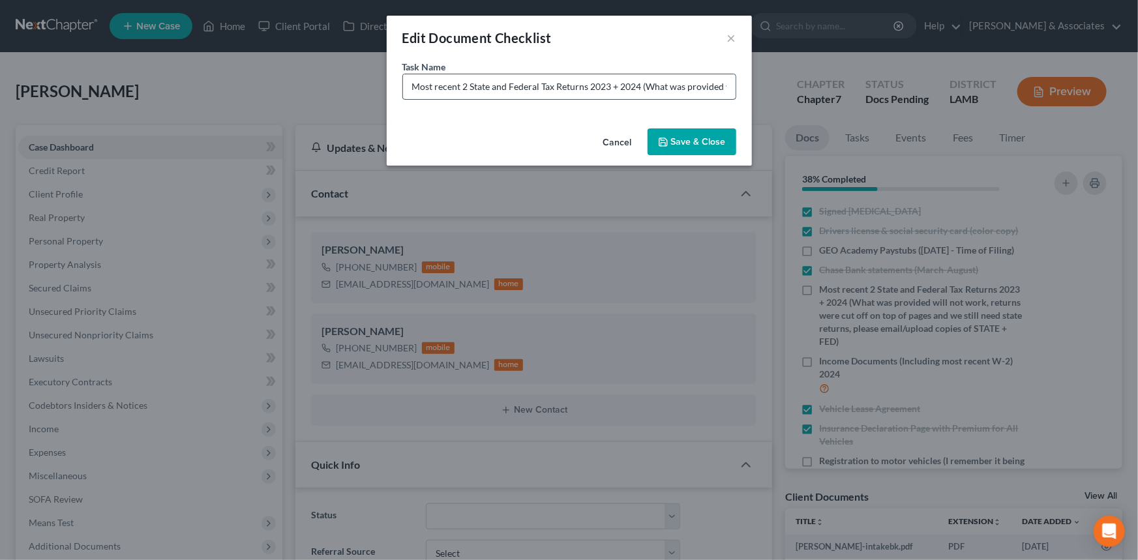
click at [712, 93] on input "Most recent 2 State and Federal Tax Returns 2023 + 2024 (What was provided will…" at bounding box center [569, 86] width 333 height 25
drag, startPoint x: 517, startPoint y: 83, endPoint x: 808, endPoint y: 76, distance: 290.9
click at [808, 76] on div "Edit Document Checklist × Task Name * Most recent 2 State and Federal Tax Retur…" at bounding box center [569, 280] width 1138 height 560
click at [731, 85] on input "Most recent 2 State and Federal Tax Returns 2023 + 2024 (What was provided will…" at bounding box center [569, 86] width 333 height 25
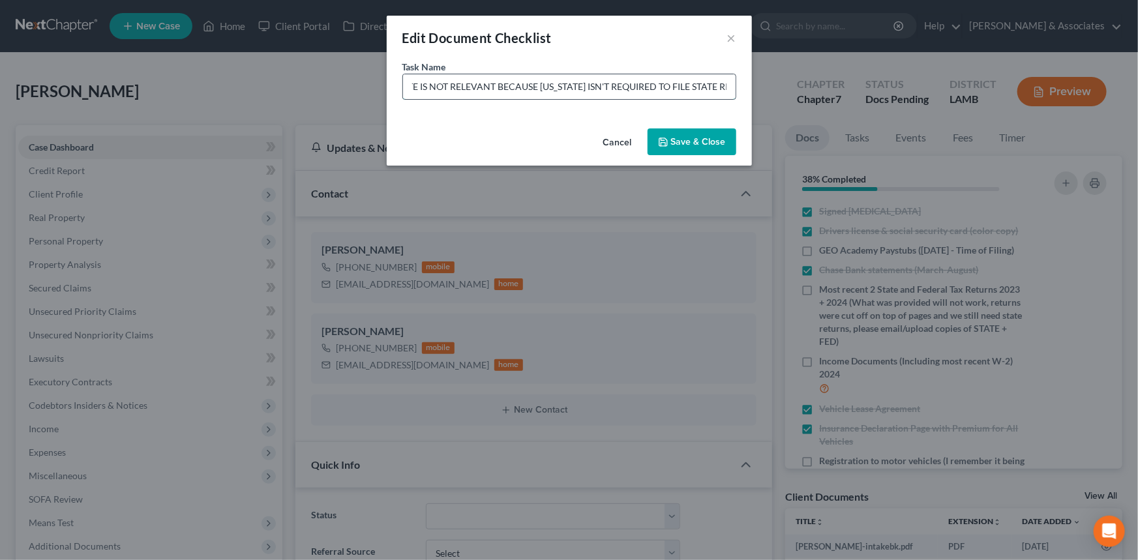
scroll to position [0, 843]
type input "Most recent 2 State and Federal Tax Returns 2023 + 2024 (What was provided will…"
click at [699, 147] on button "Save & Close" at bounding box center [692, 141] width 89 height 27
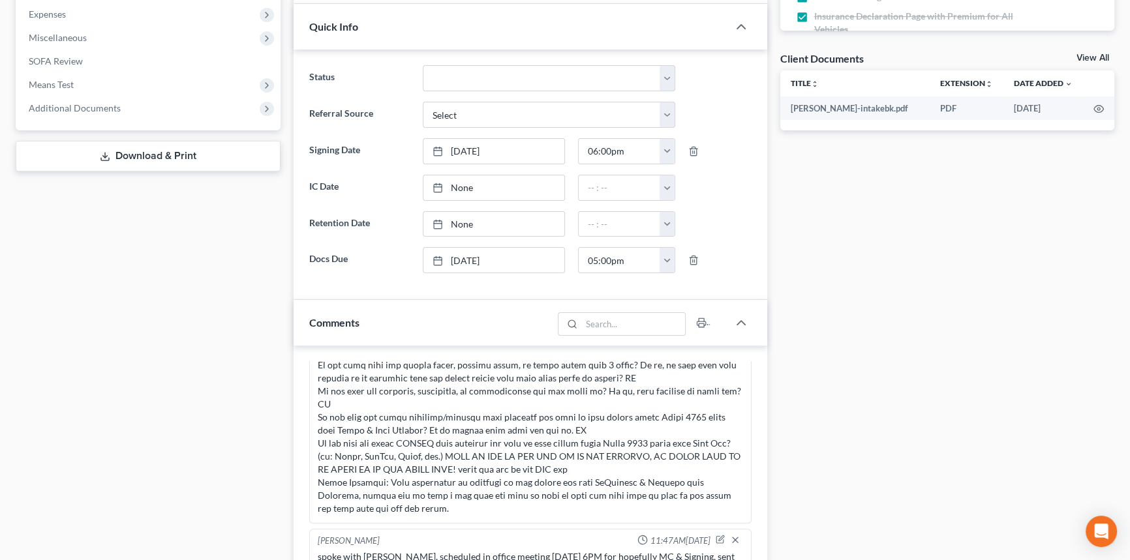
scroll to position [652, 0]
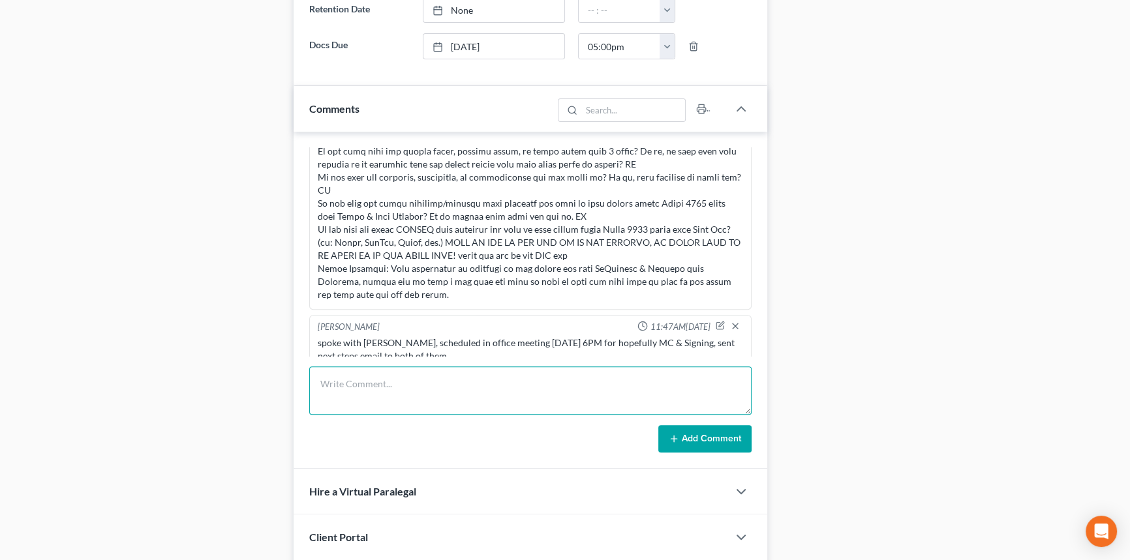
click at [427, 403] on textarea at bounding box center [530, 391] width 442 height 48
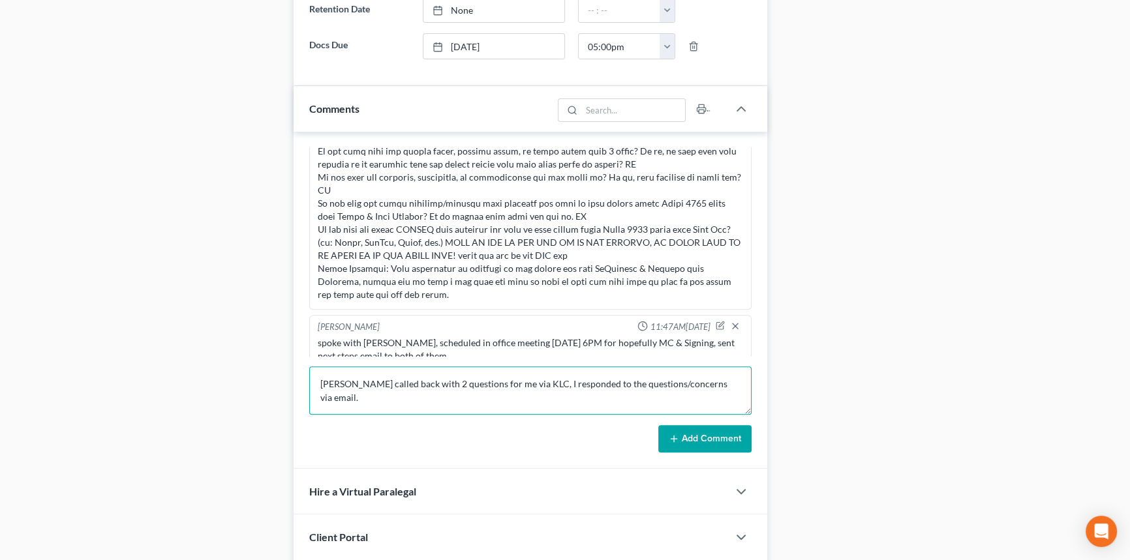
type textarea "[PERSON_NAME] called back with 2 questions for me via KLC, I responded to the q…"
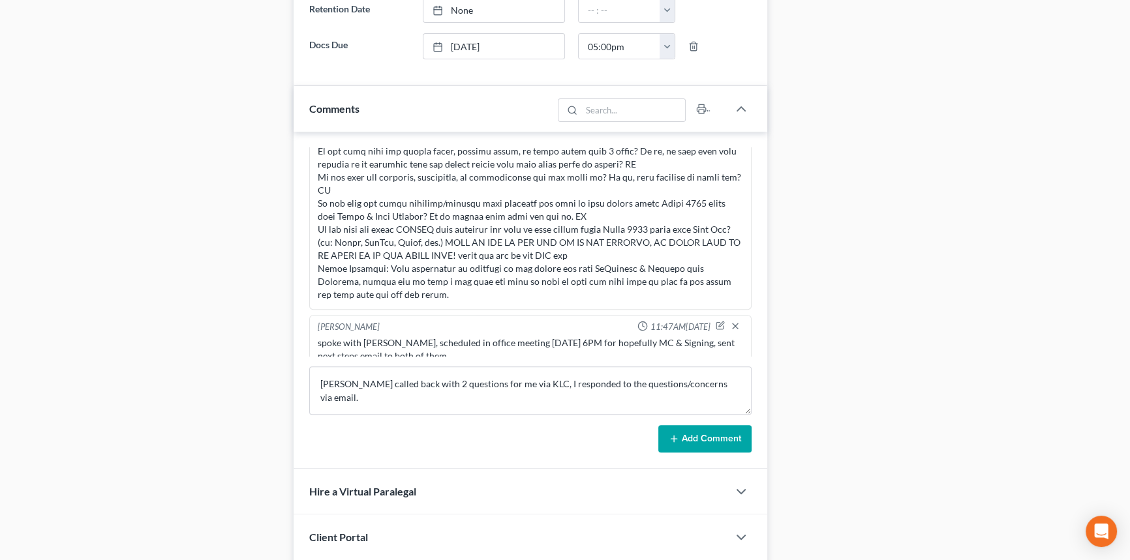
click at [677, 443] on button "Add Comment" at bounding box center [704, 438] width 93 height 27
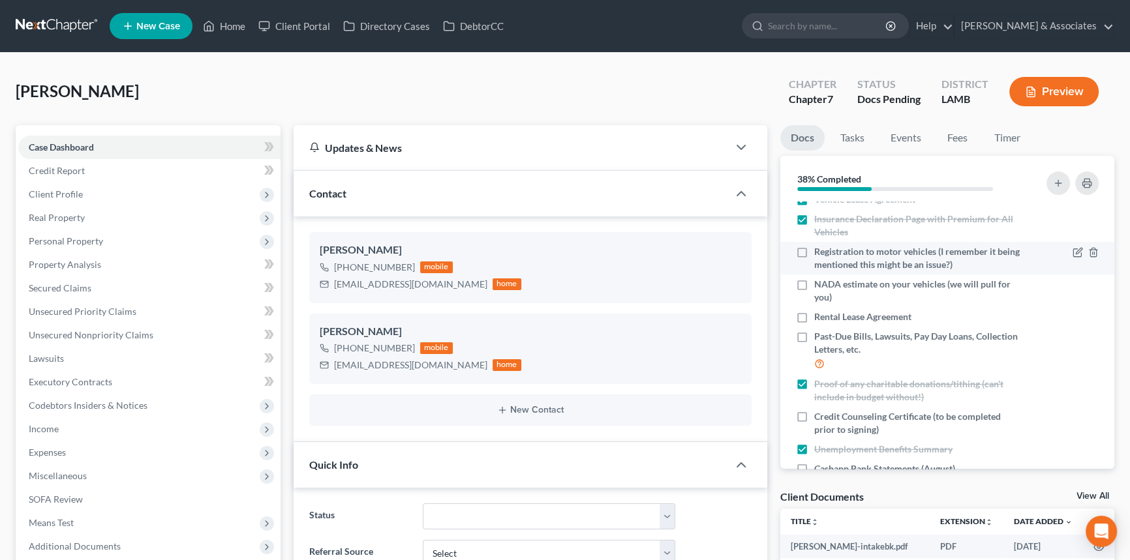
scroll to position [318, 0]
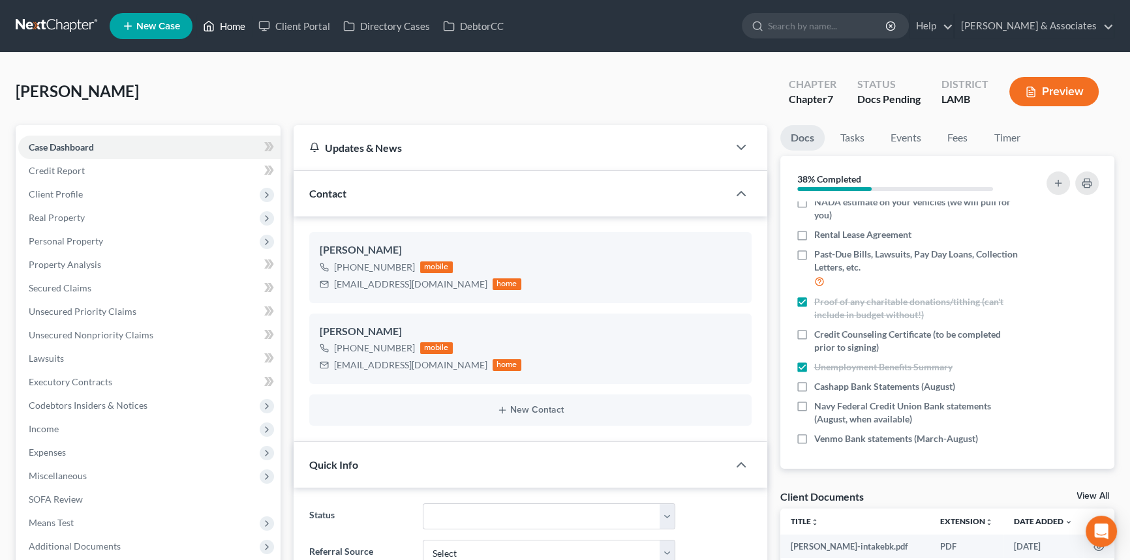
click at [227, 17] on link "Home" at bounding box center [223, 25] width 55 height 23
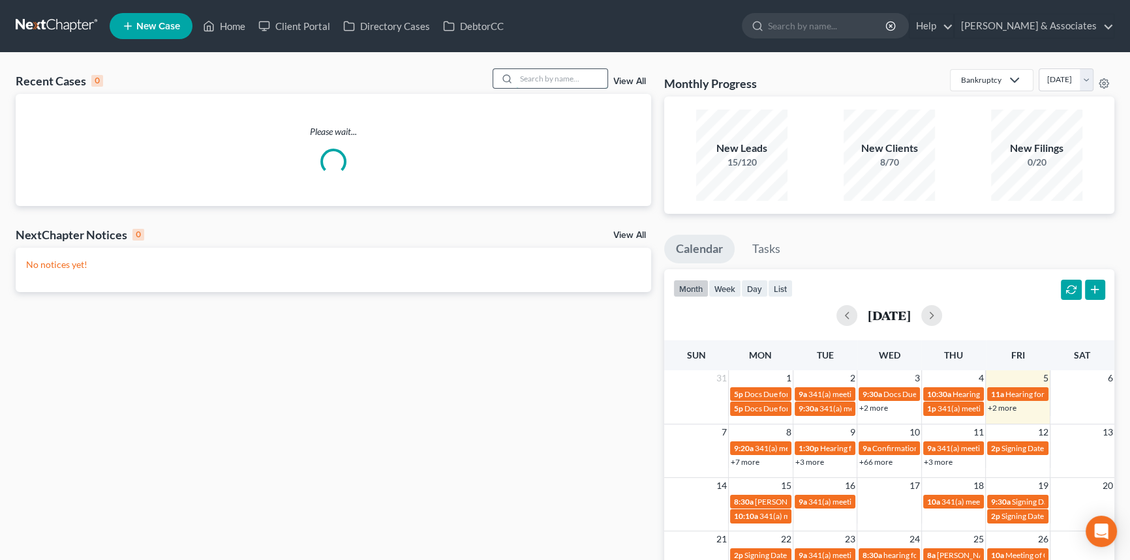
click at [550, 78] on input "search" at bounding box center [561, 78] width 91 height 19
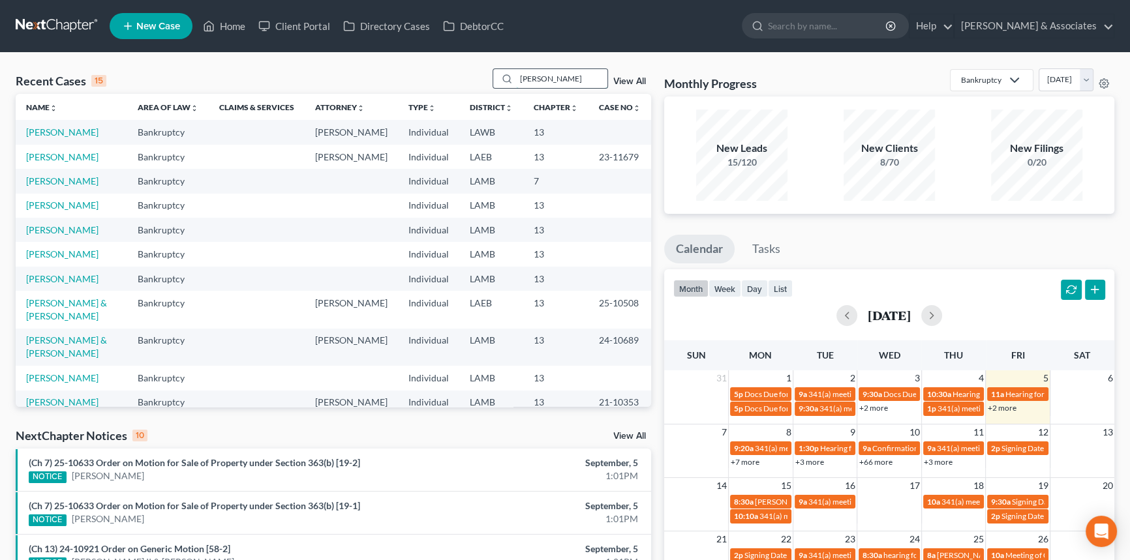
type input "[PERSON_NAME]"
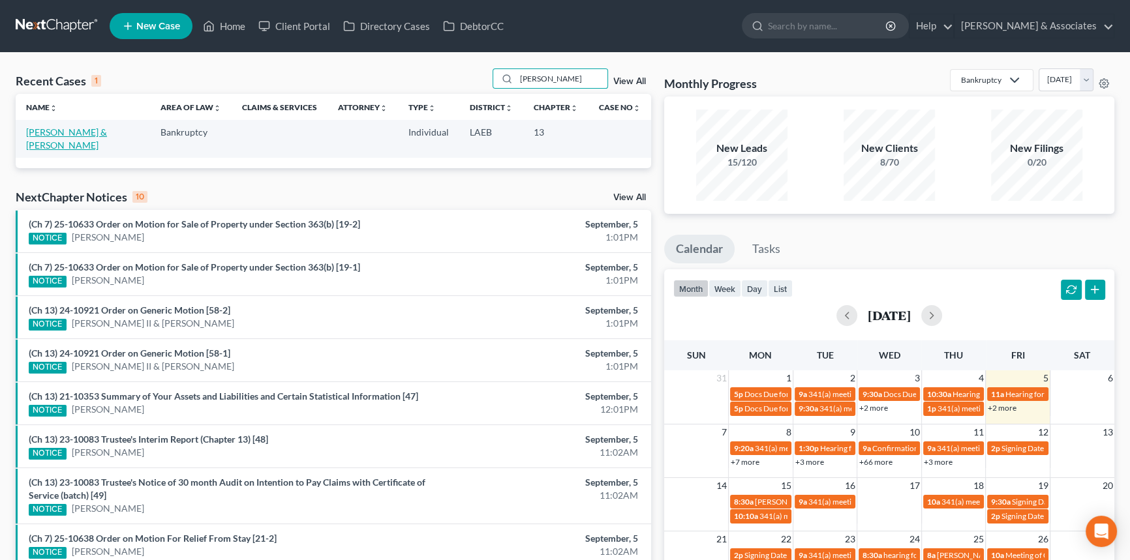
click at [91, 137] on link "[PERSON_NAME] & [PERSON_NAME]" at bounding box center [66, 139] width 81 height 24
click at [100, 128] on link "[PERSON_NAME] & [PERSON_NAME]" at bounding box center [66, 139] width 81 height 24
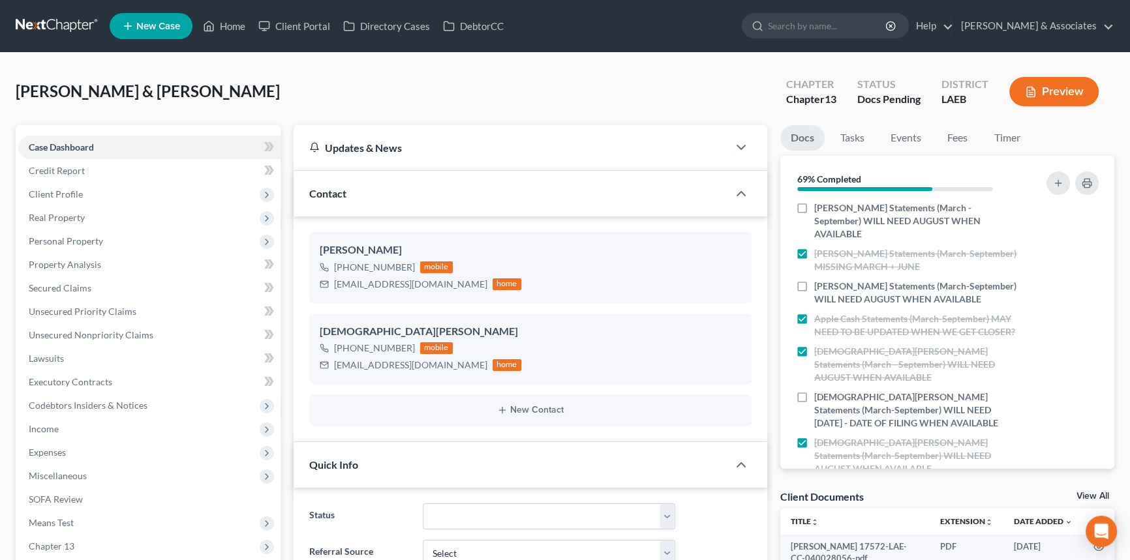
scroll to position [631, 0]
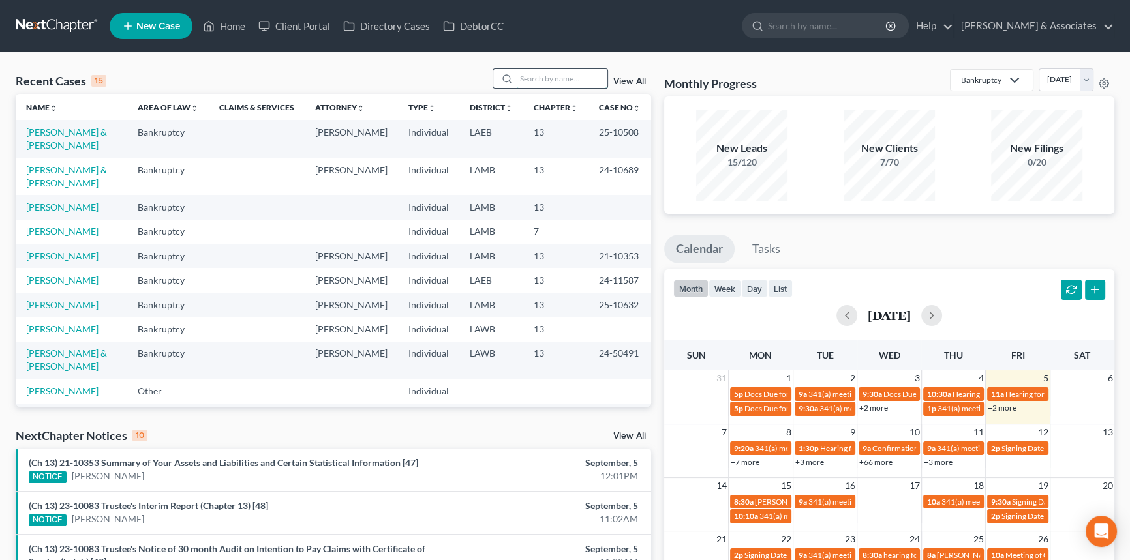
click at [563, 82] on input "search" at bounding box center [561, 78] width 91 height 19
type input "marino"
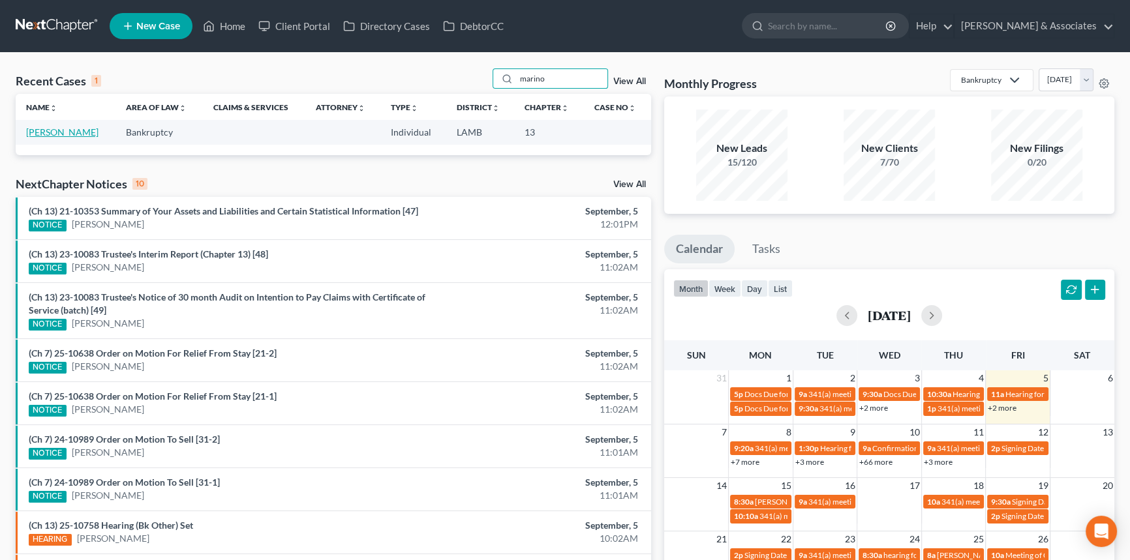
click at [67, 137] on link "[PERSON_NAME]" at bounding box center [62, 132] width 72 height 11
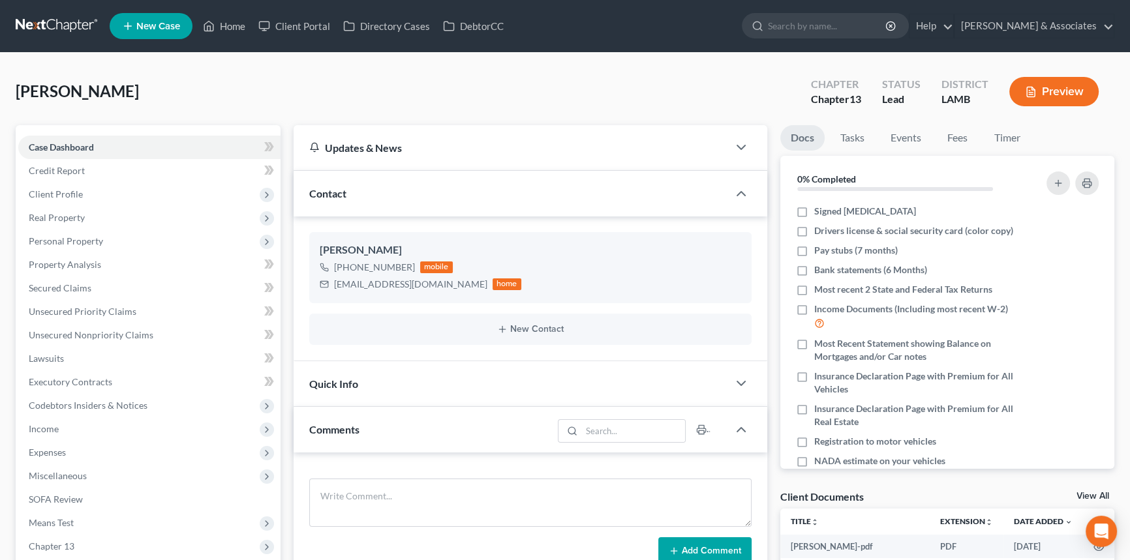
click at [493, 398] on div "Quick Info" at bounding box center [510, 383] width 434 height 45
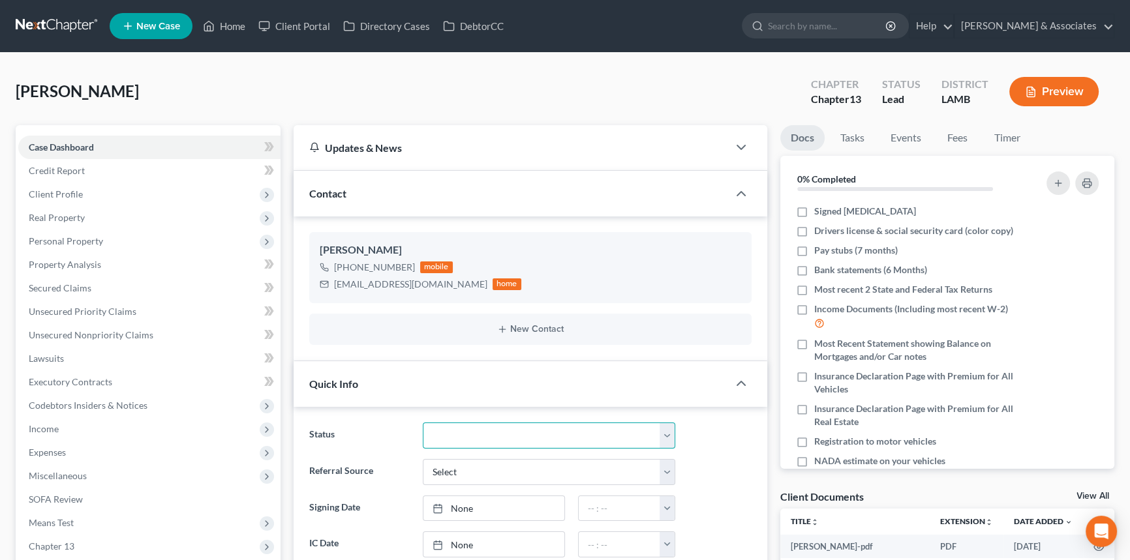
click at [462, 423] on select "Amended Plan Needed Awaiting Income Closed Confirmed Discharged Dismissed Docs …" at bounding box center [549, 436] width 252 height 26
click at [423, 423] on select "Amended Plan Needed Awaiting Income Closed Confirmed Discharged Dismissed Docs …" at bounding box center [549, 436] width 252 height 26
click at [459, 440] on select "Amended Plan Needed Awaiting Income Closed Confirmed Discharged Dismissed Docs …" at bounding box center [549, 436] width 252 height 26
select select "17"
click at [423, 423] on select "Amended Plan Needed Awaiting Income Closed Confirmed Discharged Dismissed Docs …" at bounding box center [549, 436] width 252 height 26
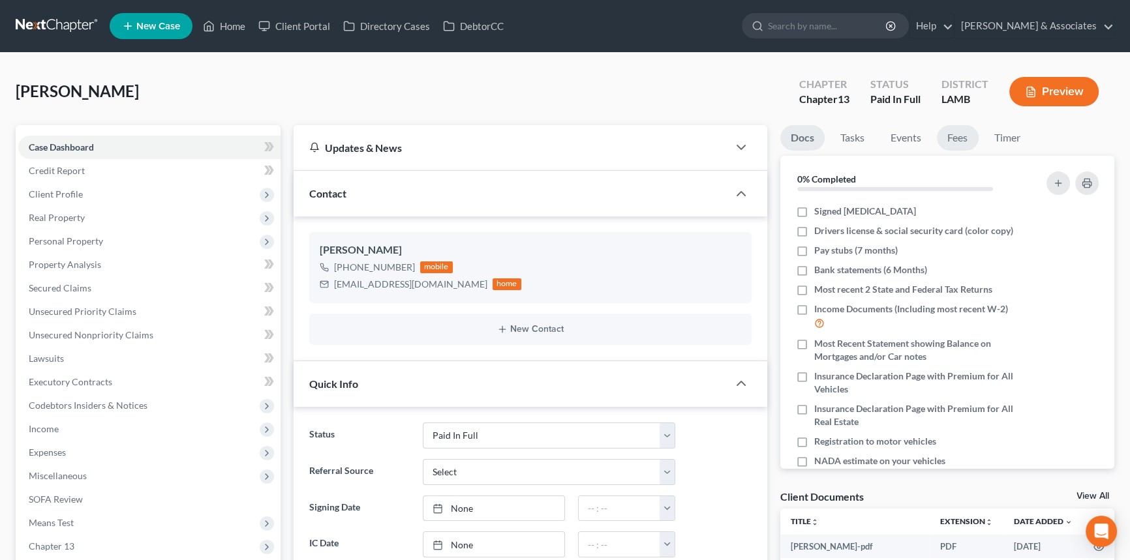
click at [959, 126] on link "Fees" at bounding box center [958, 137] width 42 height 25
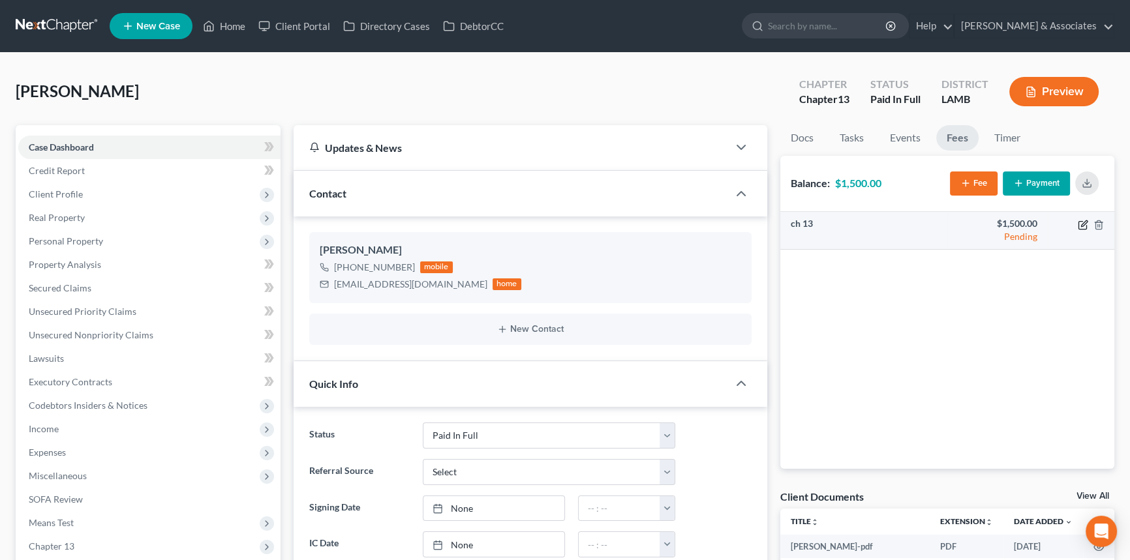
click at [1083, 224] on icon "button" at bounding box center [1084, 223] width 6 height 6
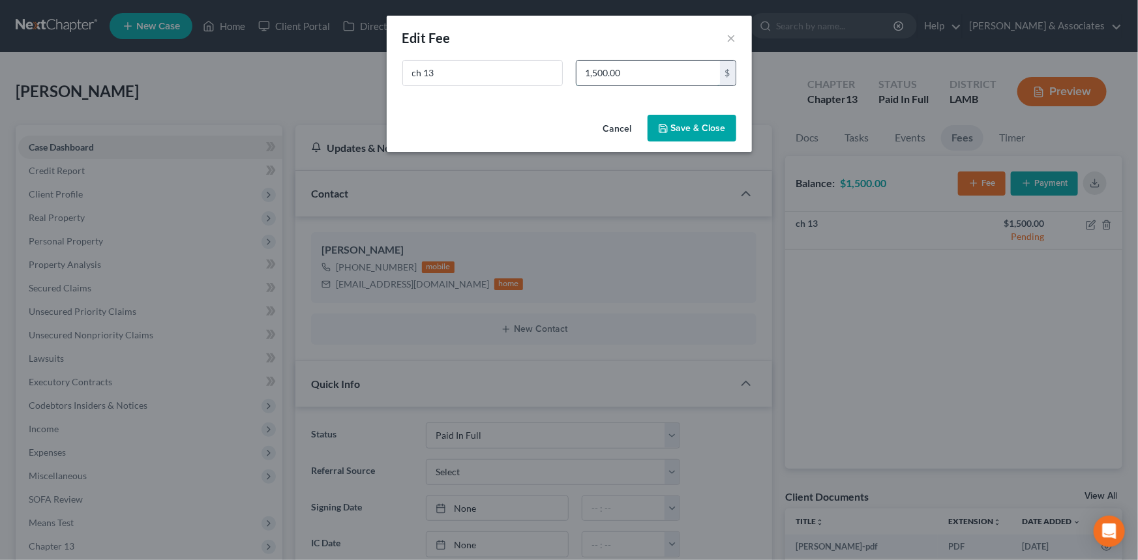
click at [670, 72] on input "1,500.00" at bounding box center [648, 73] width 143 height 25
type input "1,200"
click at [699, 147] on div "Cancel Save & Close" at bounding box center [569, 131] width 365 height 43
click at [708, 123] on button "Save & Close" at bounding box center [692, 128] width 89 height 27
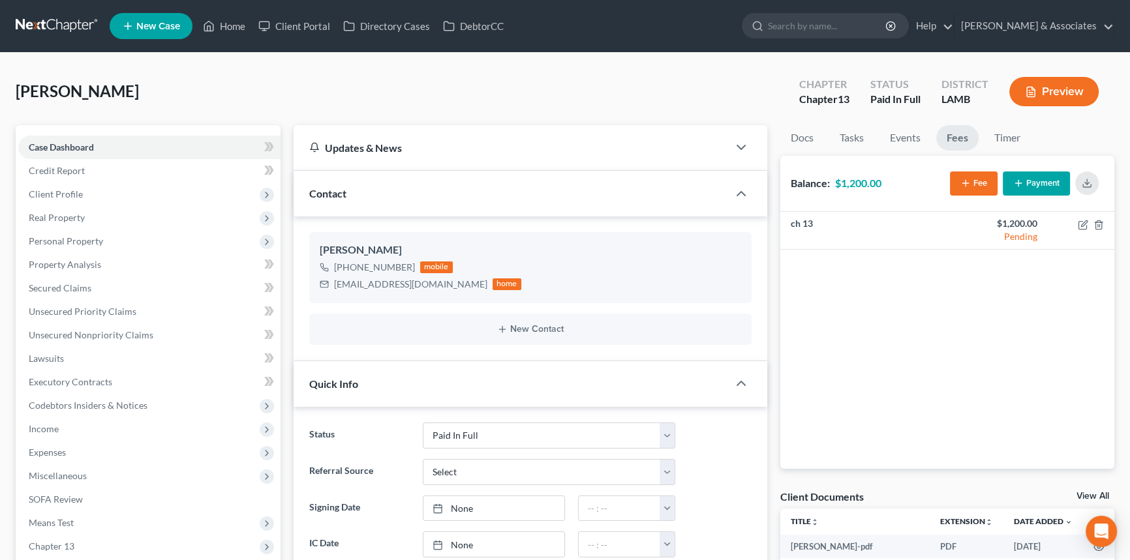
click at [1057, 196] on div "Fee Payment" at bounding box center [1027, 183] width 154 height 35
click at [1049, 185] on button "Payment" at bounding box center [1035, 184] width 67 height 24
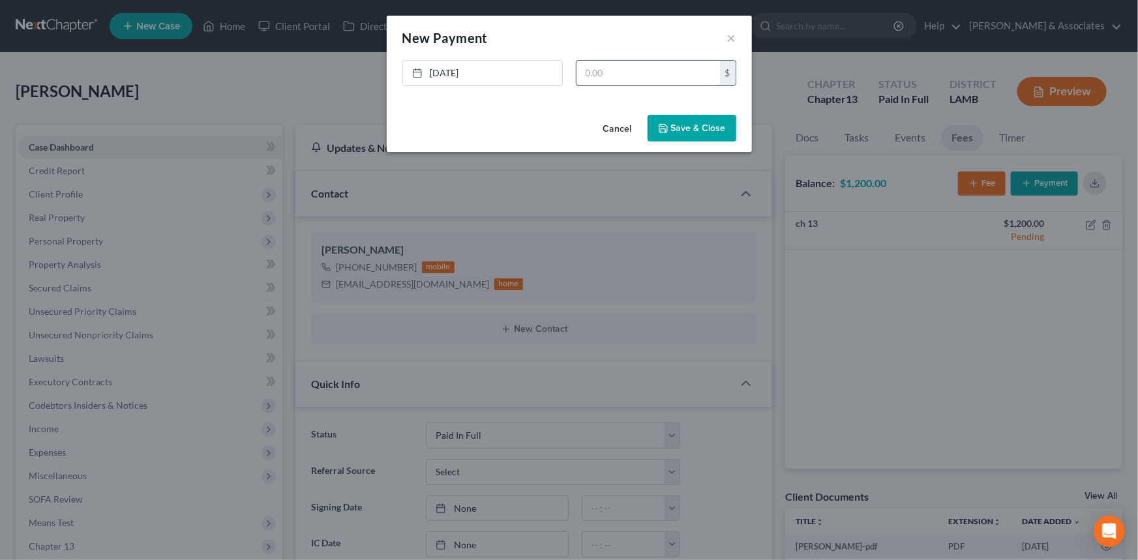
click at [678, 63] on input "text" at bounding box center [648, 73] width 143 height 25
type input "1,200"
click at [704, 135] on button "Save & Close" at bounding box center [692, 128] width 89 height 27
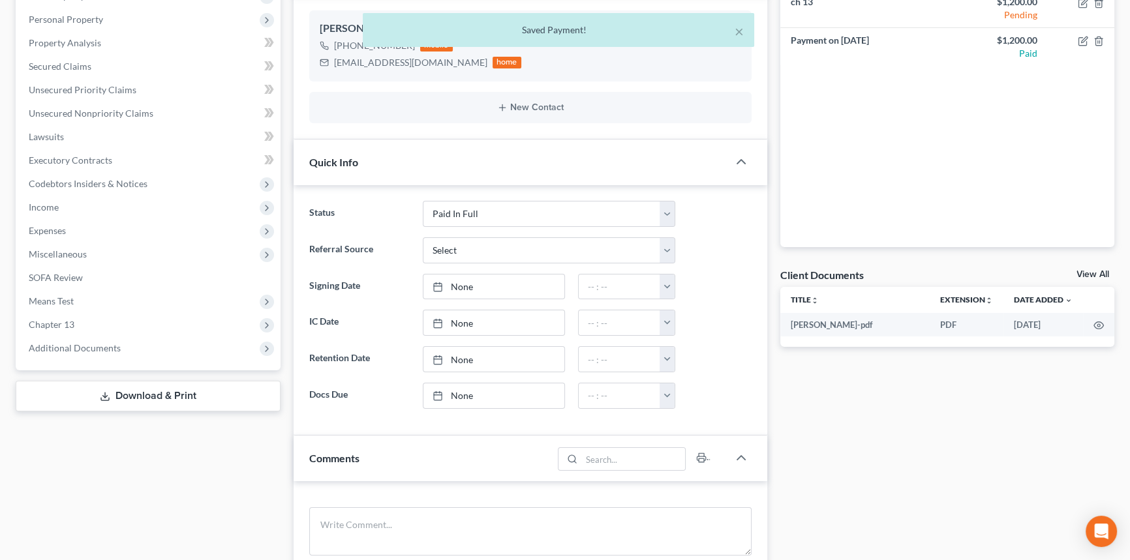
scroll to position [296, 0]
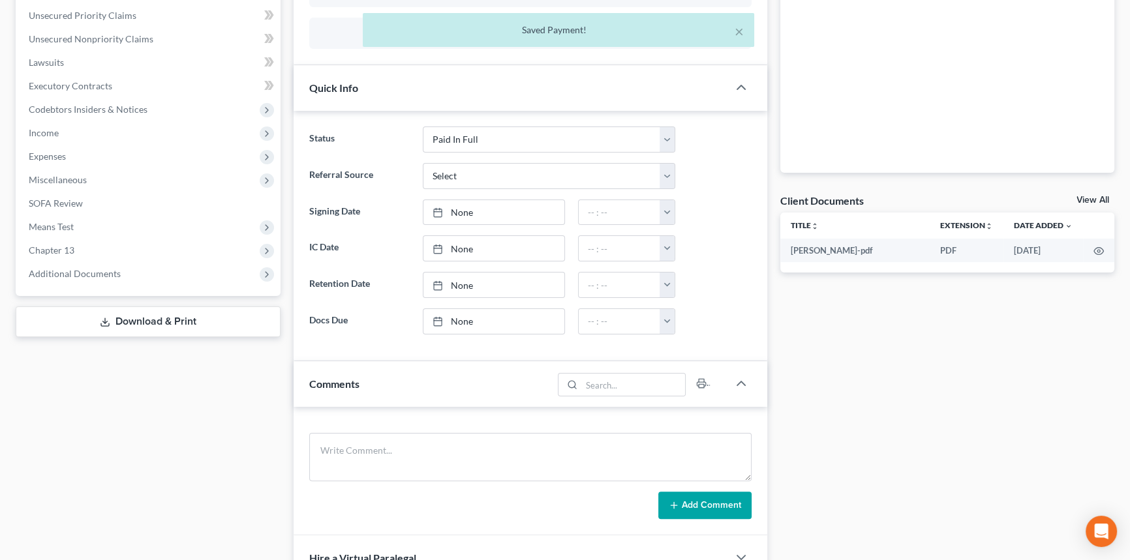
click at [410, 428] on div "Add Comment" at bounding box center [529, 471] width 473 height 128
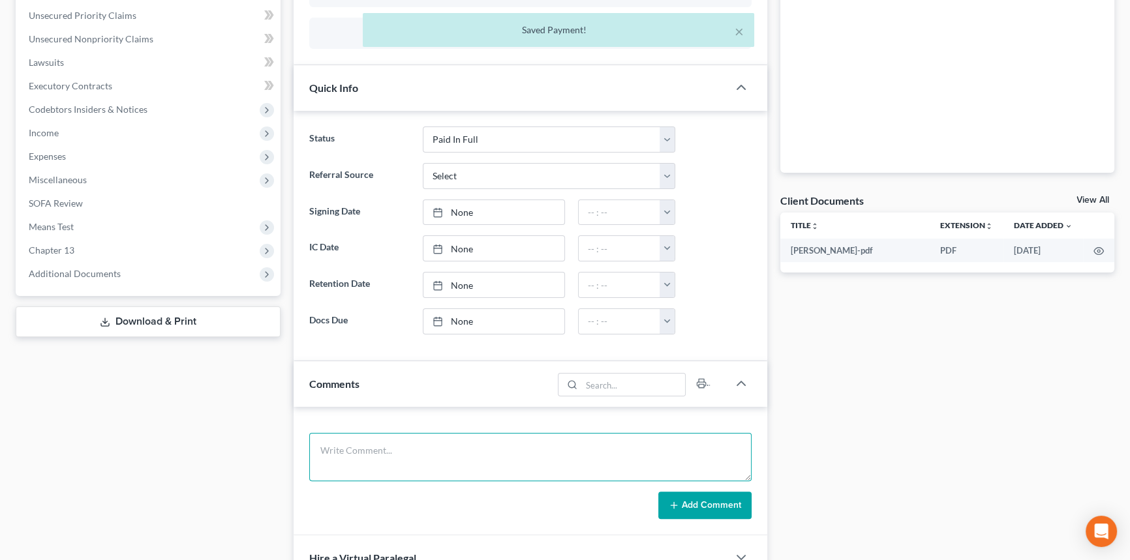
click at [401, 443] on textarea at bounding box center [530, 457] width 442 height 48
type textarea "sent out [MEDICAL_DATA]"
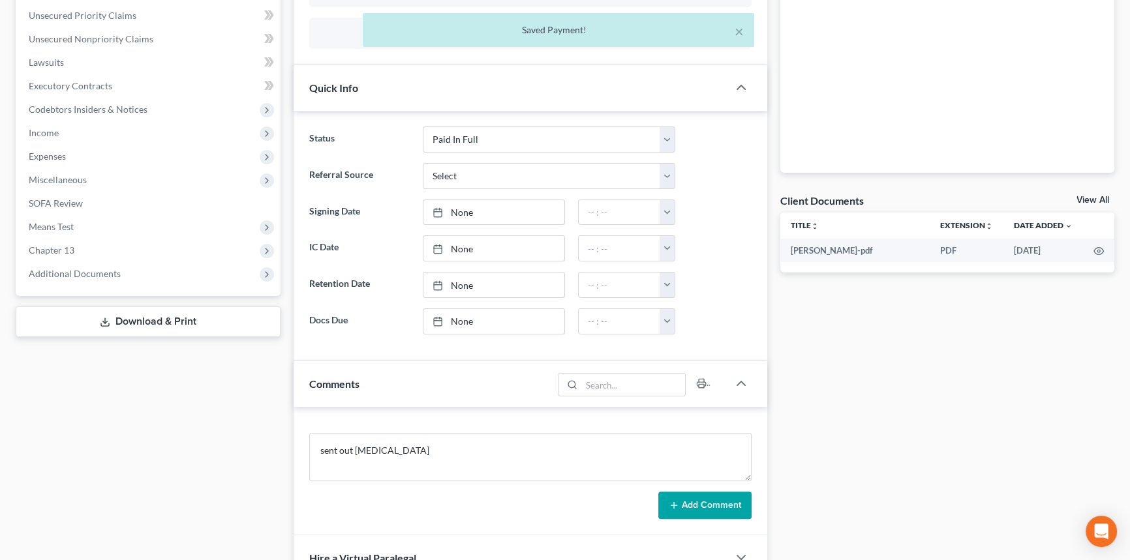
click at [701, 483] on form "sent out retainer Add Comment" at bounding box center [530, 476] width 442 height 86
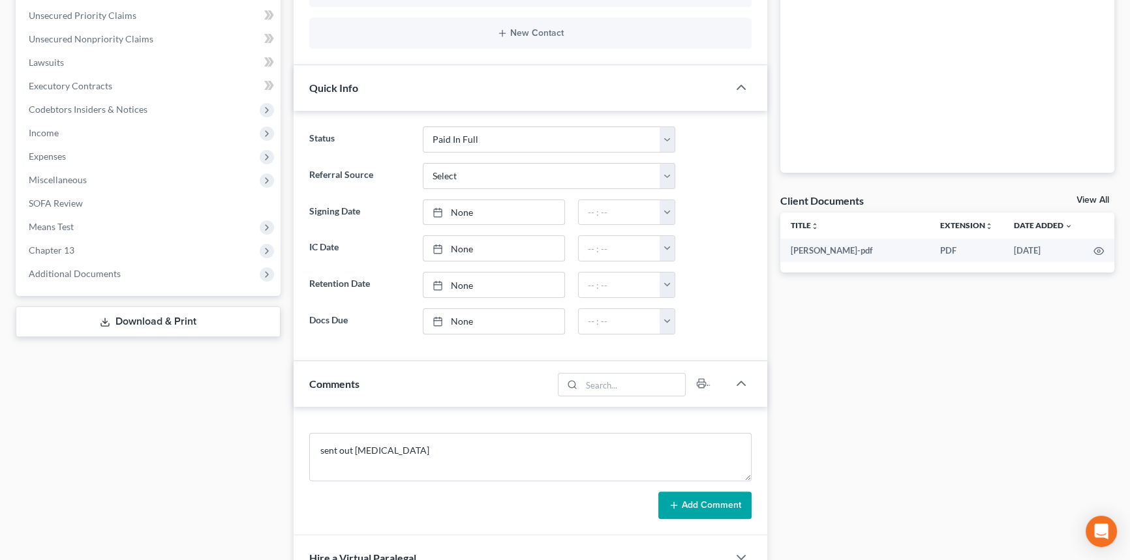
click at [701, 488] on form "sent out retainer Add Comment" at bounding box center [530, 476] width 442 height 86
click at [701, 502] on button "Add Comment" at bounding box center [704, 505] width 93 height 27
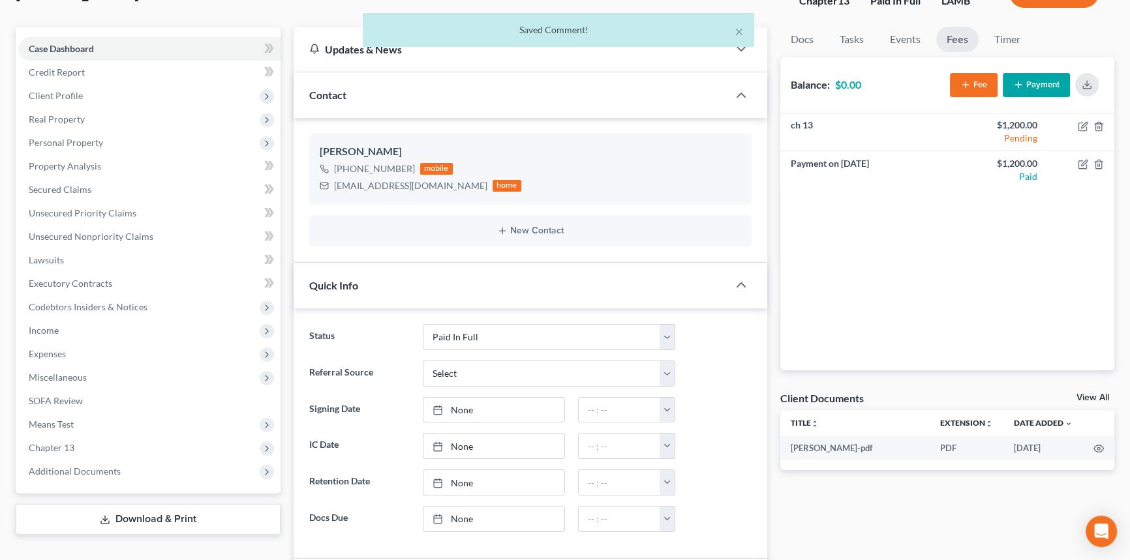
scroll to position [0, 0]
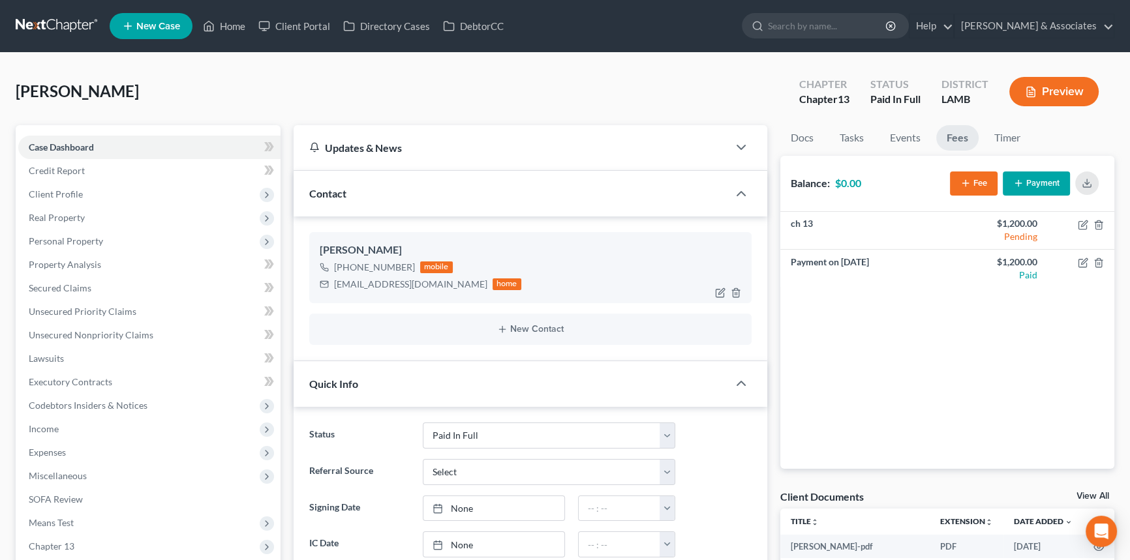
click at [378, 288] on div "Haileymmarino@gmail.com" at bounding box center [410, 284] width 153 height 13
click at [390, 280] on div "Haileymmarino@gmail.com" at bounding box center [410, 284] width 153 height 13
copy div "Haileymmarino@gmail.com"
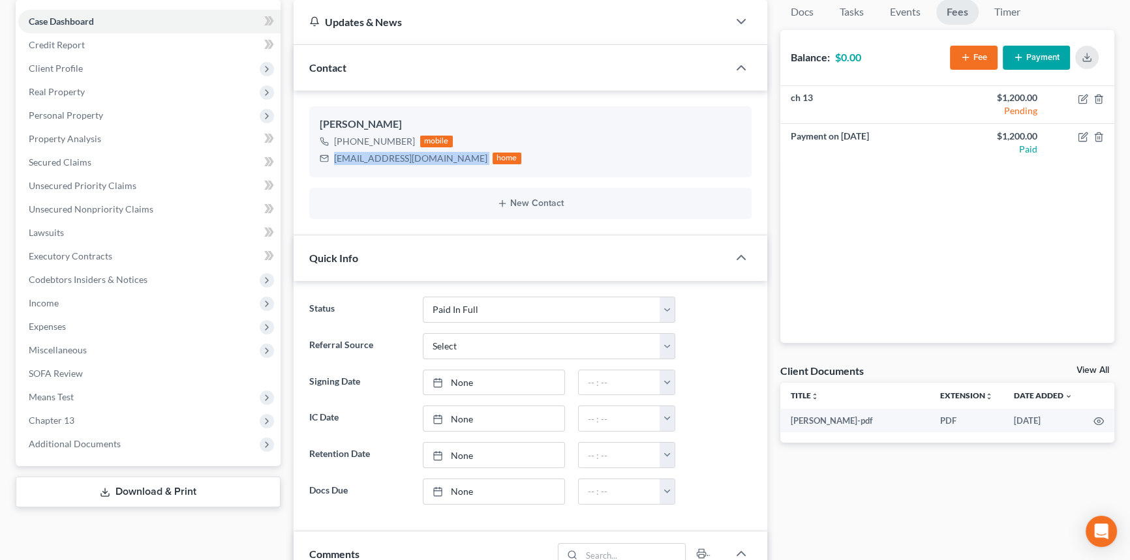
scroll to position [59, 0]
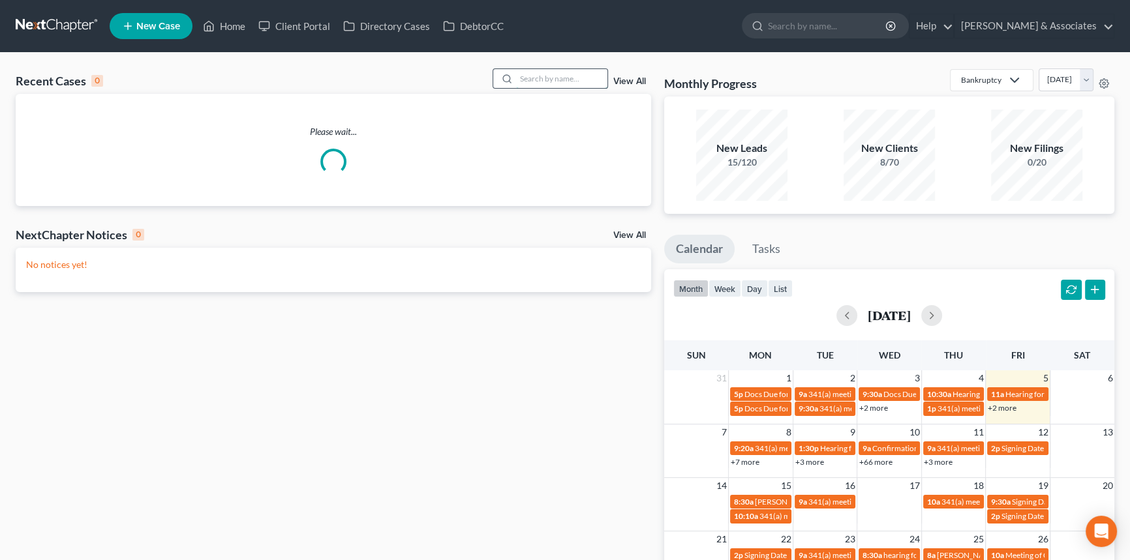
click at [558, 81] on input "search" at bounding box center [561, 78] width 91 height 19
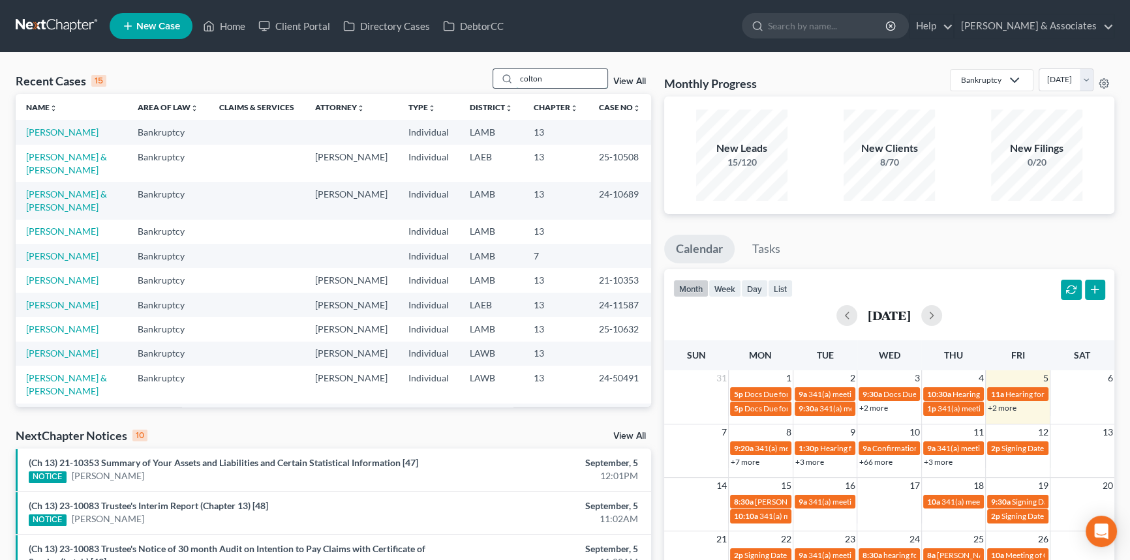
type input "colton"
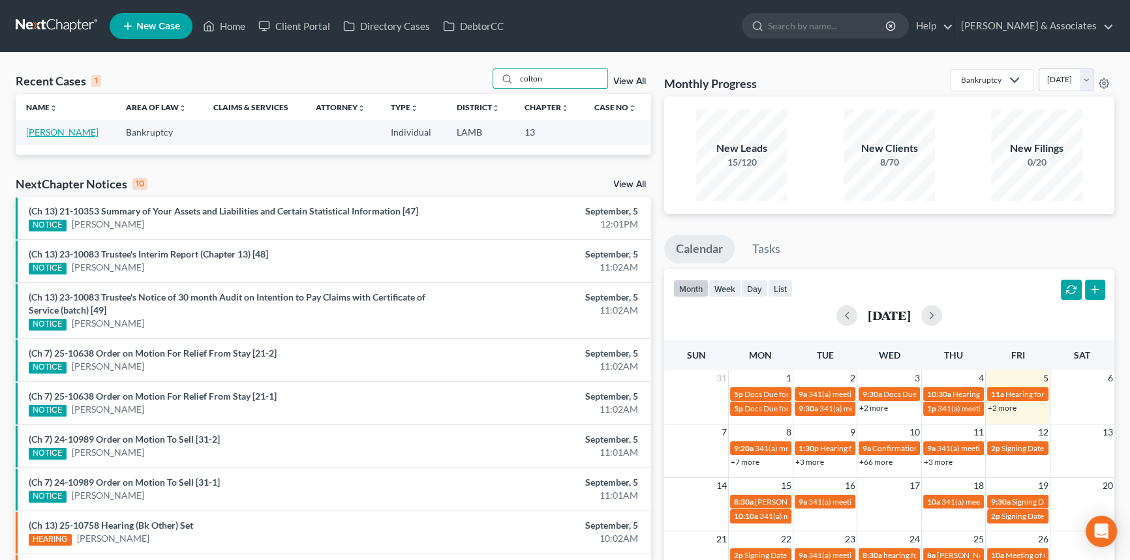
click at [71, 130] on link "Dutton, Colton" at bounding box center [62, 132] width 72 height 11
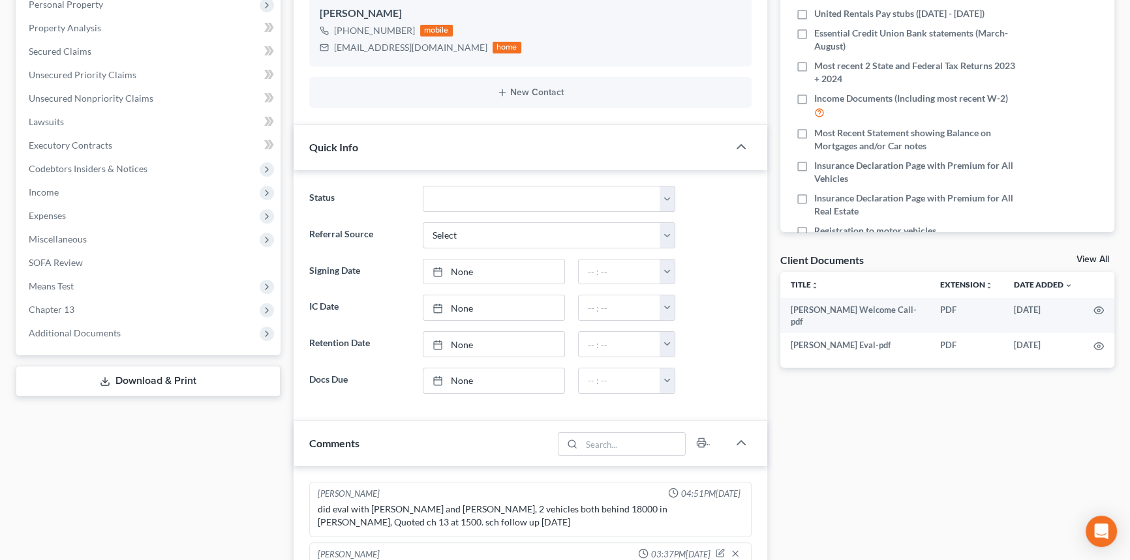
scroll to position [160, 0]
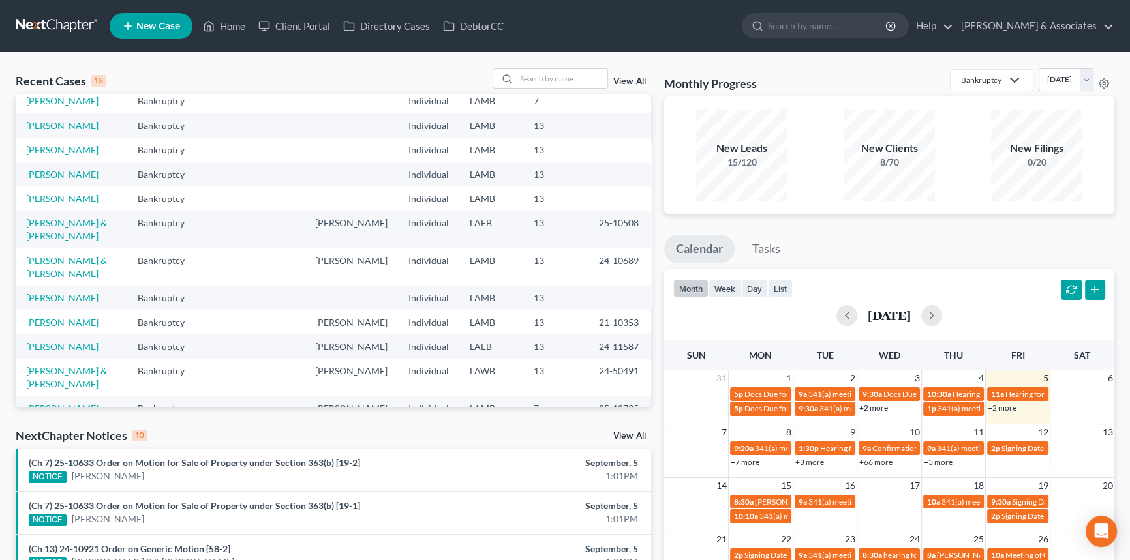
scroll to position [118, 0]
click at [76, 203] on link "[PERSON_NAME]" at bounding box center [62, 197] width 72 height 11
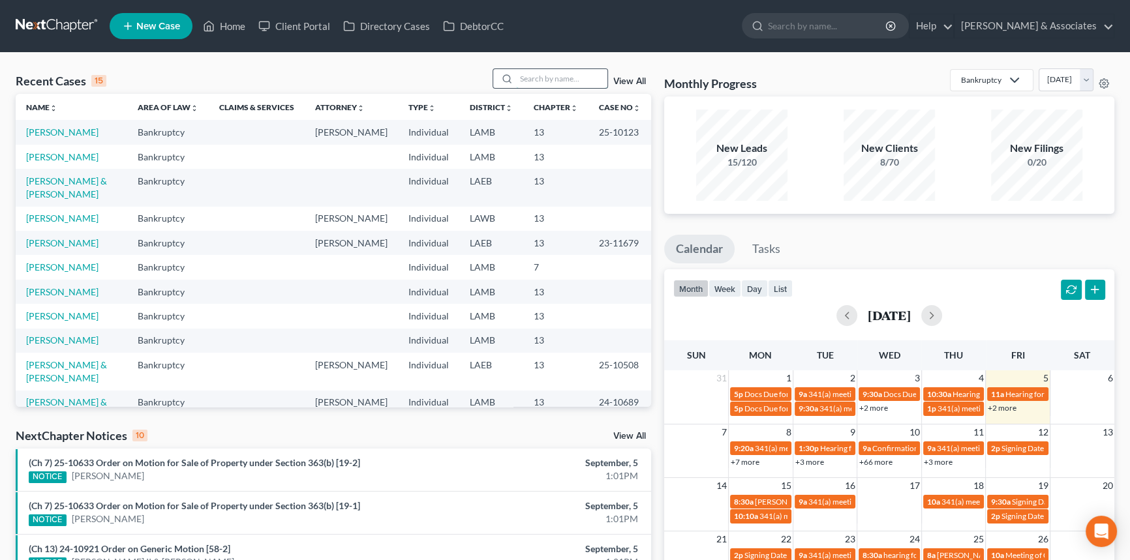
click at [550, 71] on input "search" at bounding box center [561, 78] width 91 height 19
type input "jones"
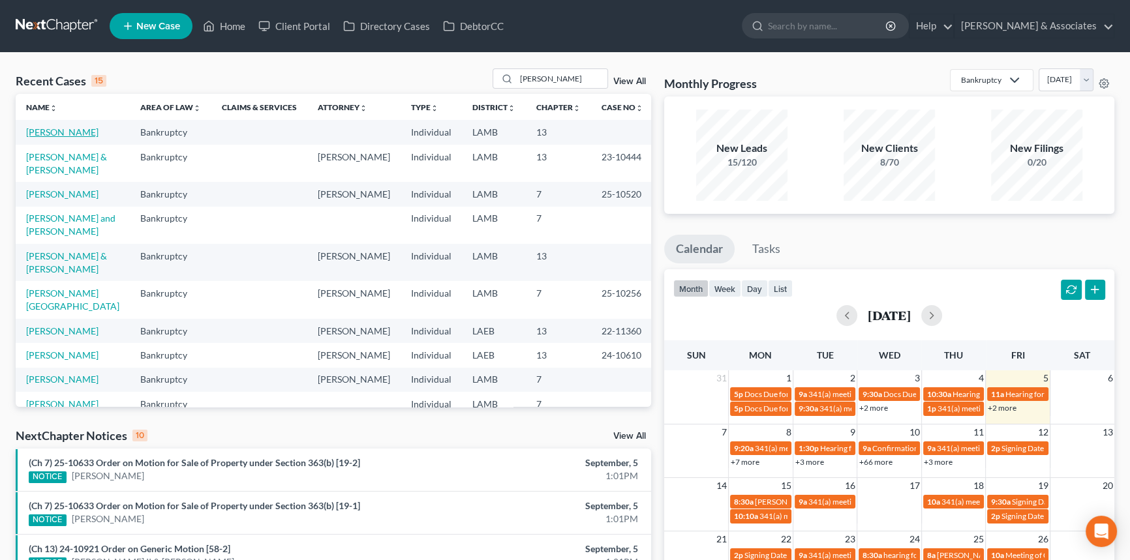
click at [58, 126] on td "[PERSON_NAME]" at bounding box center [73, 132] width 114 height 24
click at [74, 127] on link "[PERSON_NAME]" at bounding box center [62, 132] width 72 height 11
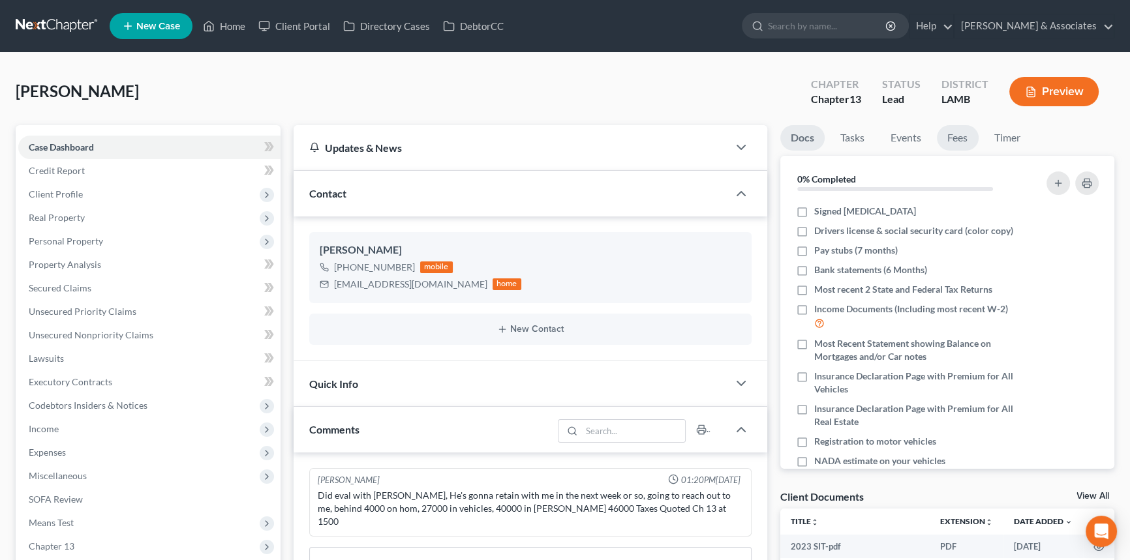
click at [967, 140] on link "Fees" at bounding box center [958, 137] width 42 height 25
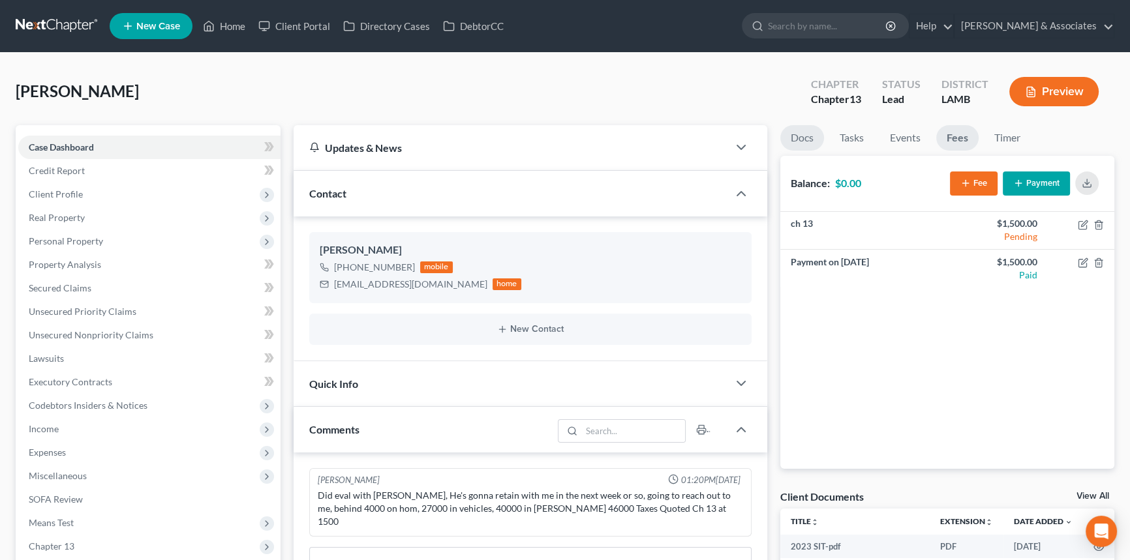
click at [810, 134] on link "Docs" at bounding box center [802, 137] width 44 height 25
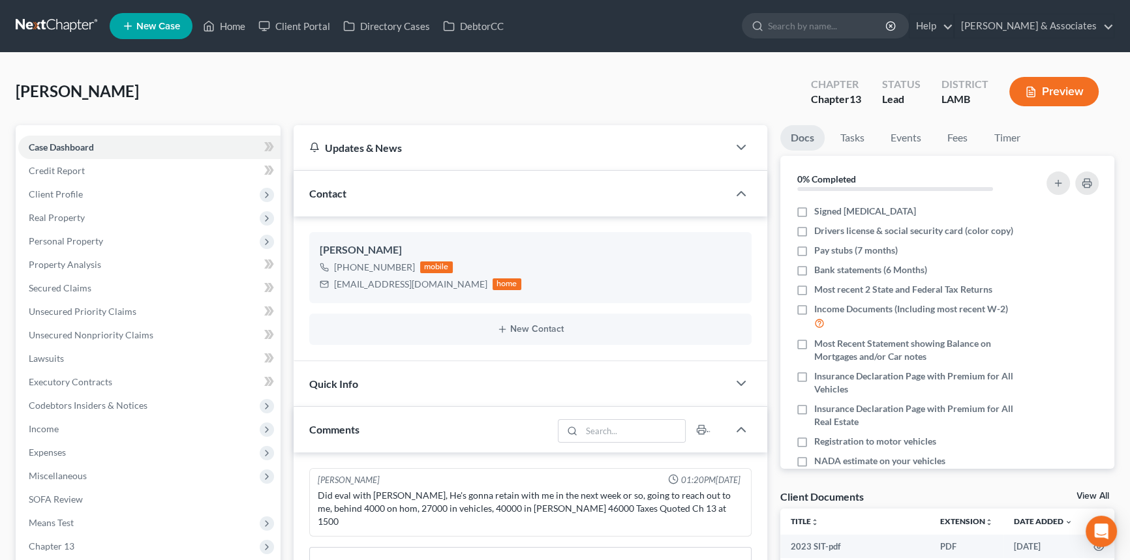
click at [532, 363] on div "Quick Info" at bounding box center [510, 383] width 434 height 45
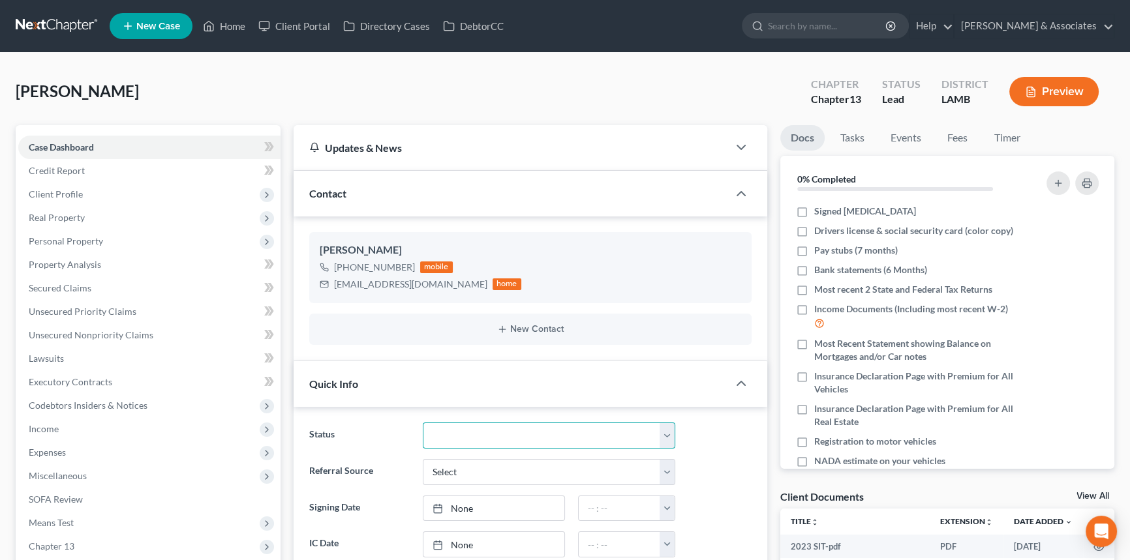
click at [492, 430] on select "Amended Plan Needed Awaiting Income Closed Confirmed Discharged Dismissed Docs …" at bounding box center [549, 436] width 252 height 26
select select "17"
click at [423, 423] on select "Amended Plan Needed Awaiting Income Closed Confirmed Discharged Dismissed Docs …" at bounding box center [549, 436] width 252 height 26
click at [407, 282] on div "wilbertjonesjr@icloud.com" at bounding box center [410, 284] width 153 height 13
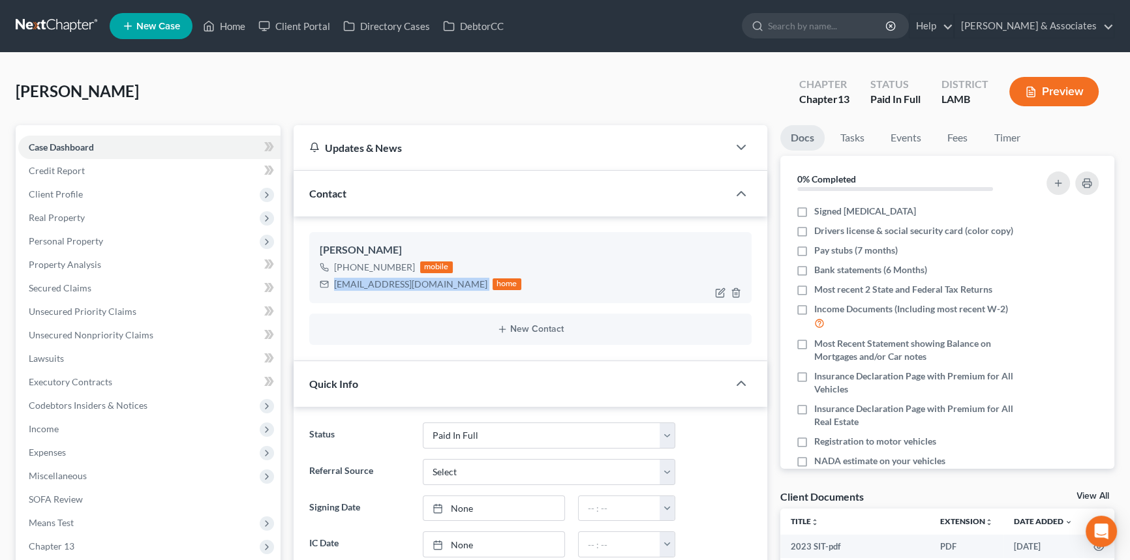
click at [408, 281] on div "wilbertjonesjr@icloud.com" at bounding box center [410, 284] width 153 height 13
copy div "wilbertjonesjr@icloud.com"
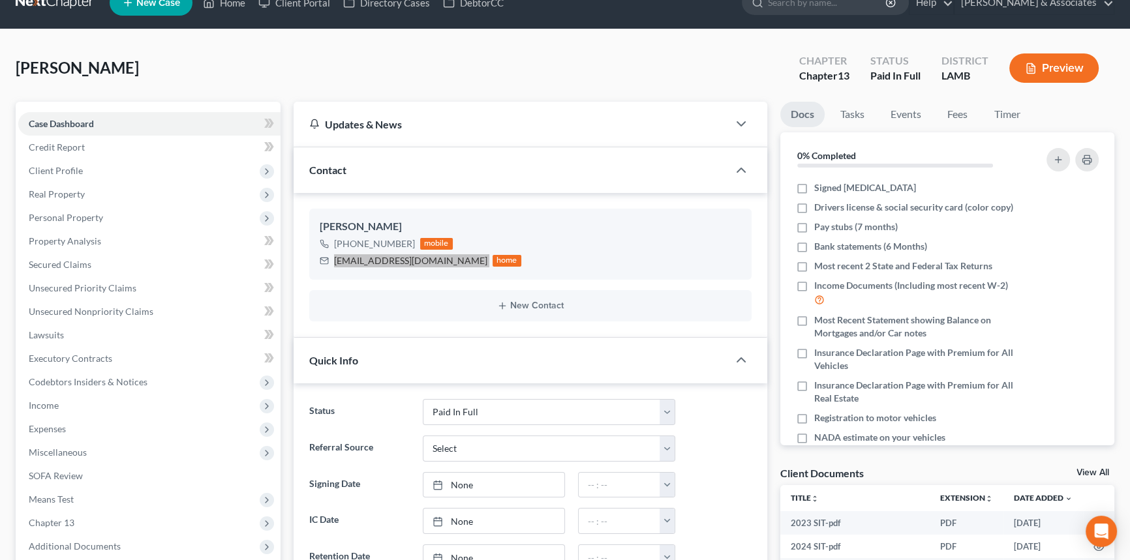
scroll to position [296, 0]
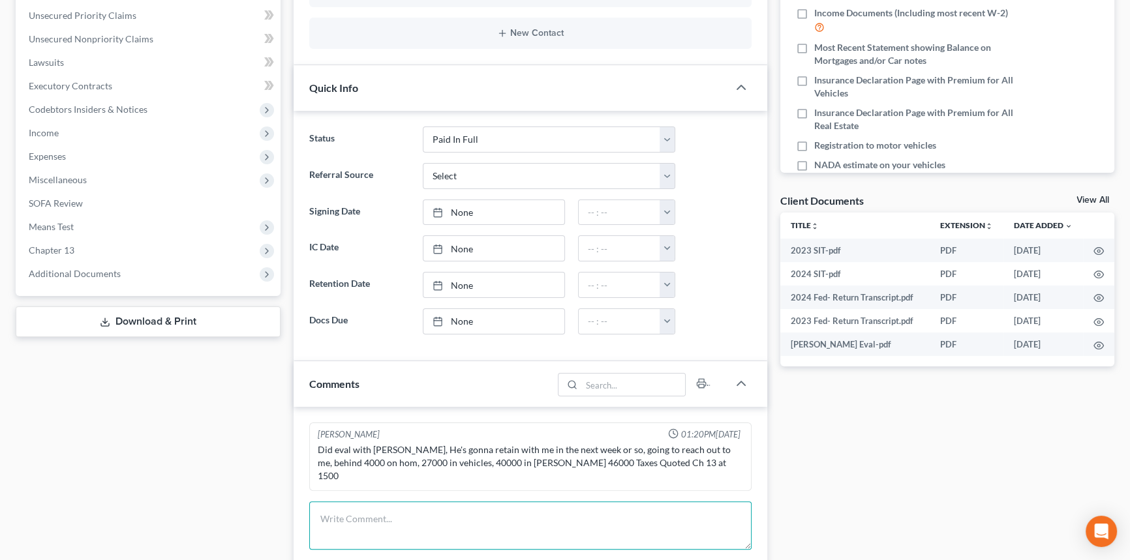
drag, startPoint x: 439, startPoint y: 502, endPoint x: 439, endPoint y: 495, distance: 7.2
click at [439, 502] on textarea at bounding box center [530, 526] width 442 height 48
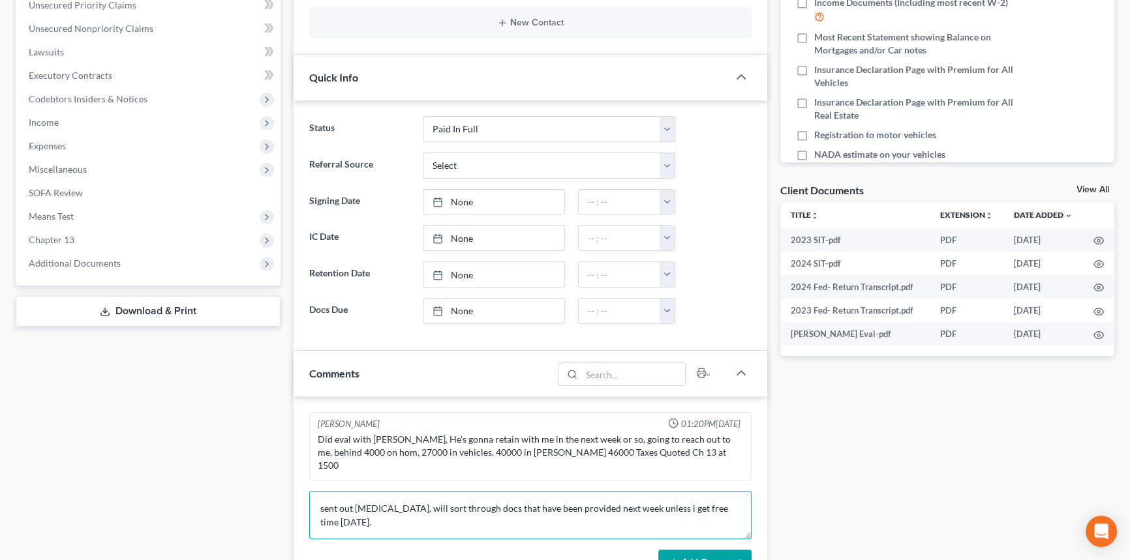
scroll to position [415, 0]
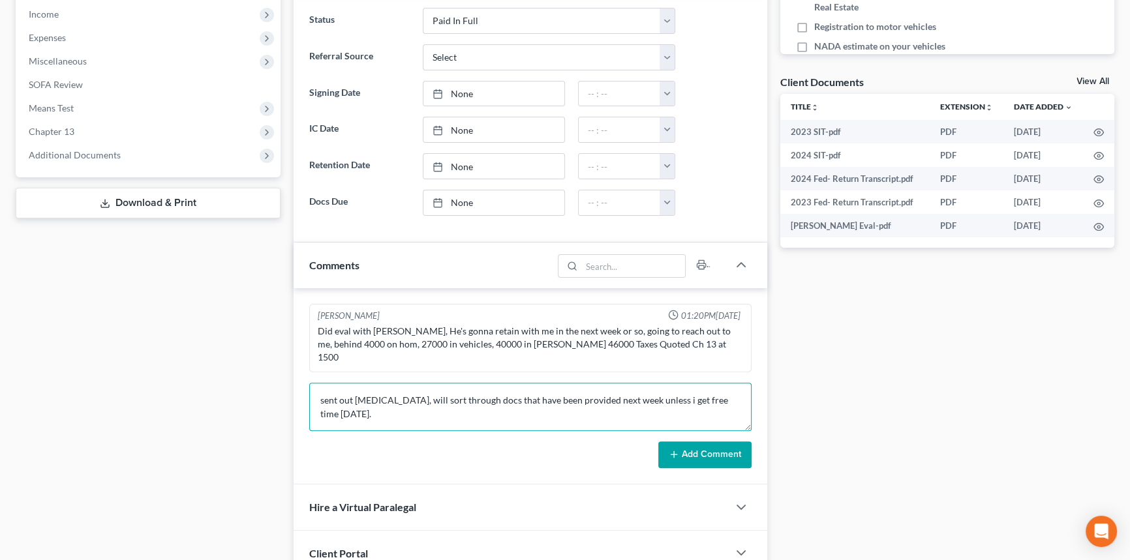
type textarea "sent out retainer, will sort through docs that have been provided next week unl…"
click at [708, 450] on button "Add Comment" at bounding box center [704, 455] width 93 height 27
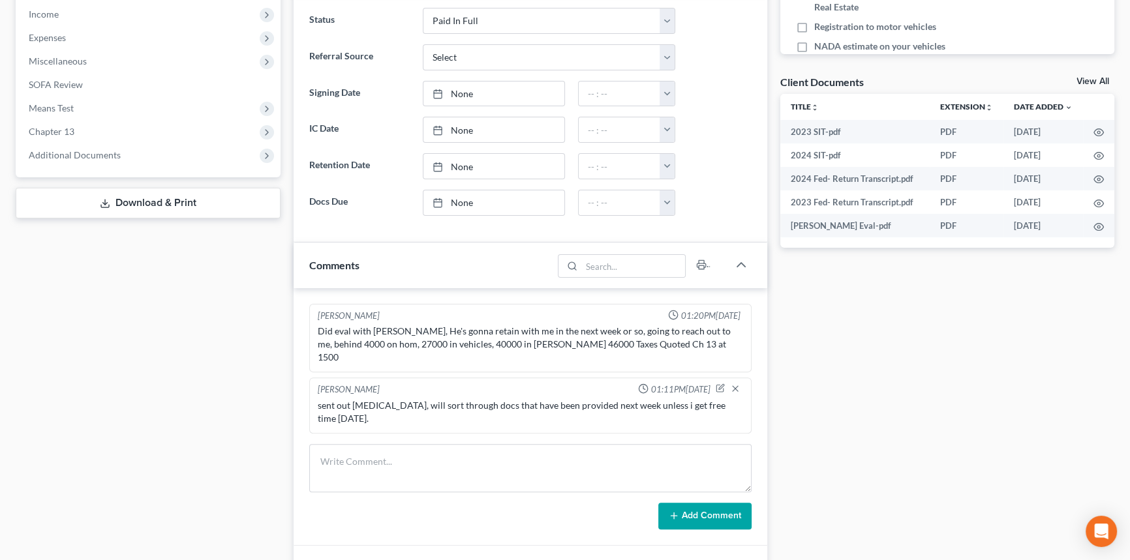
click at [1096, 82] on link "View All" at bounding box center [1092, 81] width 33 height 9
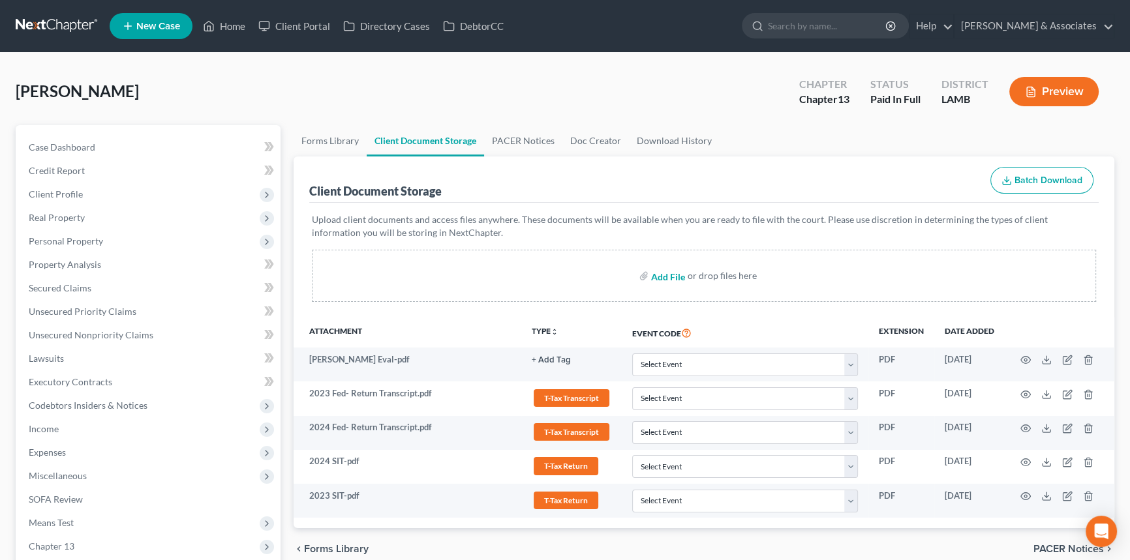
click at [660, 274] on input "file" at bounding box center [666, 275] width 31 height 23
type input "C:\fakepath\jones, wilbert.intake (1).pdf"
